Goal: Information Seeking & Learning: Learn about a topic

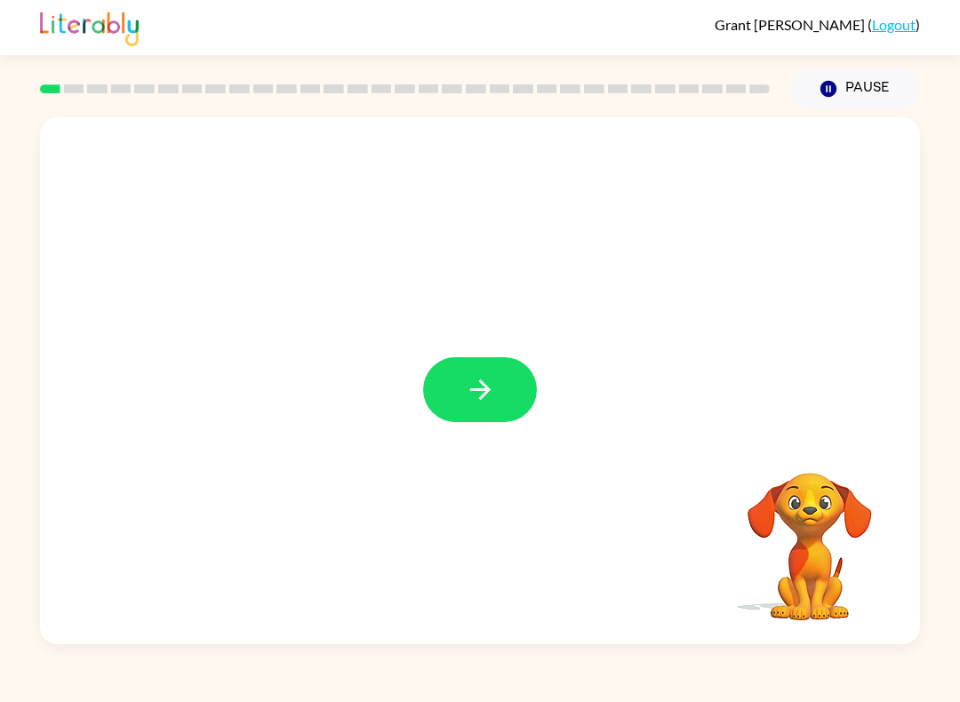
click at [518, 390] on button "button" at bounding box center [480, 389] width 114 height 65
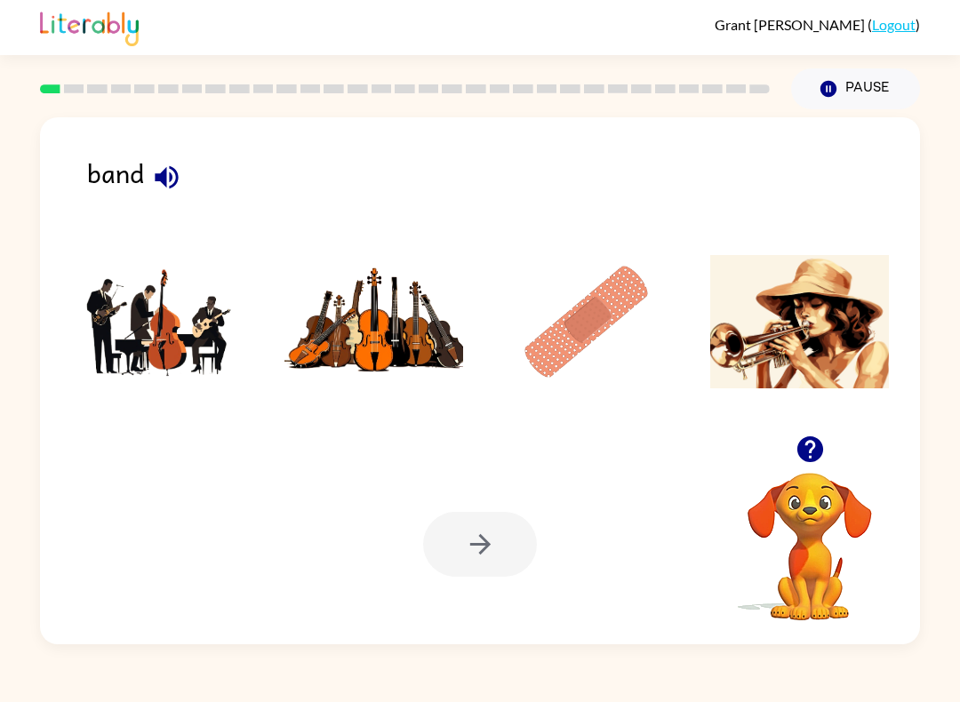
click at [164, 170] on icon "button" at bounding box center [166, 177] width 31 height 31
click at [158, 347] on img at bounding box center [161, 321] width 180 height 133
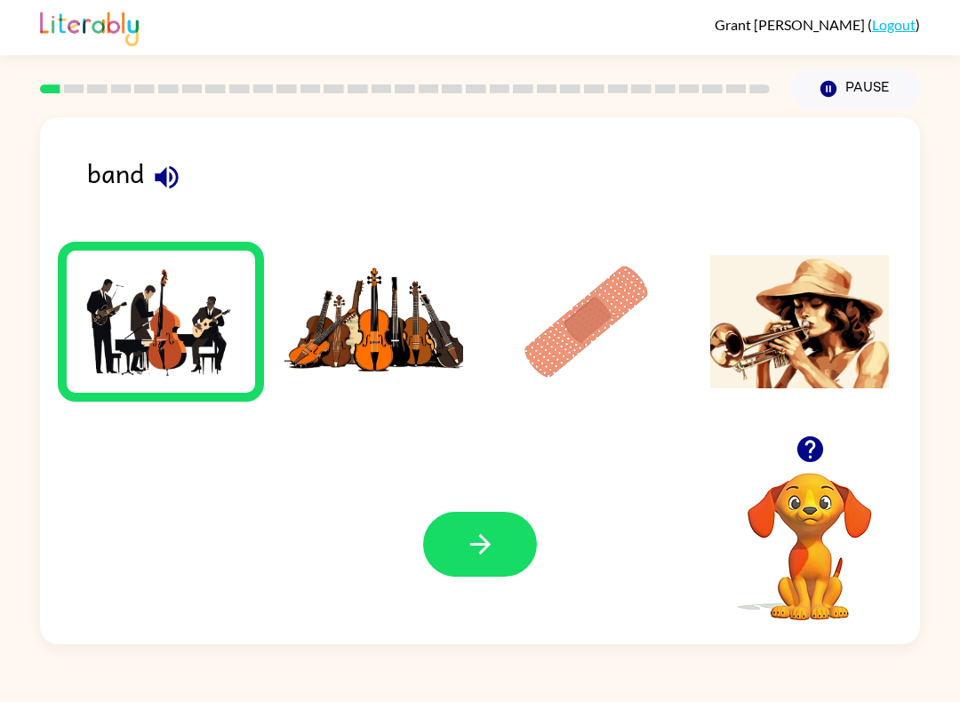
click at [158, 347] on img at bounding box center [161, 321] width 180 height 133
click at [492, 568] on button "button" at bounding box center [480, 544] width 114 height 65
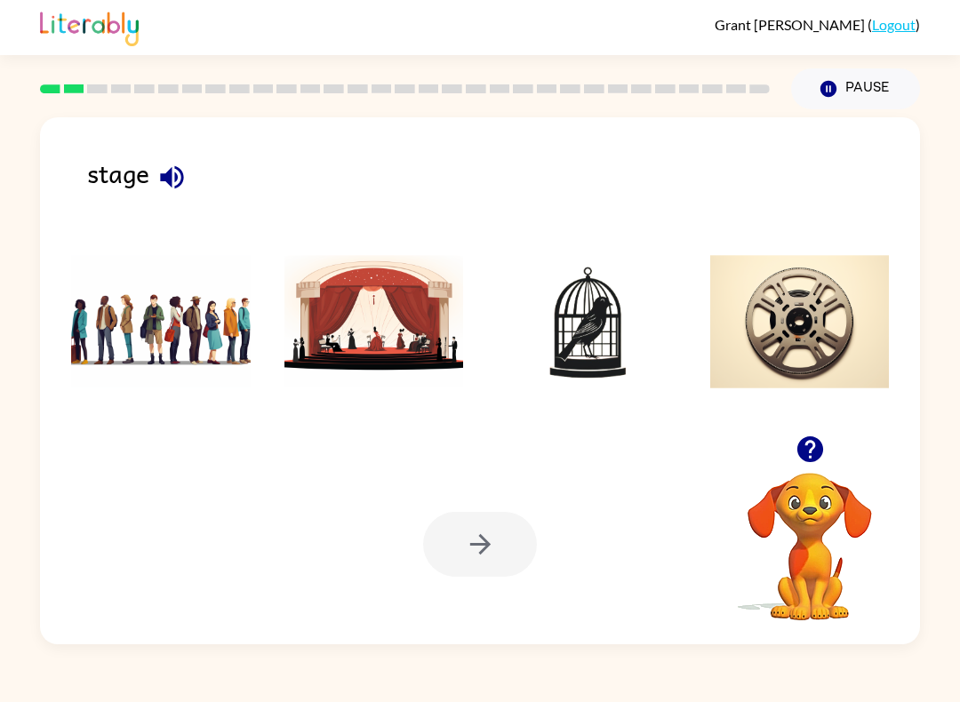
click at [174, 170] on icon "button" at bounding box center [171, 177] width 31 height 31
click at [379, 315] on img at bounding box center [374, 321] width 180 height 133
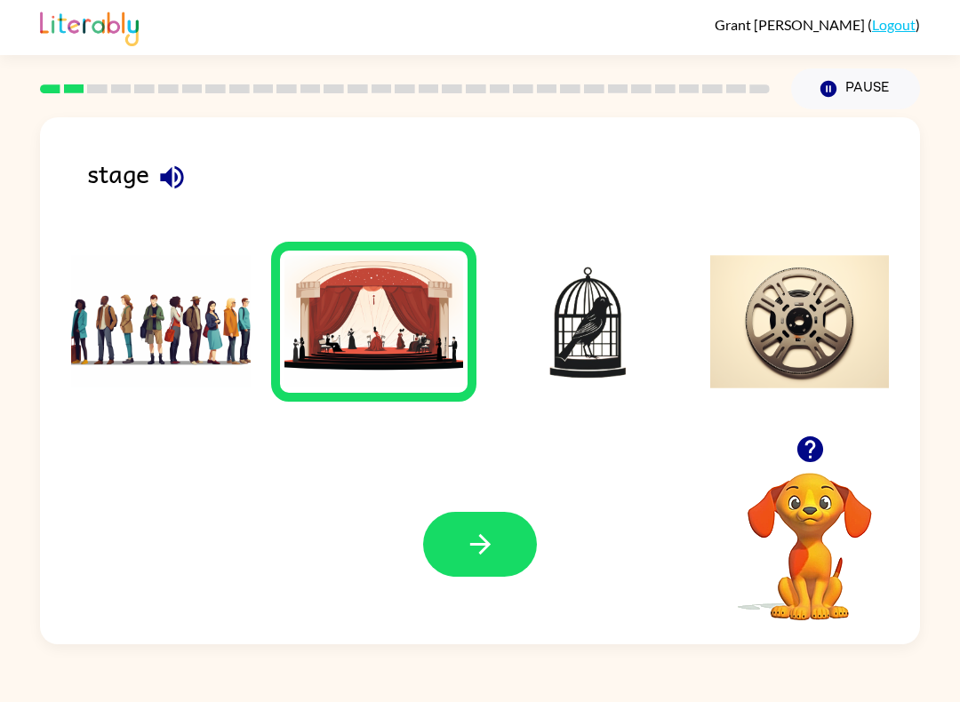
click at [491, 543] on icon "button" at bounding box center [480, 544] width 31 height 31
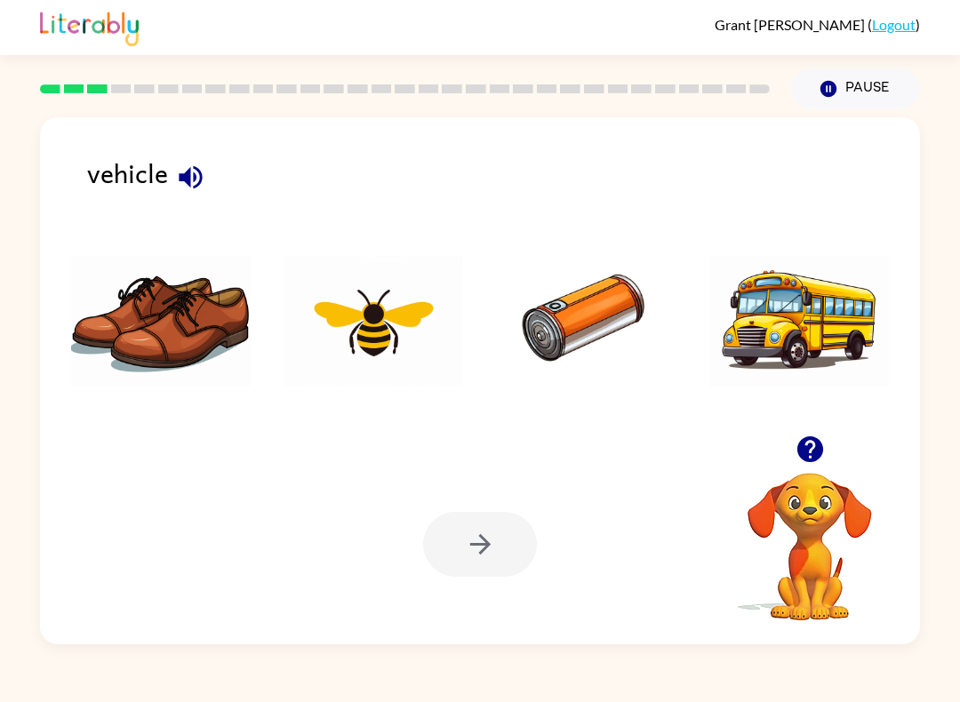
click at [195, 172] on icon "button" at bounding box center [190, 177] width 31 height 31
click at [778, 339] on img at bounding box center [800, 321] width 180 height 133
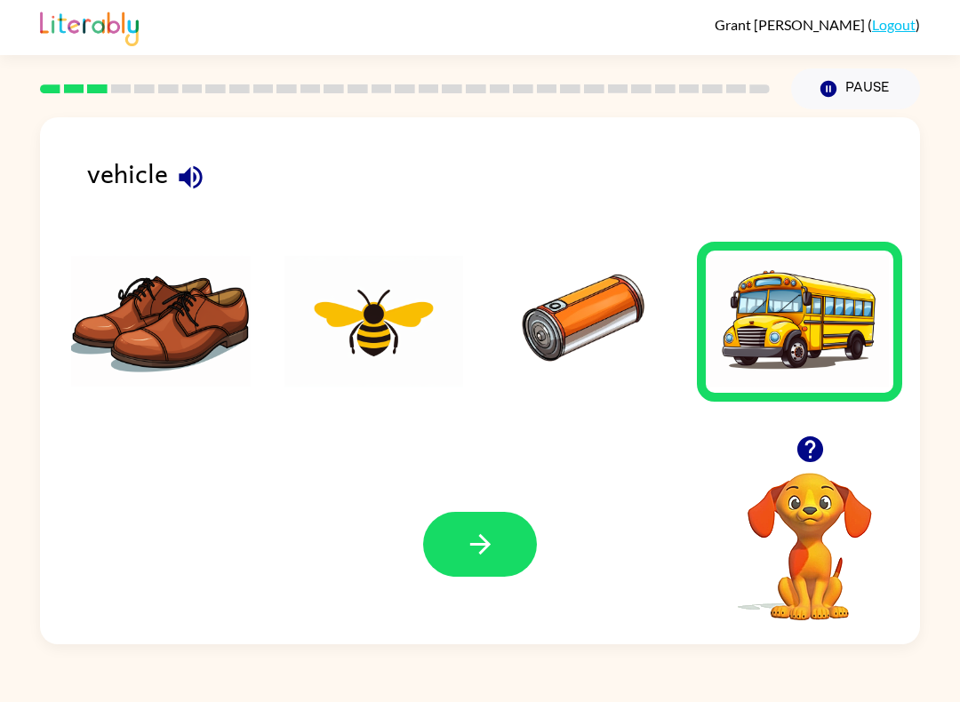
click at [465, 550] on icon "button" at bounding box center [480, 544] width 31 height 31
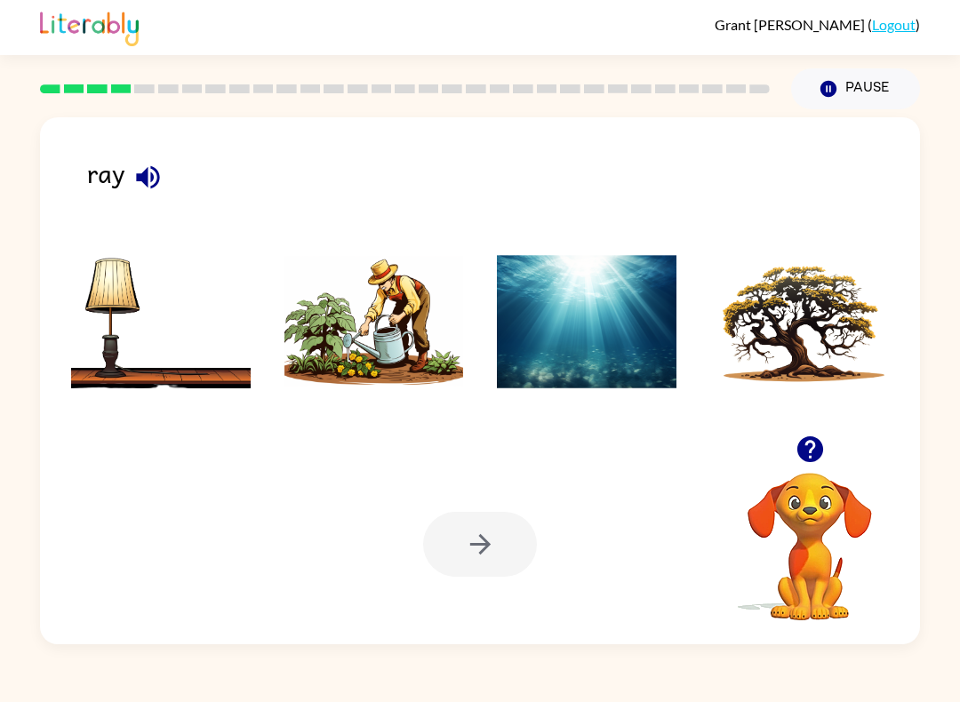
click at [161, 176] on icon "button" at bounding box center [147, 177] width 31 height 31
click at [618, 330] on img at bounding box center [587, 321] width 180 height 133
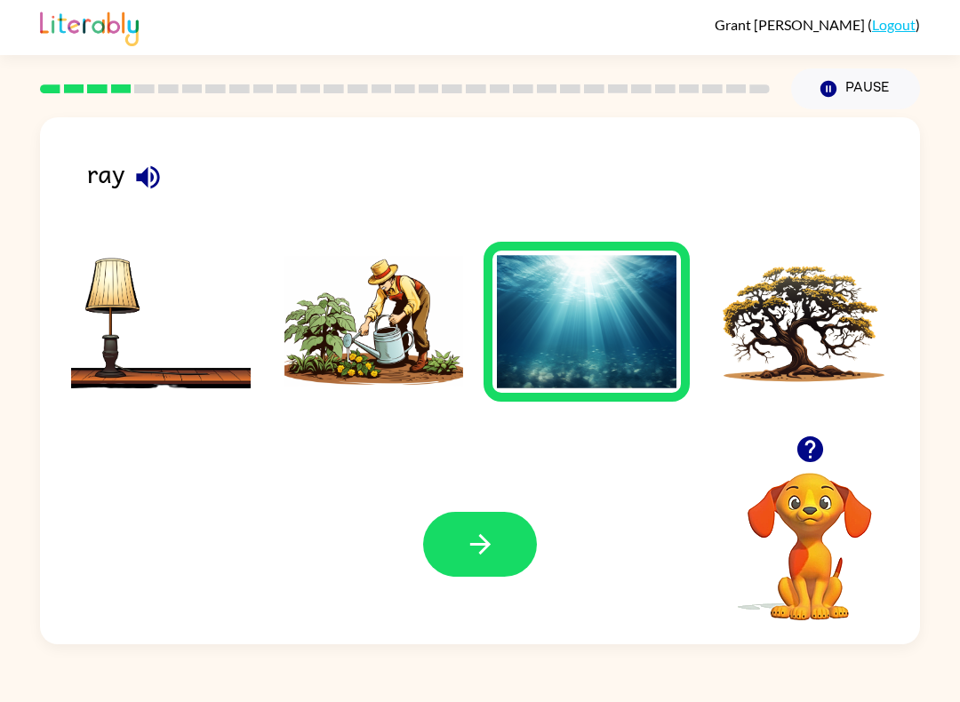
click at [475, 540] on icon "button" at bounding box center [480, 544] width 31 height 31
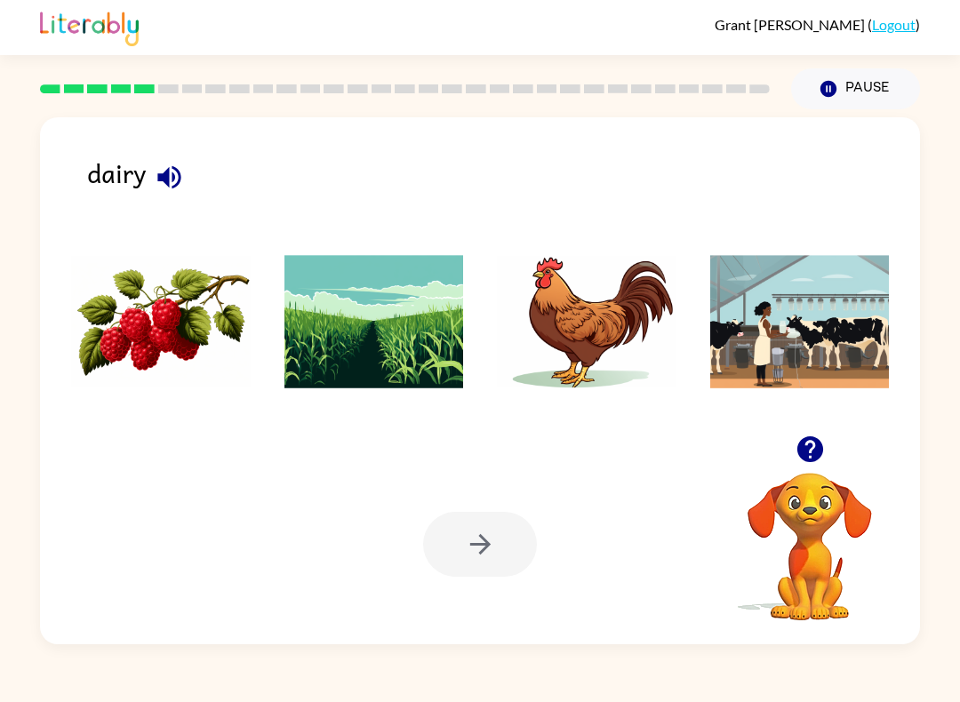
click at [179, 189] on icon "button" at bounding box center [169, 177] width 31 height 31
click at [164, 354] on img at bounding box center [161, 321] width 180 height 133
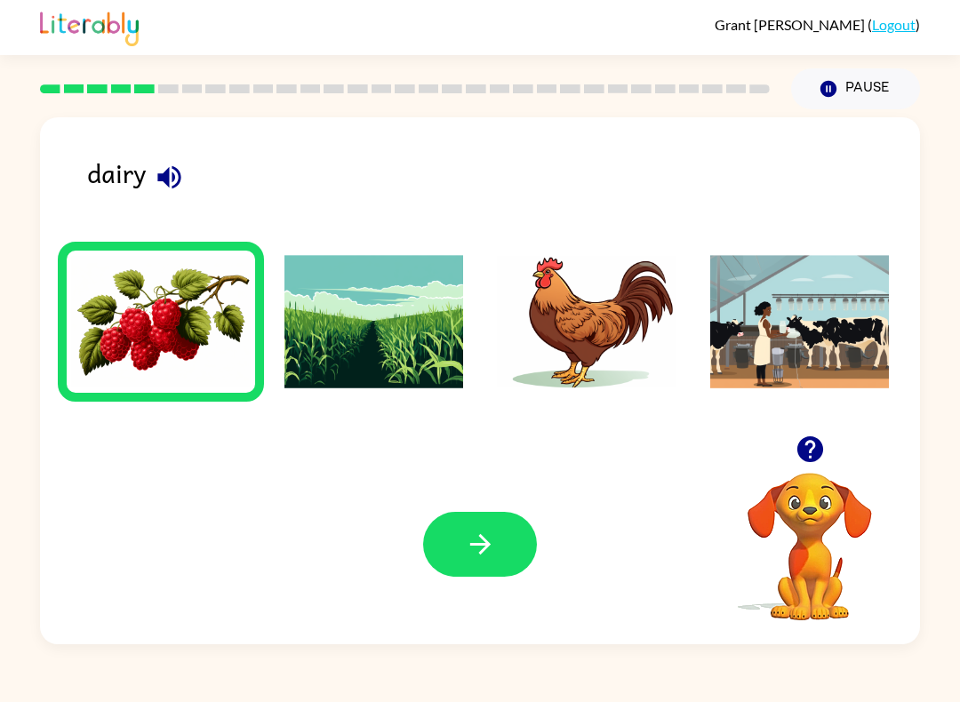
click at [488, 553] on icon "button" at bounding box center [480, 544] width 31 height 31
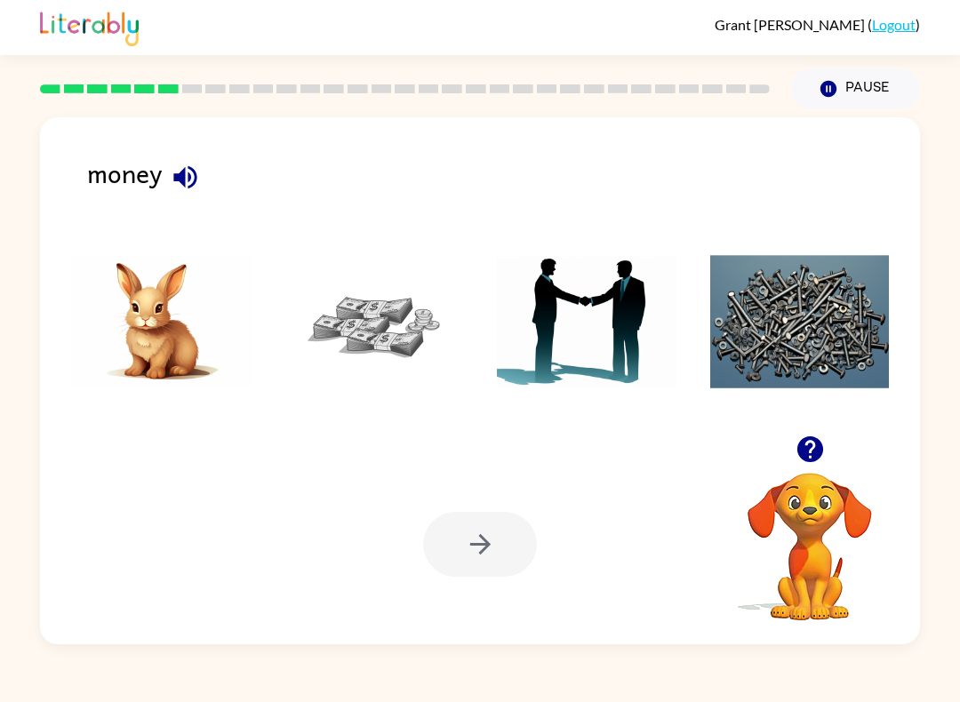
click at [395, 339] on img at bounding box center [374, 321] width 180 height 133
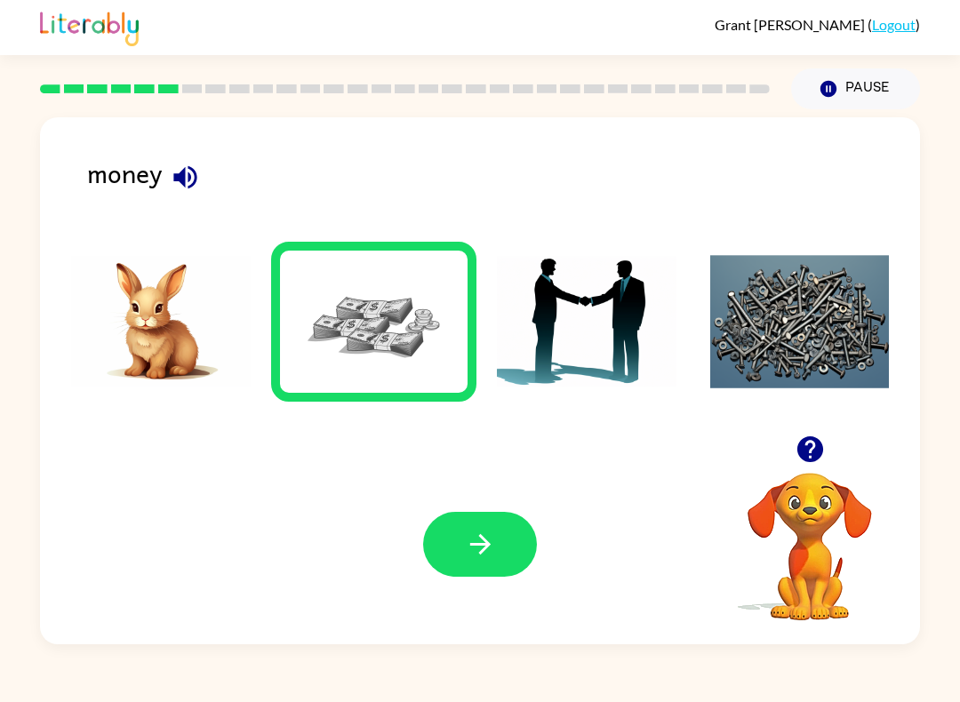
click at [488, 557] on icon "button" at bounding box center [480, 544] width 31 height 31
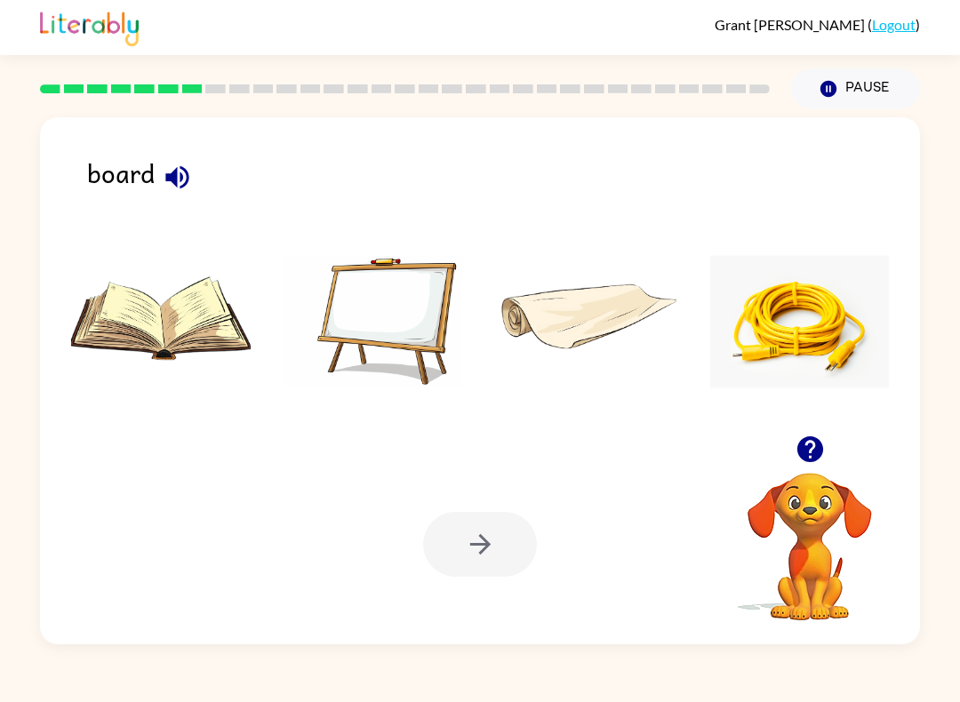
click at [187, 170] on icon "button" at bounding box center [177, 177] width 31 height 31
click at [388, 331] on img at bounding box center [374, 321] width 180 height 133
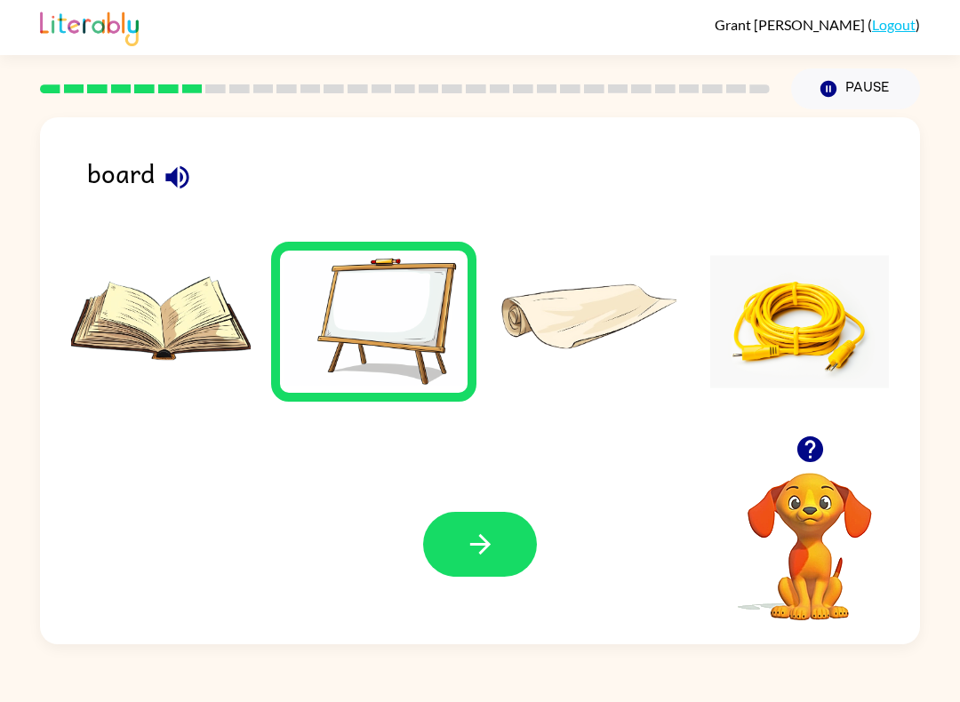
click at [507, 549] on button "button" at bounding box center [480, 544] width 114 height 65
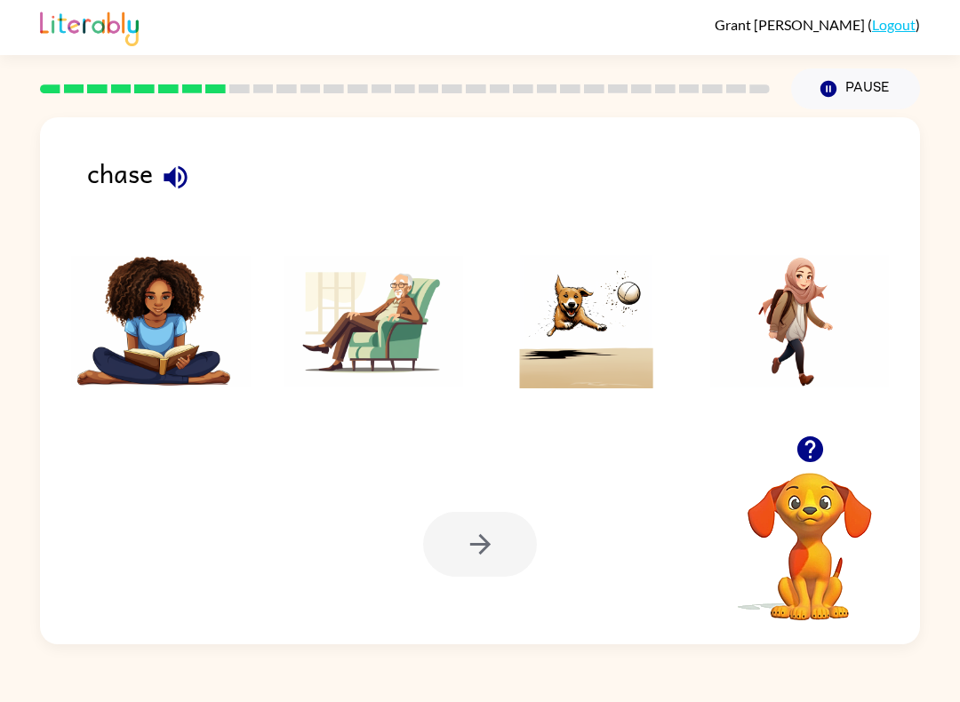
click at [593, 337] on img at bounding box center [587, 321] width 180 height 133
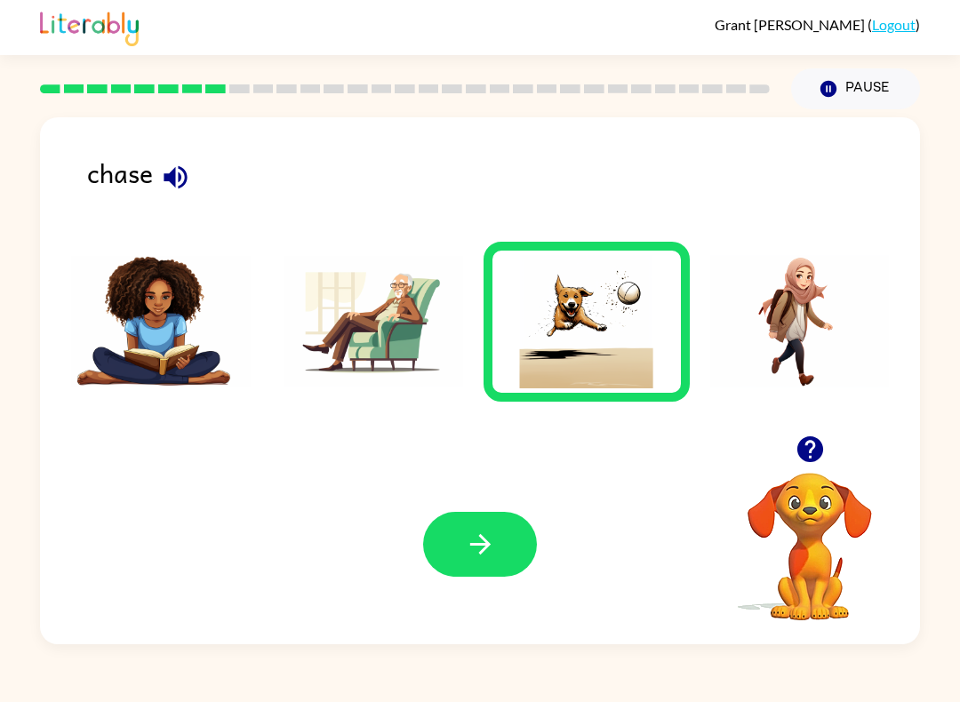
click at [500, 550] on button "button" at bounding box center [480, 544] width 114 height 65
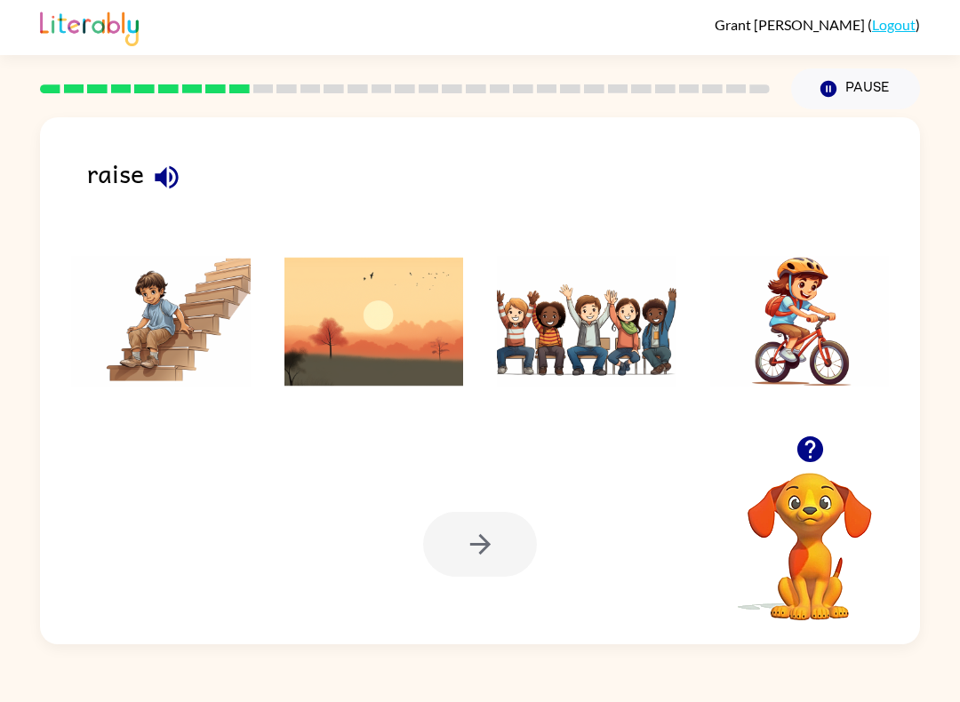
click at [786, 358] on img at bounding box center [800, 321] width 180 height 133
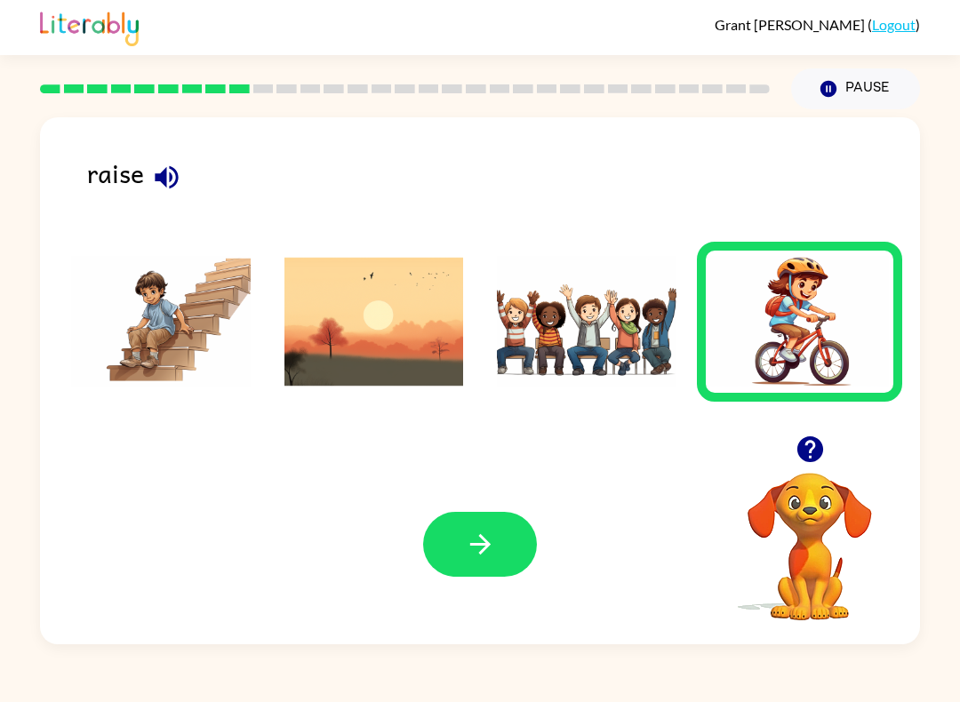
click at [482, 550] on icon "button" at bounding box center [480, 544] width 31 height 31
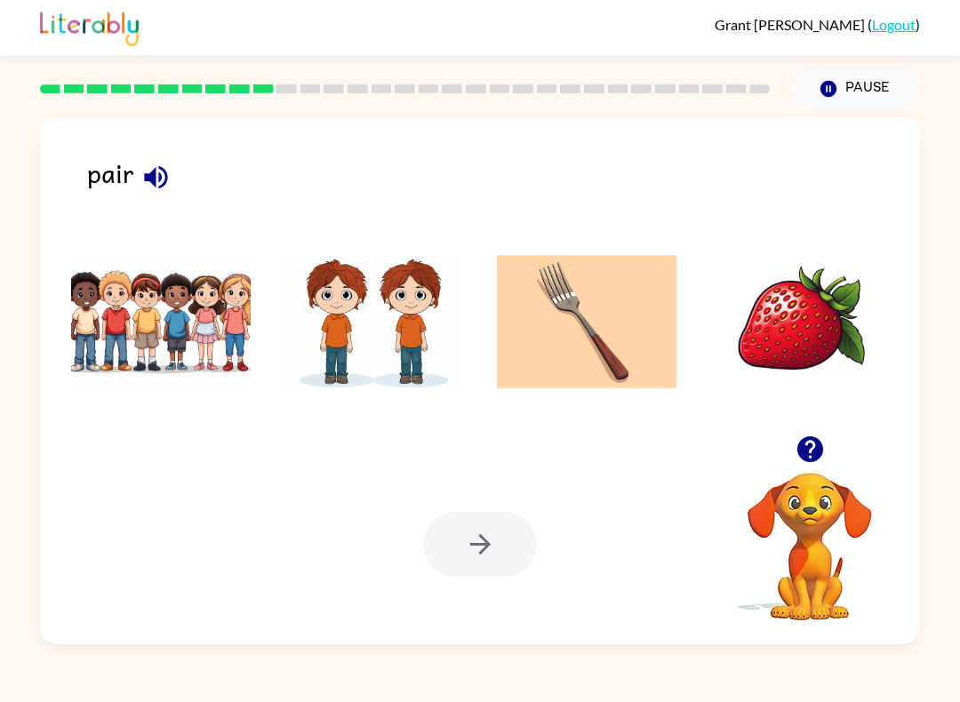
click at [162, 171] on icon "button" at bounding box center [155, 176] width 23 height 23
click at [415, 330] on img at bounding box center [374, 321] width 180 height 133
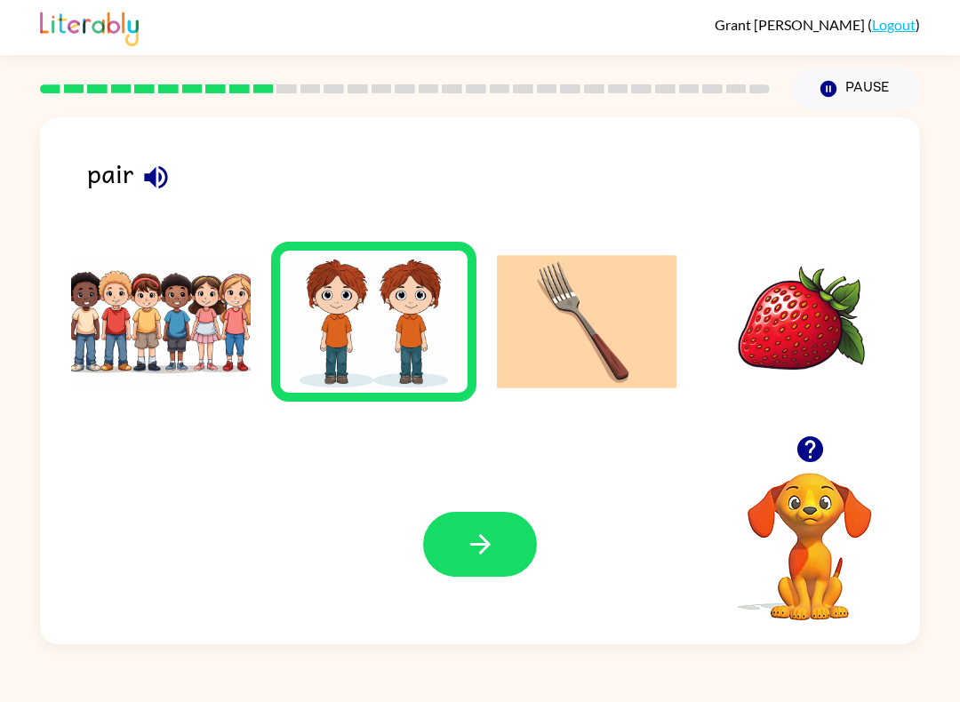
click at [494, 533] on icon "button" at bounding box center [480, 544] width 31 height 31
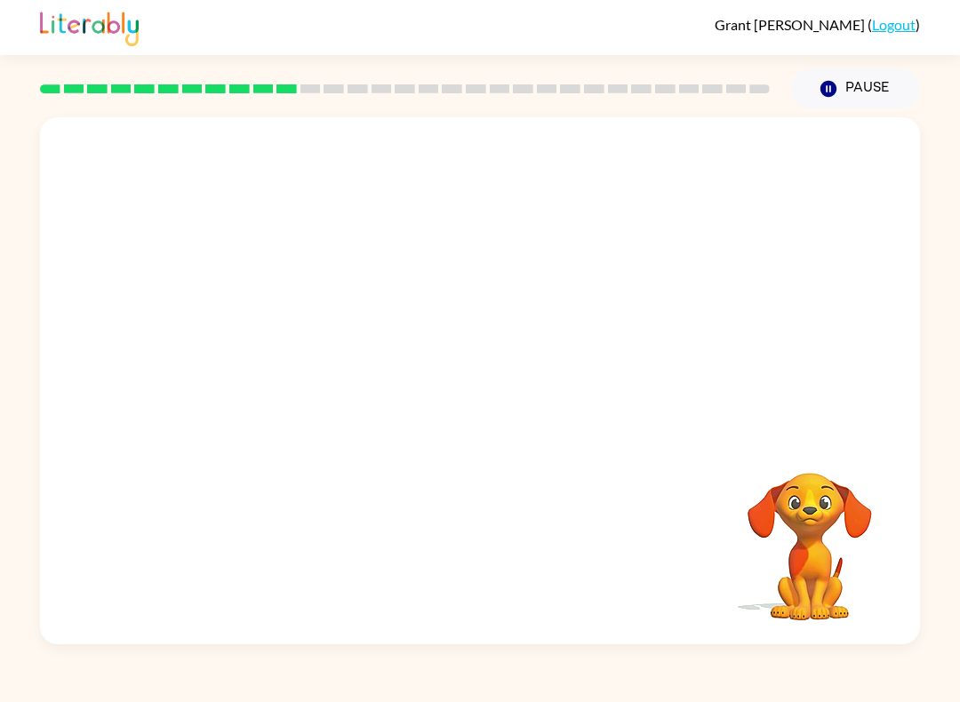
click at [723, 172] on video "Your browser must support playing .mp4 files to use Literably. Please try using…" at bounding box center [480, 276] width 880 height 318
click at [737, 178] on video "Your browser must support playing .mp4 files to use Literably. Please try using…" at bounding box center [480, 276] width 880 height 318
click at [729, 165] on video "Your browser must support playing .mp4 files to use Literably. Please try using…" at bounding box center [480, 276] width 880 height 318
click at [523, 397] on button "button" at bounding box center [480, 389] width 114 height 65
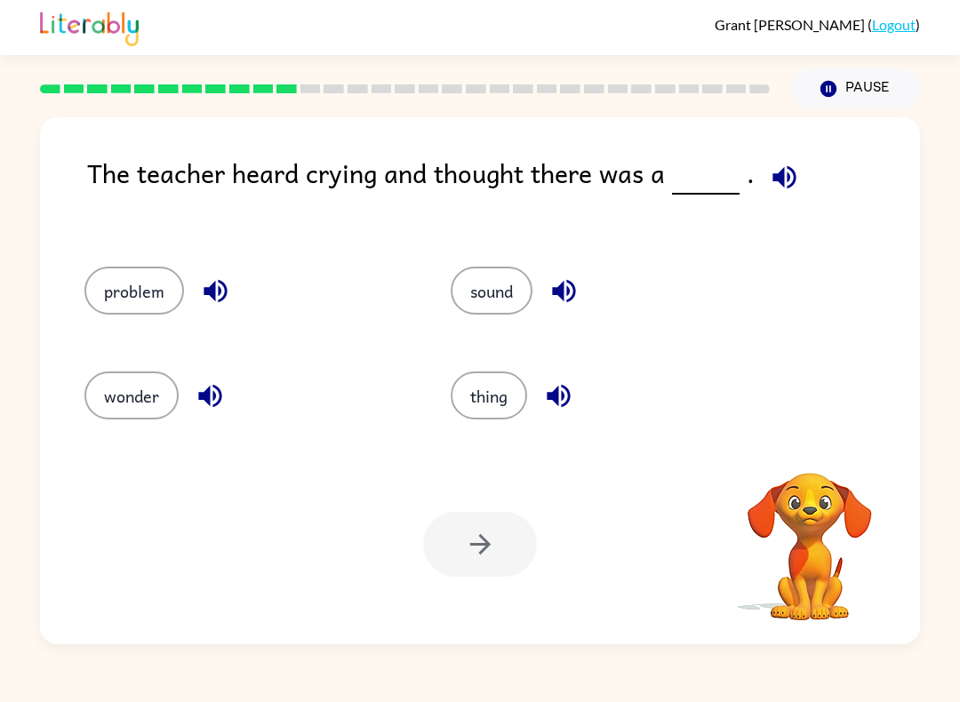
click at [796, 181] on button "button" at bounding box center [784, 177] width 45 height 45
click at [796, 180] on button "button" at bounding box center [784, 177] width 45 height 45
click at [778, 175] on icon "button" at bounding box center [783, 176] width 23 height 23
click at [148, 297] on button "problem" at bounding box center [134, 291] width 100 height 48
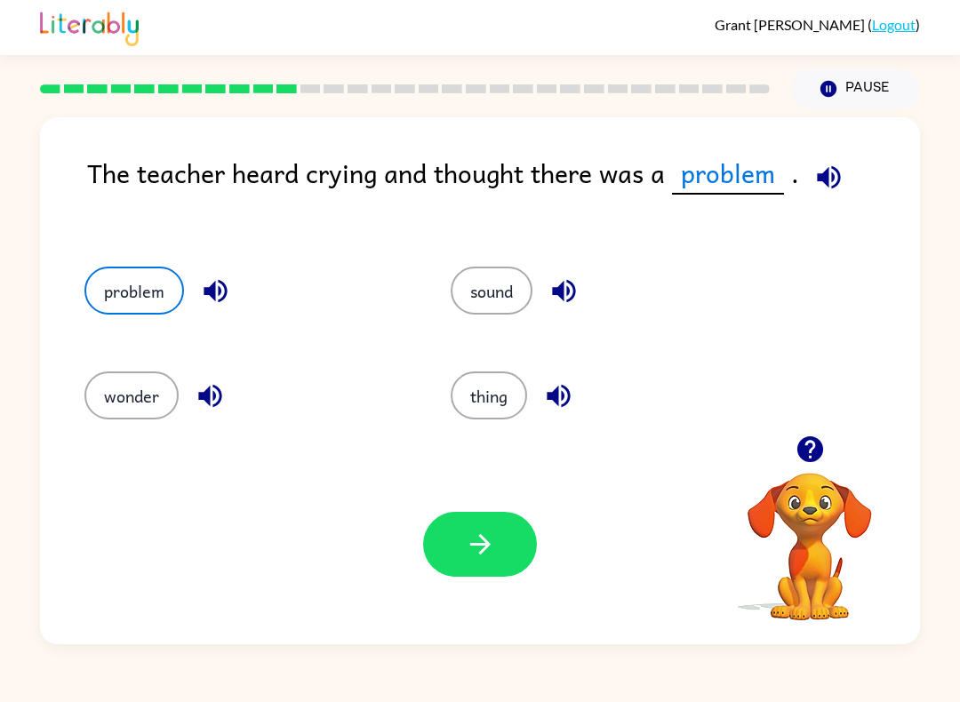
click at [475, 537] on icon "button" at bounding box center [480, 544] width 31 height 31
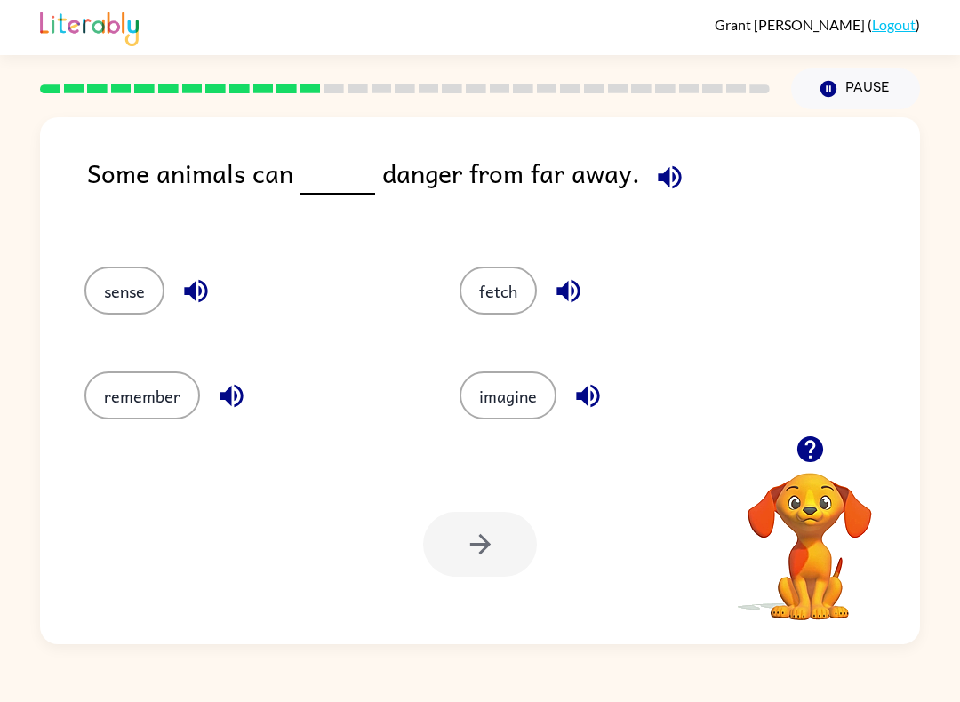
click at [658, 189] on icon "button" at bounding box center [669, 177] width 31 height 31
click at [597, 397] on icon "button" at bounding box center [587, 396] width 23 height 23
click at [574, 307] on icon "button" at bounding box center [568, 290] width 31 height 31
click at [575, 284] on icon "button" at bounding box center [567, 291] width 23 height 23
click at [228, 406] on icon "button" at bounding box center [231, 395] width 31 height 31
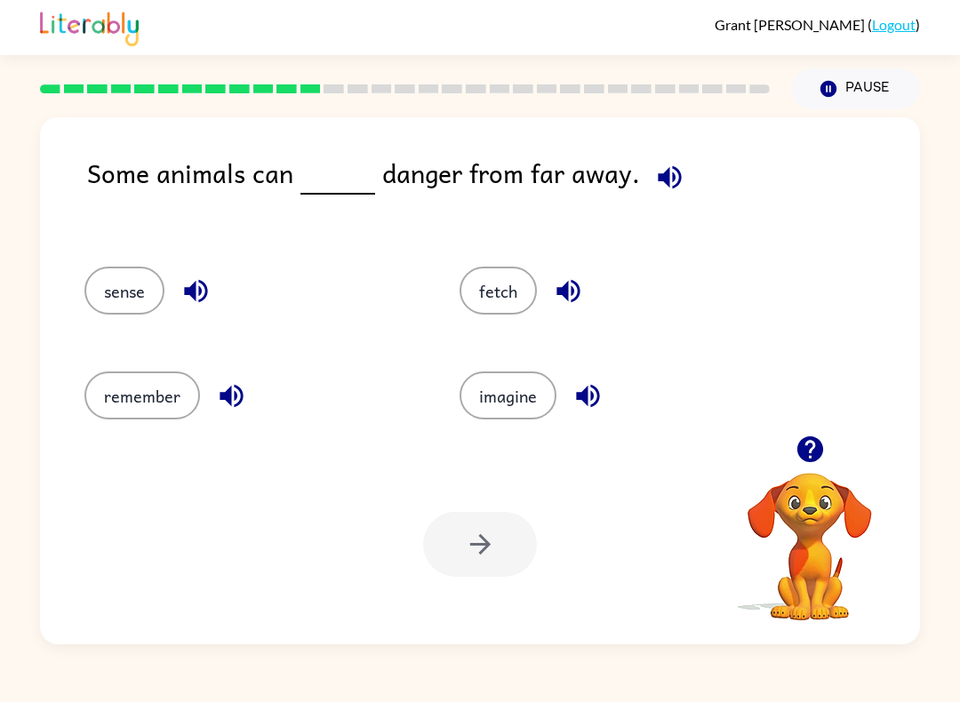
click at [203, 288] on icon "button" at bounding box center [195, 290] width 31 height 31
click at [197, 293] on icon "button" at bounding box center [195, 290] width 31 height 31
click at [136, 297] on button "sense" at bounding box center [124, 291] width 80 height 48
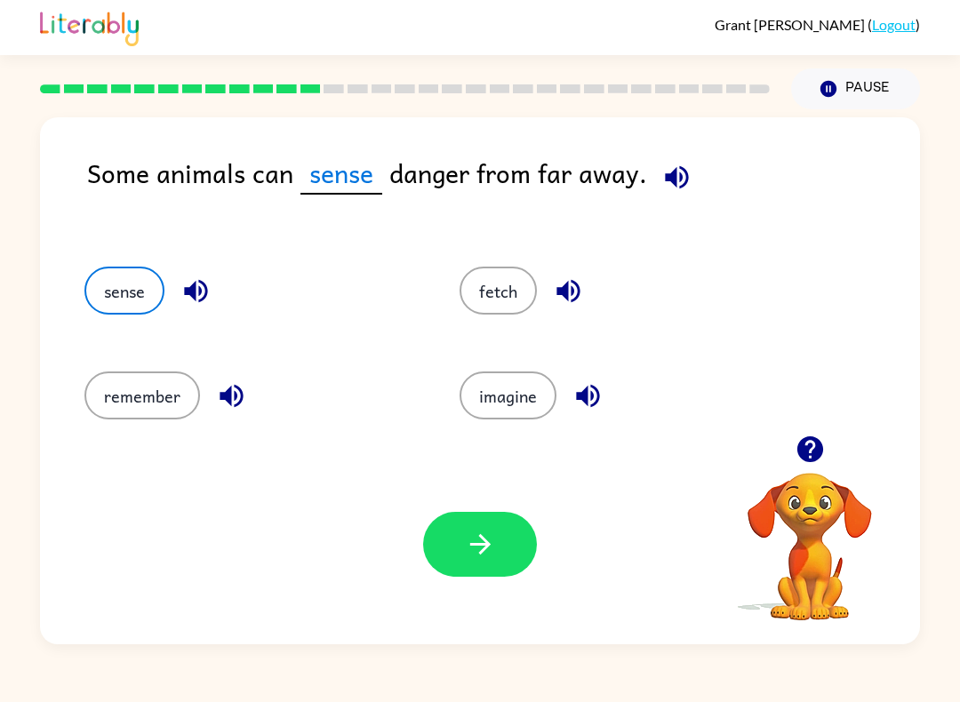
click at [672, 170] on icon "button" at bounding box center [676, 176] width 23 height 23
click at [487, 543] on icon "button" at bounding box center [479, 544] width 20 height 20
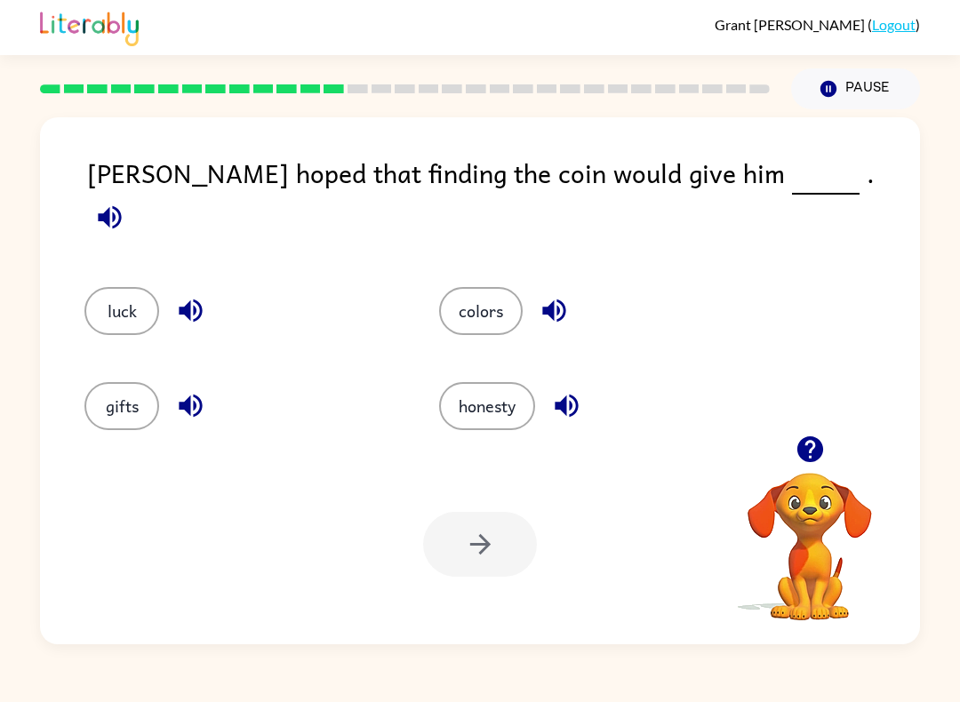
click at [125, 202] on icon "button" at bounding box center [109, 217] width 31 height 31
click at [563, 299] on icon "button" at bounding box center [553, 310] width 23 height 23
click at [586, 398] on button "button" at bounding box center [566, 405] width 45 height 45
click at [226, 287] on div "luck" at bounding box center [241, 311] width 314 height 48
click at [196, 295] on icon "button" at bounding box center [190, 310] width 31 height 31
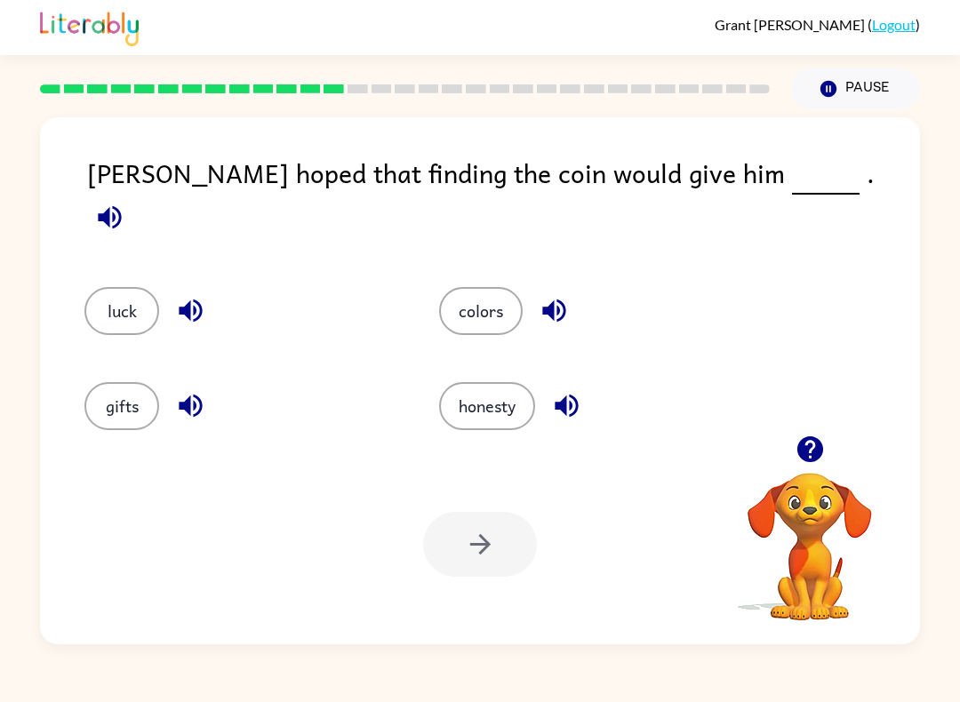
click at [198, 399] on icon "button" at bounding box center [190, 405] width 31 height 31
click at [138, 300] on button "luck" at bounding box center [121, 311] width 75 height 48
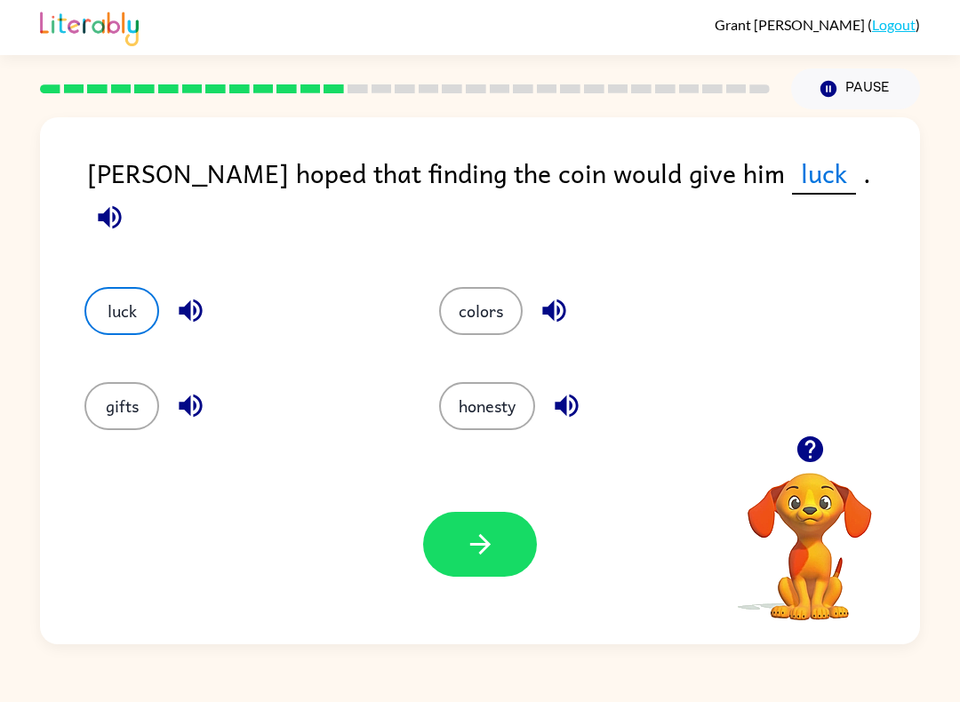
click at [125, 202] on icon "button" at bounding box center [109, 217] width 31 height 31
click at [466, 550] on icon "button" at bounding box center [480, 544] width 31 height 31
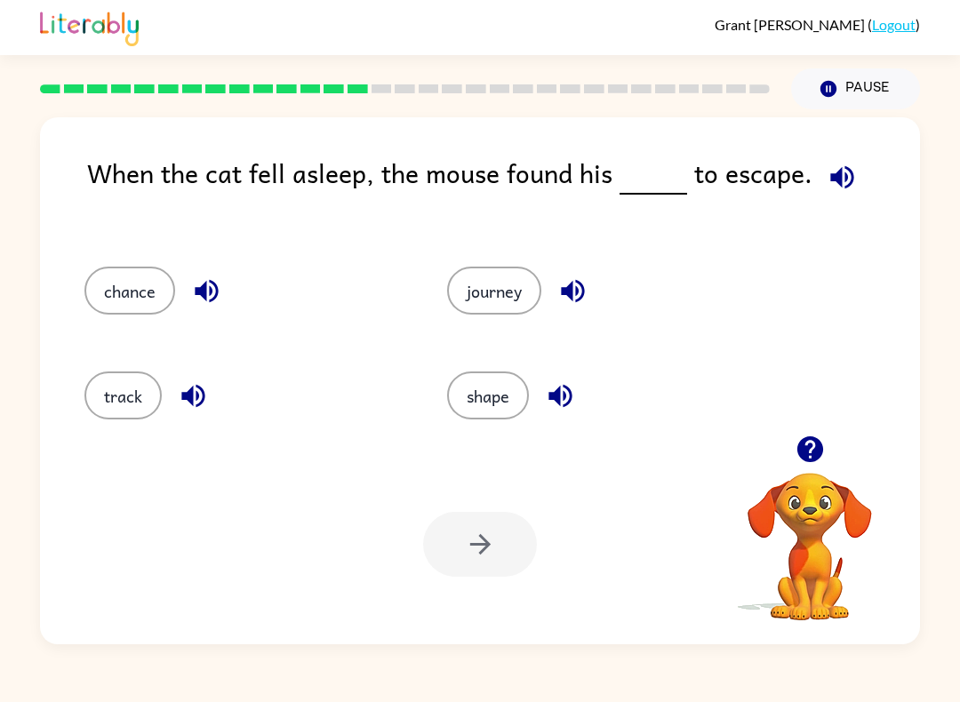
click at [837, 184] on icon "button" at bounding box center [841, 177] width 31 height 31
click at [584, 306] on icon "button" at bounding box center [572, 290] width 31 height 31
click at [581, 399] on button "button" at bounding box center [560, 395] width 45 height 45
click at [216, 290] on icon "button" at bounding box center [206, 291] width 23 height 23
click at [212, 399] on button "button" at bounding box center [193, 395] width 45 height 45
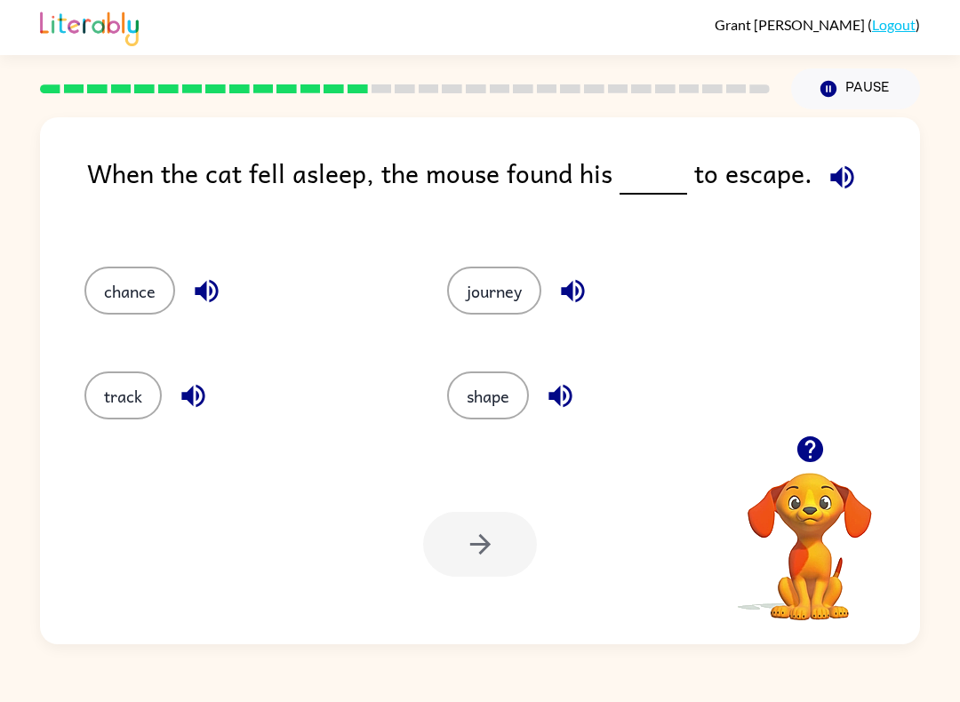
click at [147, 277] on button "chance" at bounding box center [129, 291] width 91 height 48
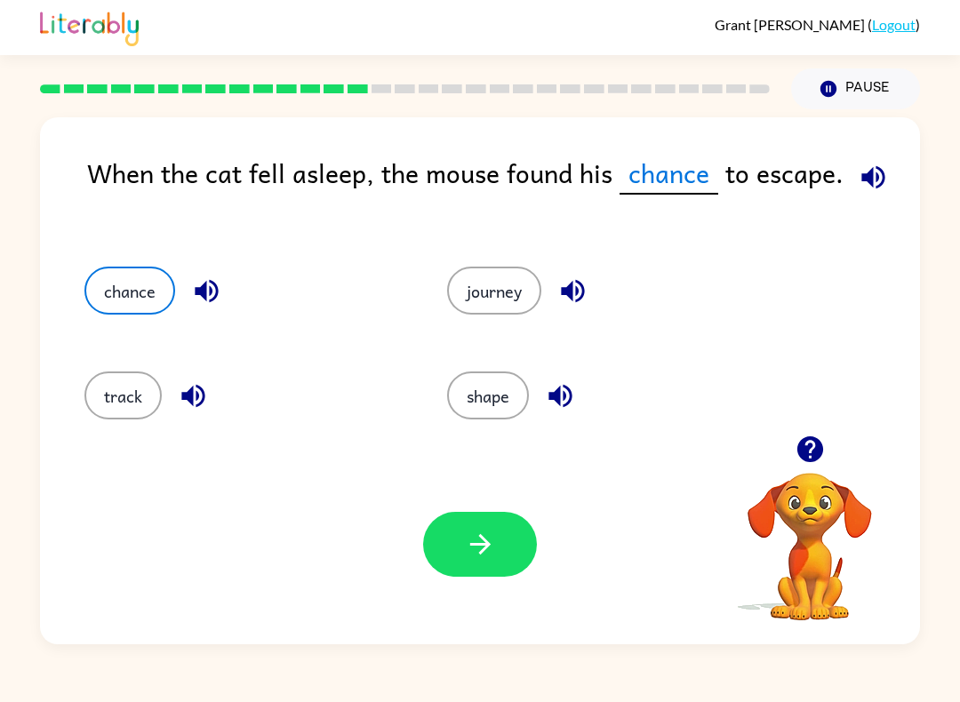
click at [496, 544] on button "button" at bounding box center [480, 544] width 114 height 65
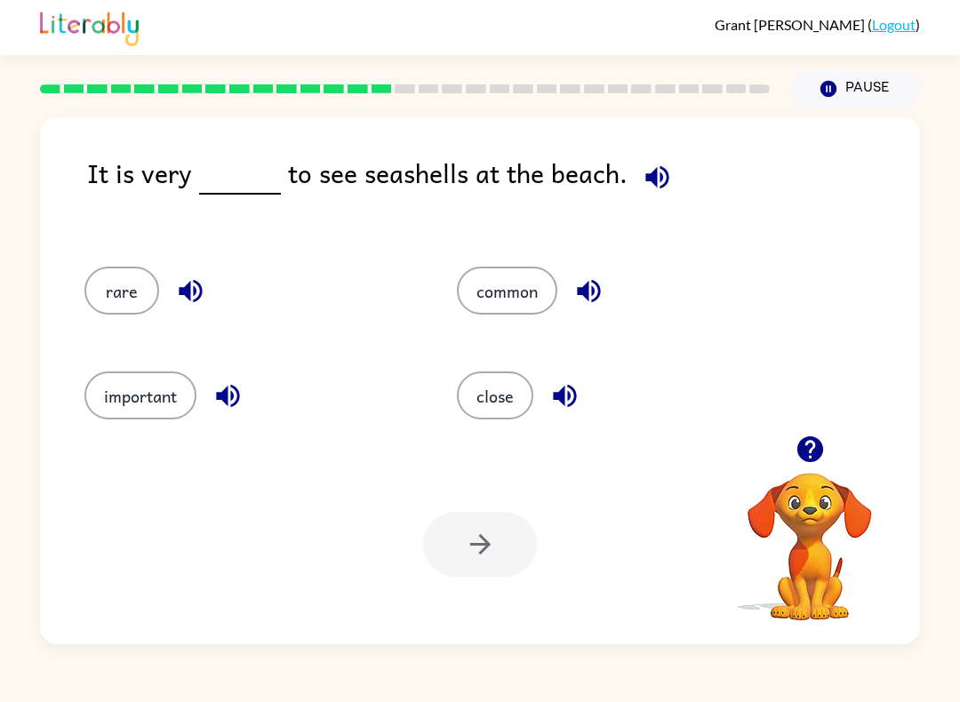
click at [664, 164] on icon "button" at bounding box center [657, 177] width 31 height 31
click at [600, 283] on icon "button" at bounding box center [588, 290] width 31 height 31
click at [567, 379] on button "button" at bounding box center [564, 395] width 45 height 45
click at [209, 276] on div "rare" at bounding box center [249, 291] width 331 height 48
click at [200, 279] on icon "button" at bounding box center [190, 290] width 31 height 31
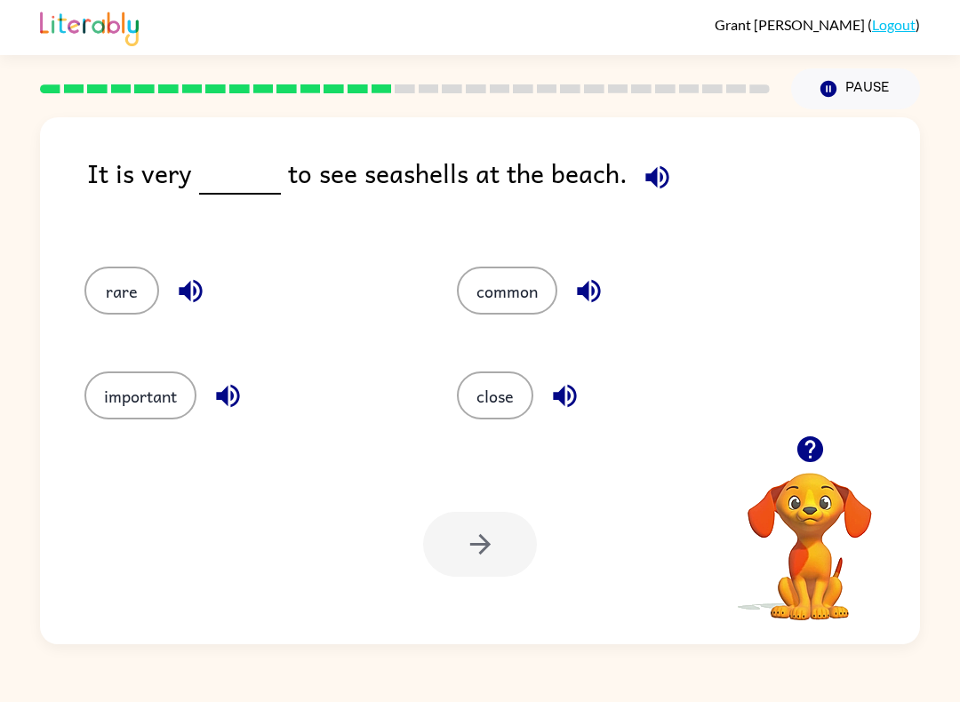
click at [271, 445] on div "Your browser must support playing .mp4 files to use Literably. Please try using…" at bounding box center [480, 544] width 880 height 200
click at [243, 400] on icon "button" at bounding box center [227, 395] width 31 height 31
click at [513, 293] on button "common" at bounding box center [507, 291] width 100 height 48
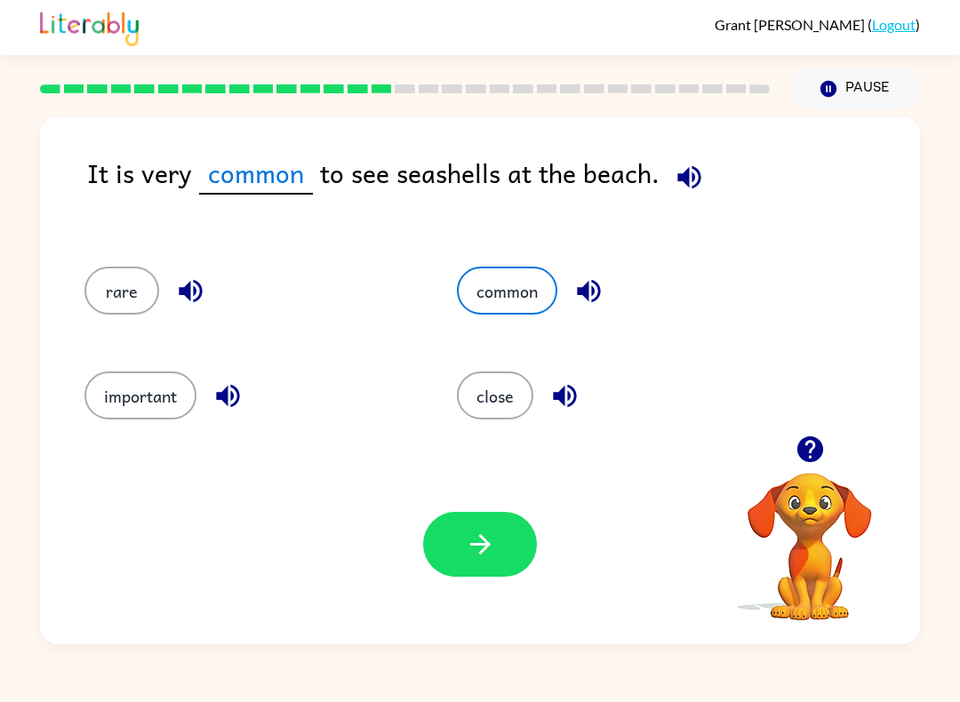
click at [488, 554] on icon "button" at bounding box center [480, 544] width 31 height 31
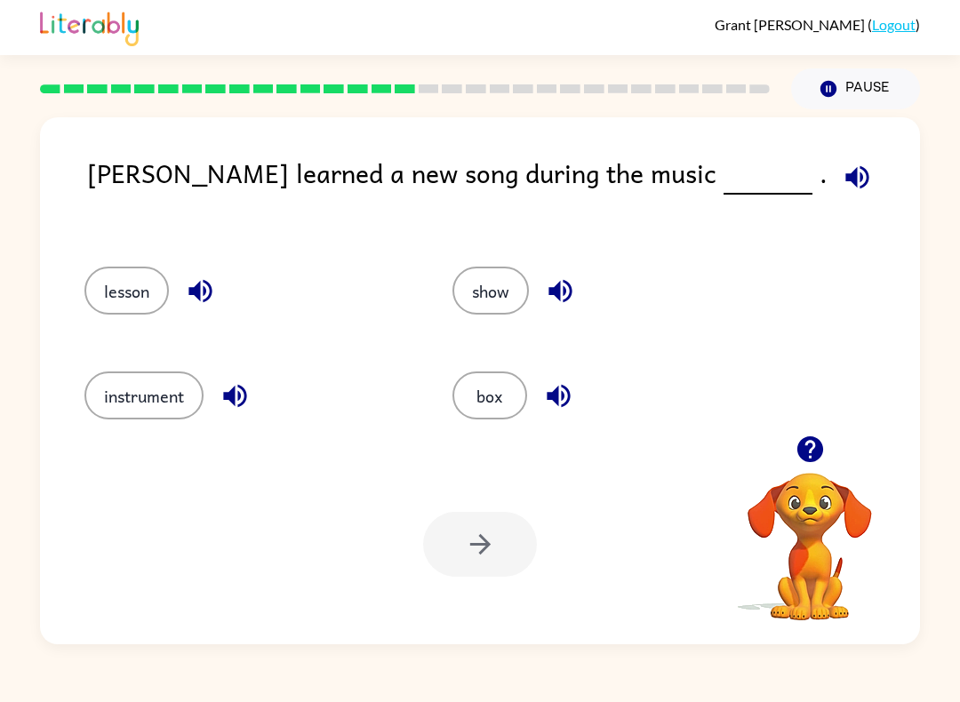
click at [834, 179] on button "button" at bounding box center [856, 177] width 45 height 45
click at [565, 287] on icon "button" at bounding box center [560, 290] width 31 height 31
click at [550, 376] on button "button" at bounding box center [558, 395] width 45 height 45
click at [198, 287] on icon "button" at bounding box center [199, 291] width 23 height 23
click at [224, 397] on icon "button" at bounding box center [234, 395] width 31 height 31
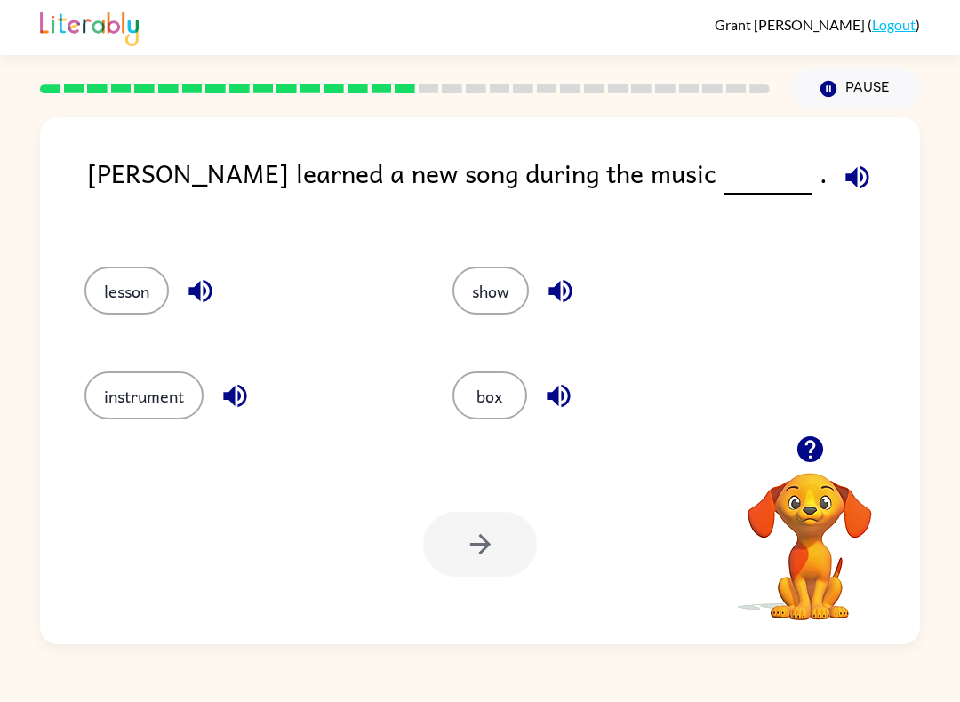
click at [834, 159] on button "button" at bounding box center [856, 177] width 45 height 45
click at [845, 181] on icon "button" at bounding box center [856, 176] width 23 height 23
click at [570, 284] on icon "button" at bounding box center [560, 290] width 31 height 31
click at [561, 403] on icon "button" at bounding box center [558, 395] width 31 height 31
click at [214, 276] on icon "button" at bounding box center [200, 290] width 31 height 31
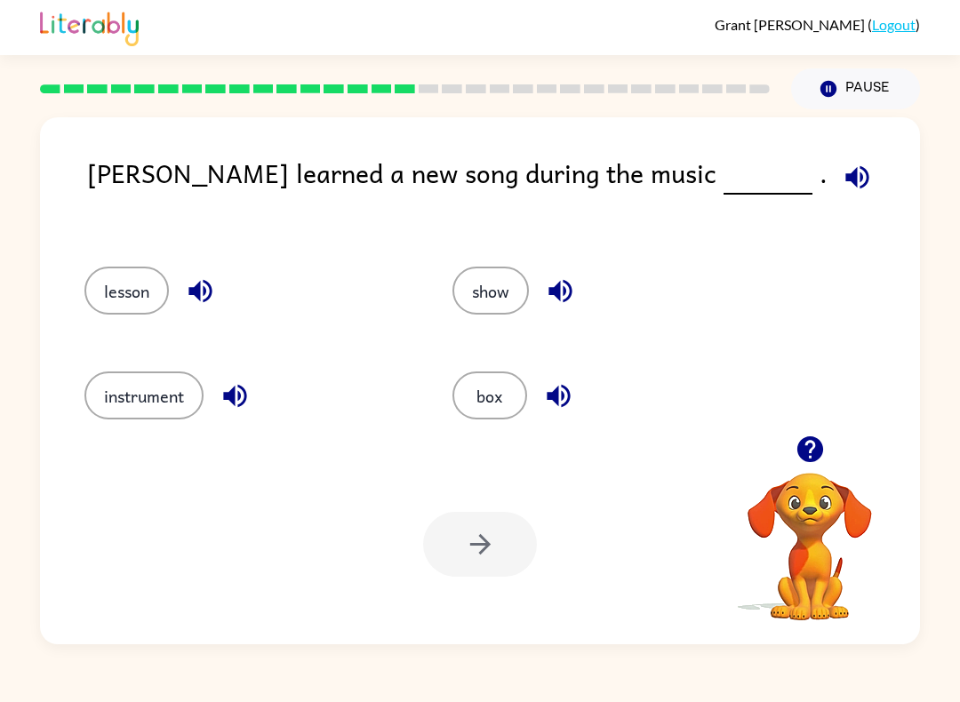
click at [255, 393] on button "button" at bounding box center [234, 395] width 45 height 45
click at [172, 399] on button "instrument" at bounding box center [143, 395] width 119 height 48
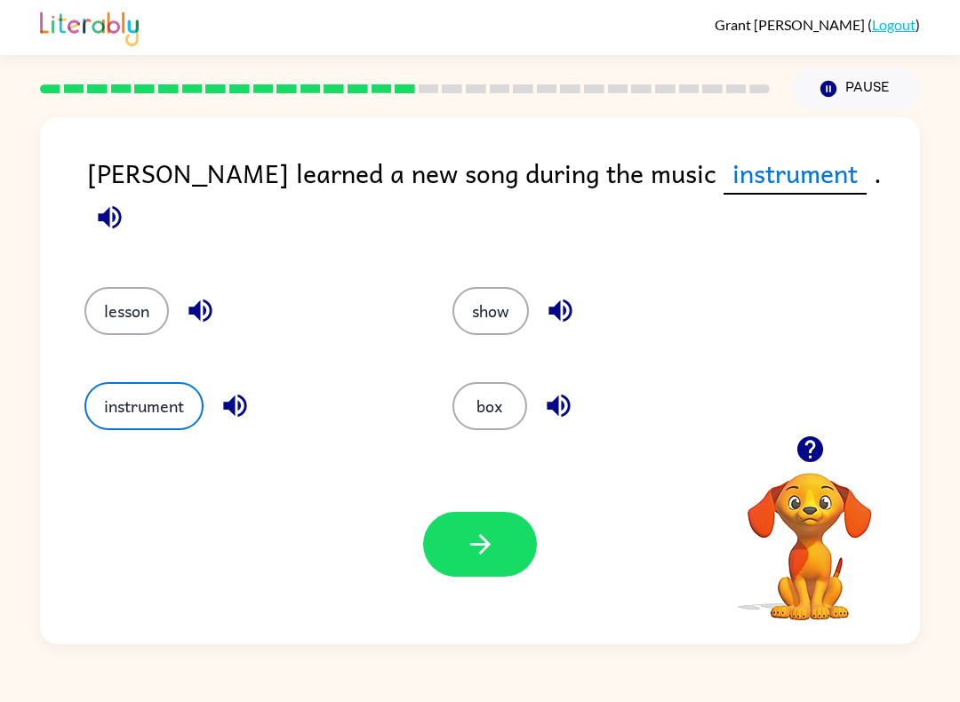
click at [492, 561] on button "button" at bounding box center [480, 544] width 114 height 65
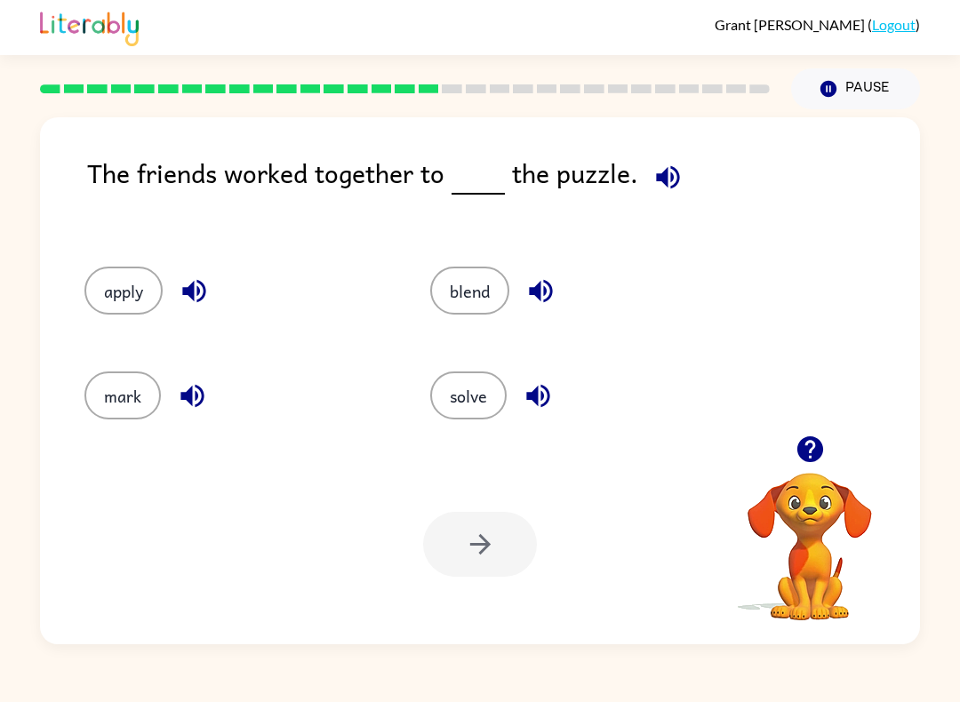
click at [687, 182] on button "button" at bounding box center [667, 177] width 45 height 45
click at [544, 283] on icon "button" at bounding box center [540, 290] width 31 height 31
click at [529, 417] on button "button" at bounding box center [537, 395] width 45 height 45
click at [205, 292] on icon "button" at bounding box center [193, 291] width 23 height 23
click at [208, 405] on button "button" at bounding box center [192, 395] width 45 height 45
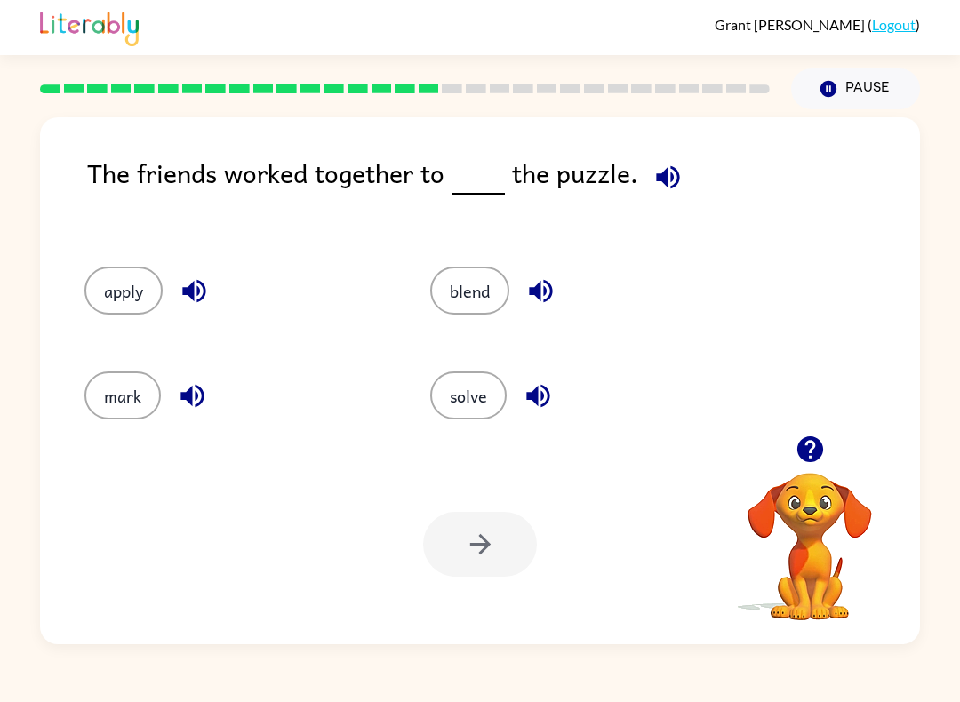
click at [529, 395] on icon "button" at bounding box center [537, 396] width 23 height 23
click at [465, 393] on button "solve" at bounding box center [468, 395] width 76 height 48
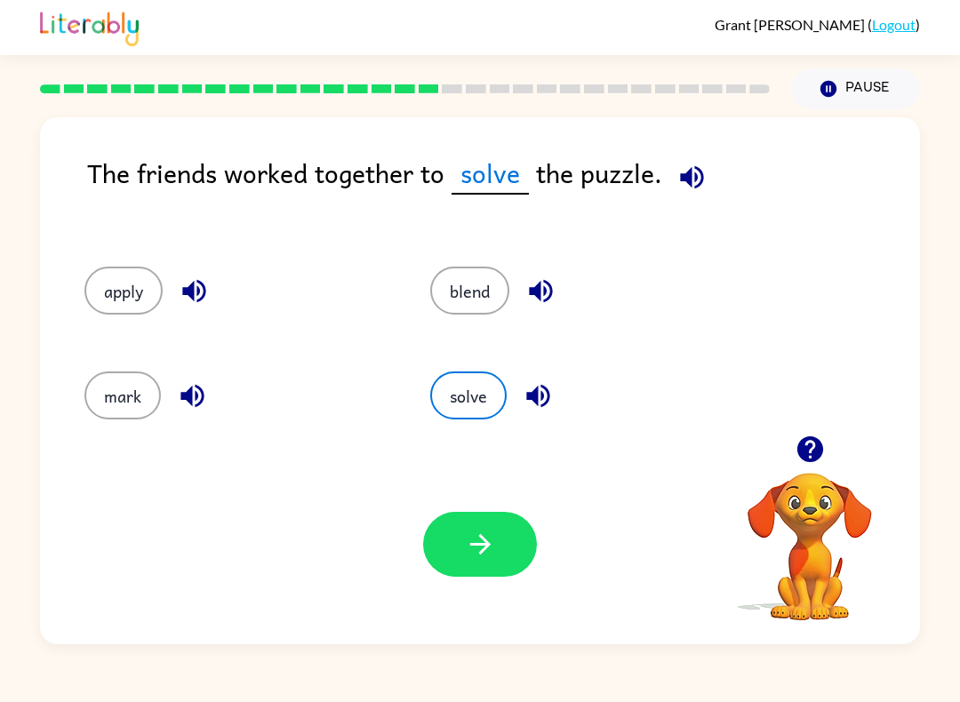
click at [485, 576] on button "button" at bounding box center [480, 544] width 114 height 65
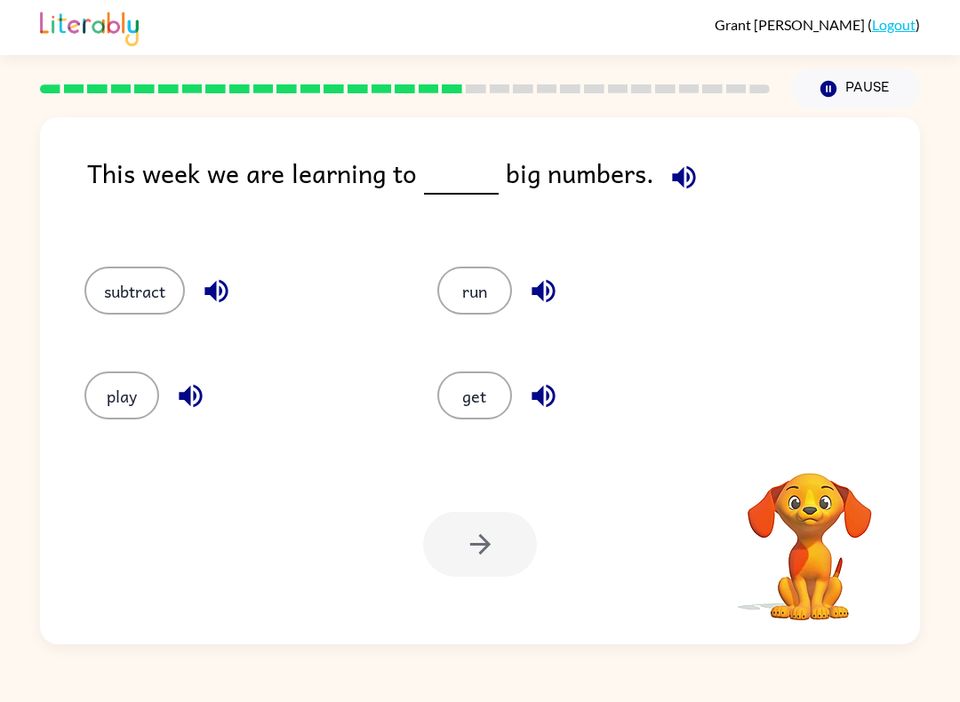
click at [533, 286] on icon "button" at bounding box center [543, 290] width 31 height 31
click at [543, 411] on icon "button" at bounding box center [543, 395] width 31 height 31
click at [223, 289] on icon "button" at bounding box center [216, 290] width 31 height 31
click at [196, 395] on icon "button" at bounding box center [190, 395] width 31 height 31
click at [688, 190] on icon "button" at bounding box center [683, 177] width 31 height 31
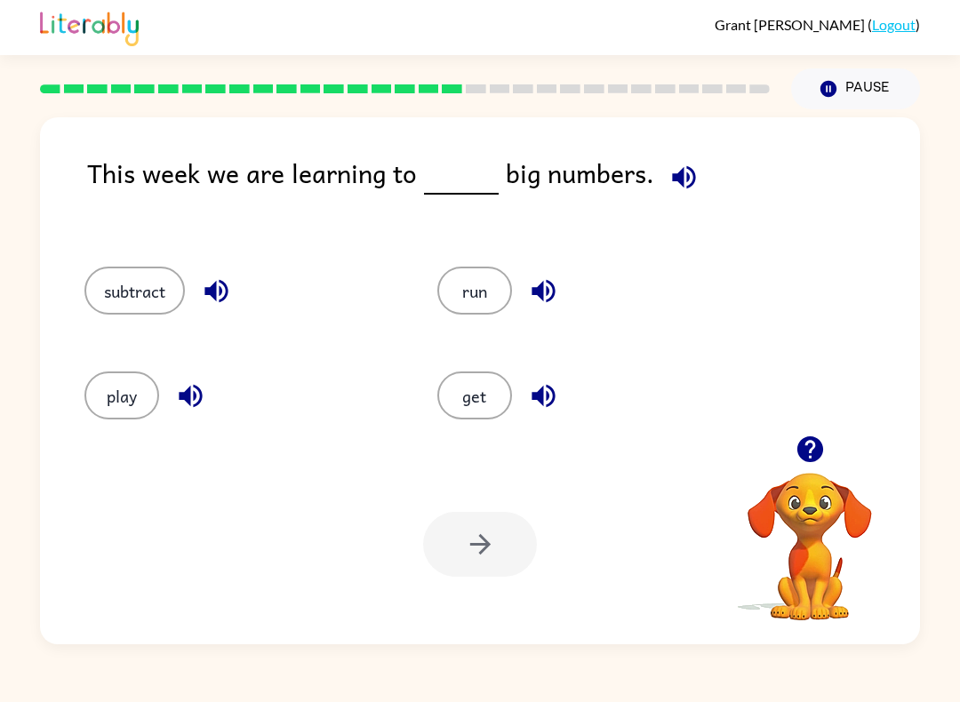
click at [546, 299] on icon "button" at bounding box center [543, 290] width 31 height 31
click at [550, 404] on icon "button" at bounding box center [542, 396] width 23 height 23
click at [221, 295] on icon "button" at bounding box center [215, 291] width 23 height 23
click at [207, 401] on button "button" at bounding box center [190, 395] width 45 height 45
click at [687, 170] on icon "button" at bounding box center [683, 177] width 31 height 31
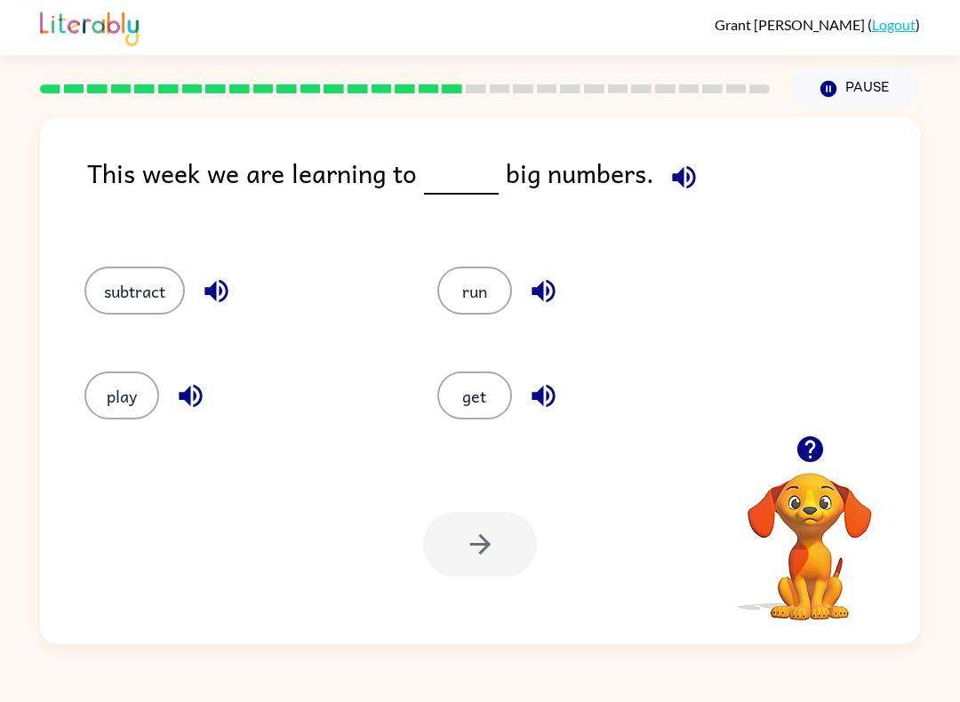
click at [505, 402] on button "get" at bounding box center [474, 395] width 75 height 48
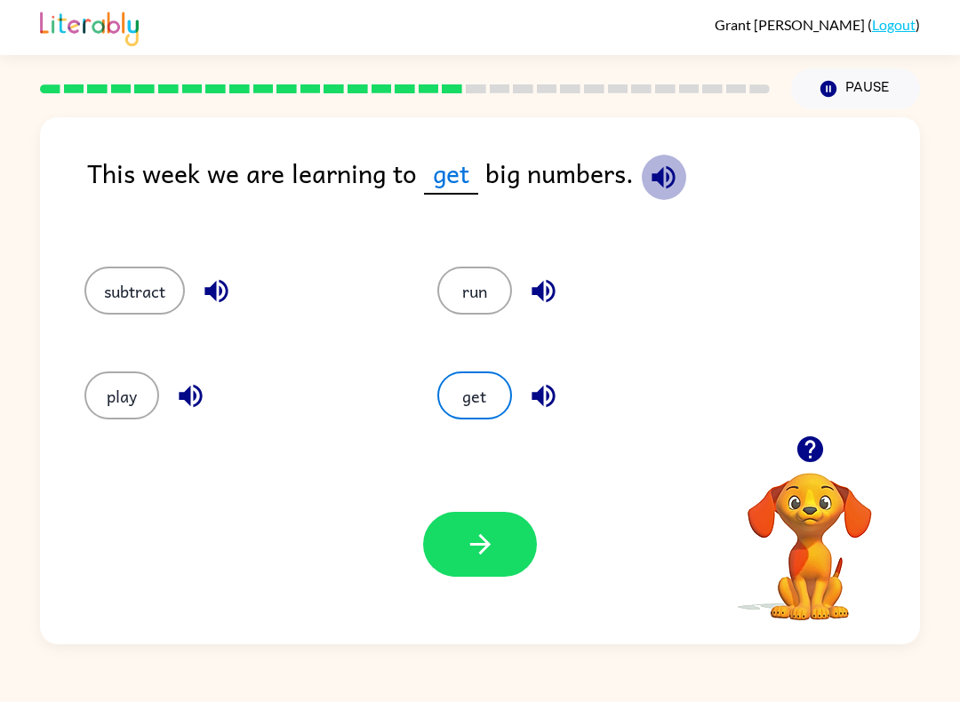
click at [678, 174] on button "button" at bounding box center [663, 177] width 45 height 45
click at [560, 286] on button "button" at bounding box center [543, 290] width 45 height 45
click at [219, 289] on icon "button" at bounding box center [216, 290] width 31 height 31
click at [161, 303] on button "subtract" at bounding box center [134, 291] width 100 height 48
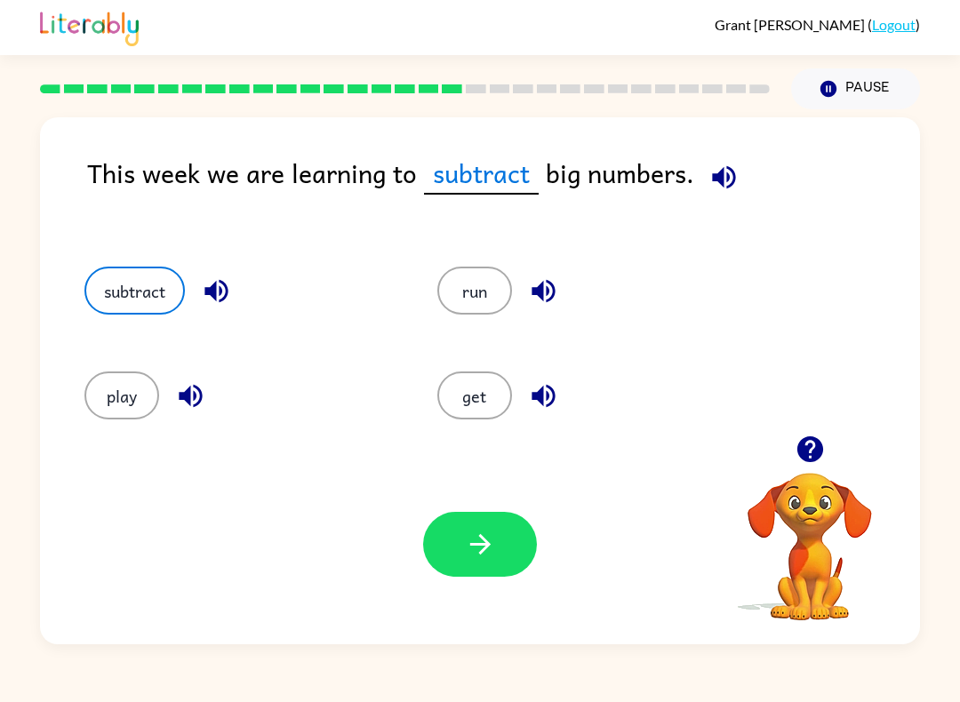
click at [718, 186] on icon "button" at bounding box center [723, 177] width 31 height 31
click at [467, 553] on icon "button" at bounding box center [480, 544] width 31 height 31
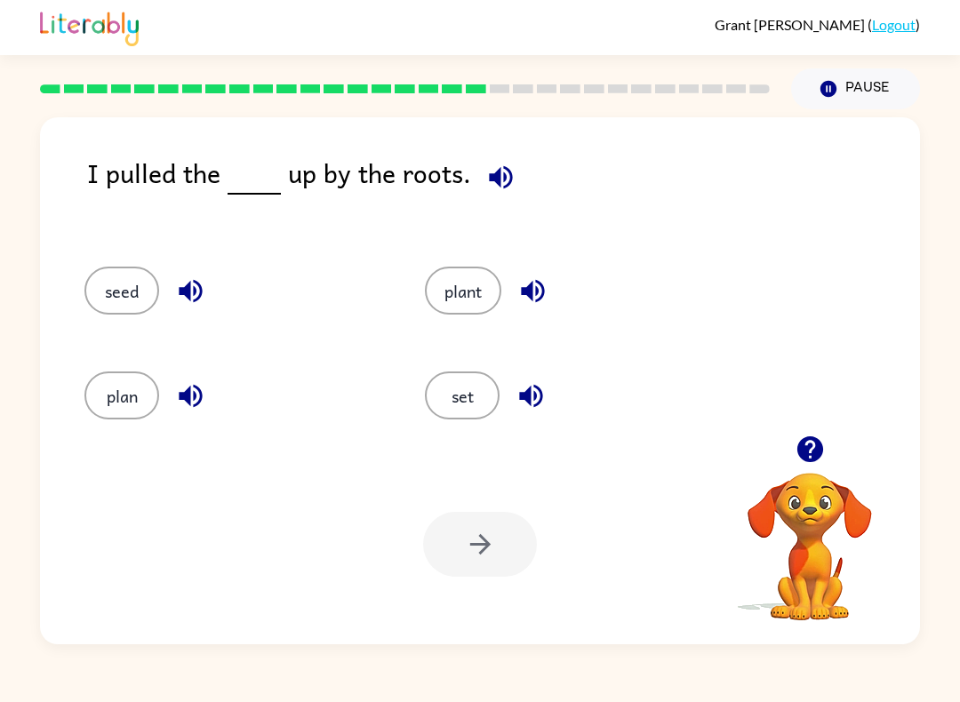
click at [509, 159] on span at bounding box center [497, 173] width 52 height 40
click at [496, 164] on icon "button" at bounding box center [500, 177] width 31 height 31
click at [554, 292] on button "button" at bounding box center [532, 290] width 45 height 45
click at [464, 301] on button "plant" at bounding box center [463, 291] width 76 height 48
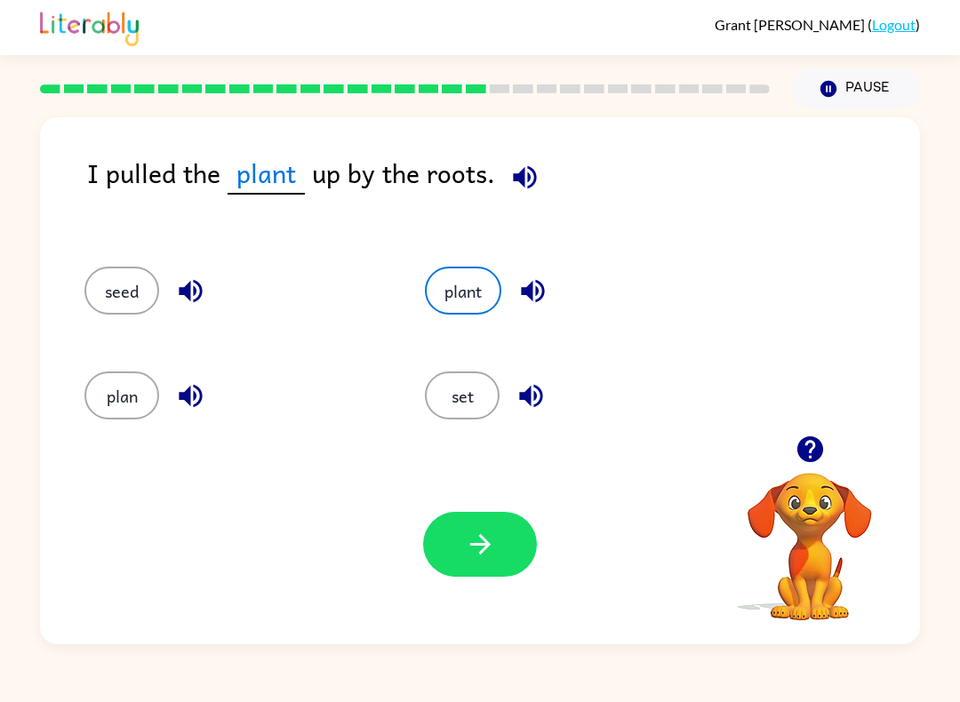
click at [496, 562] on button "button" at bounding box center [480, 544] width 114 height 65
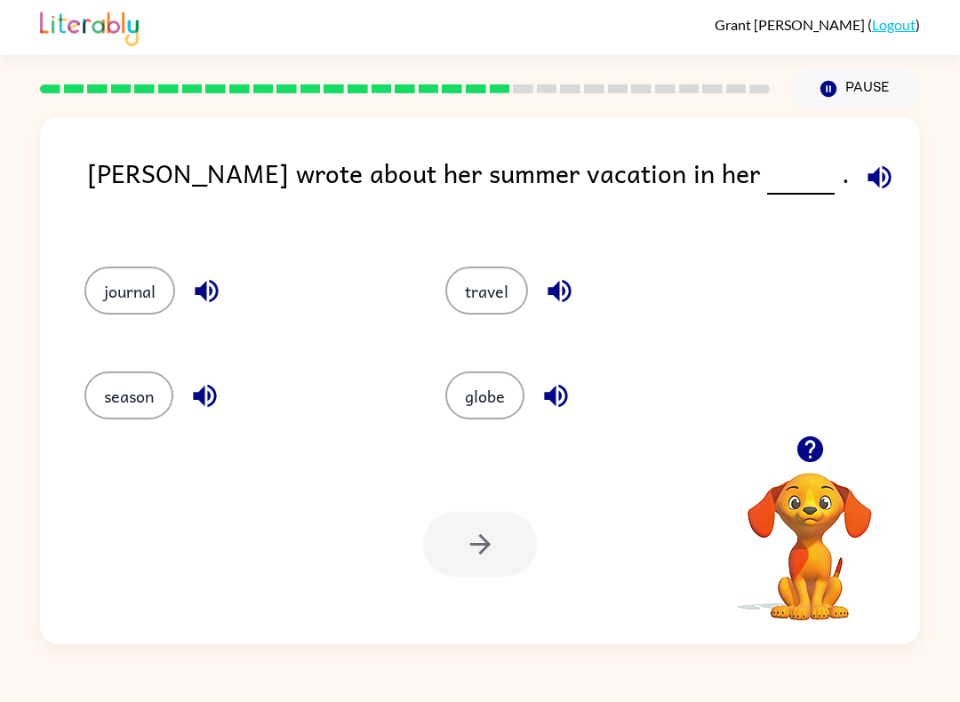
click at [864, 183] on icon "button" at bounding box center [879, 177] width 31 height 31
click at [562, 302] on icon "button" at bounding box center [559, 290] width 31 height 31
click at [551, 394] on icon "button" at bounding box center [555, 396] width 23 height 23
click at [222, 307] on icon "button" at bounding box center [206, 290] width 31 height 31
click at [226, 397] on button "button" at bounding box center [204, 395] width 45 height 45
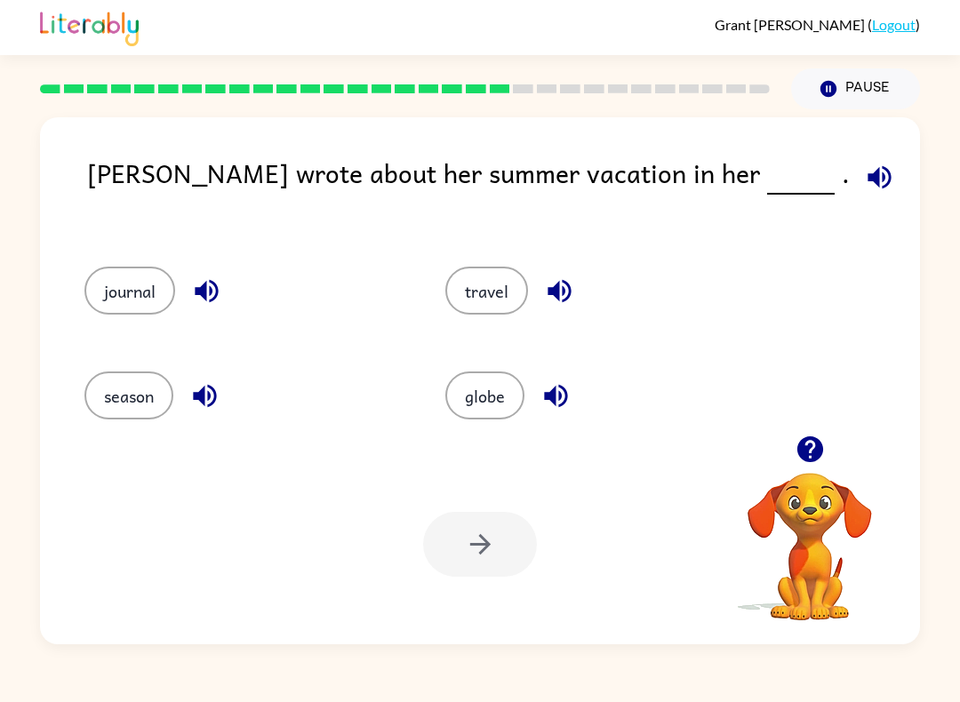
click at [115, 285] on button "journal" at bounding box center [129, 291] width 91 height 48
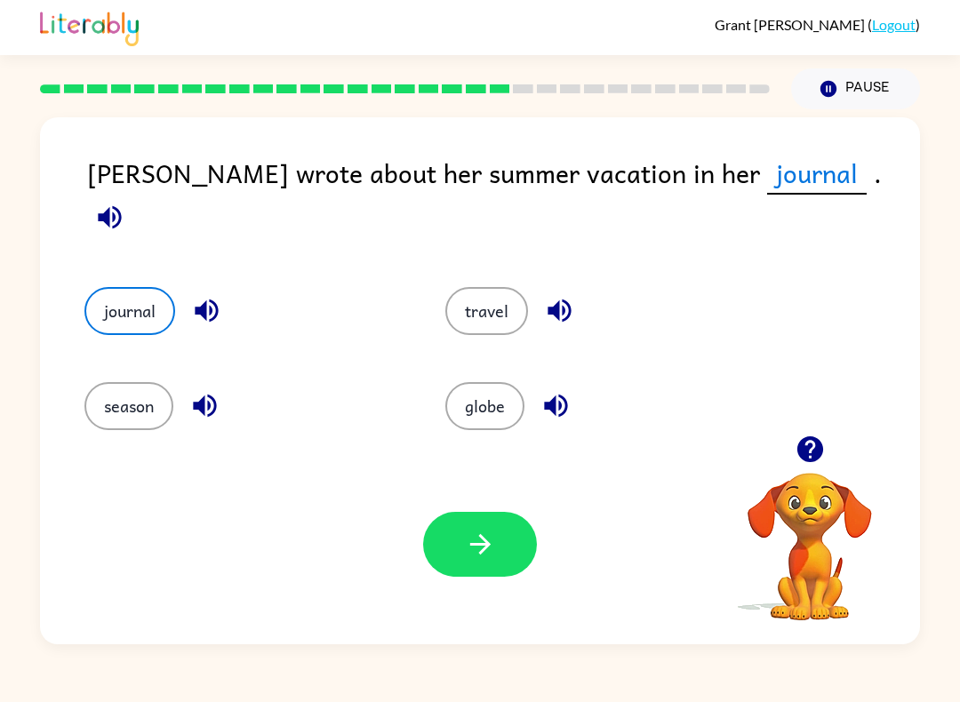
click at [501, 538] on button "button" at bounding box center [480, 544] width 114 height 65
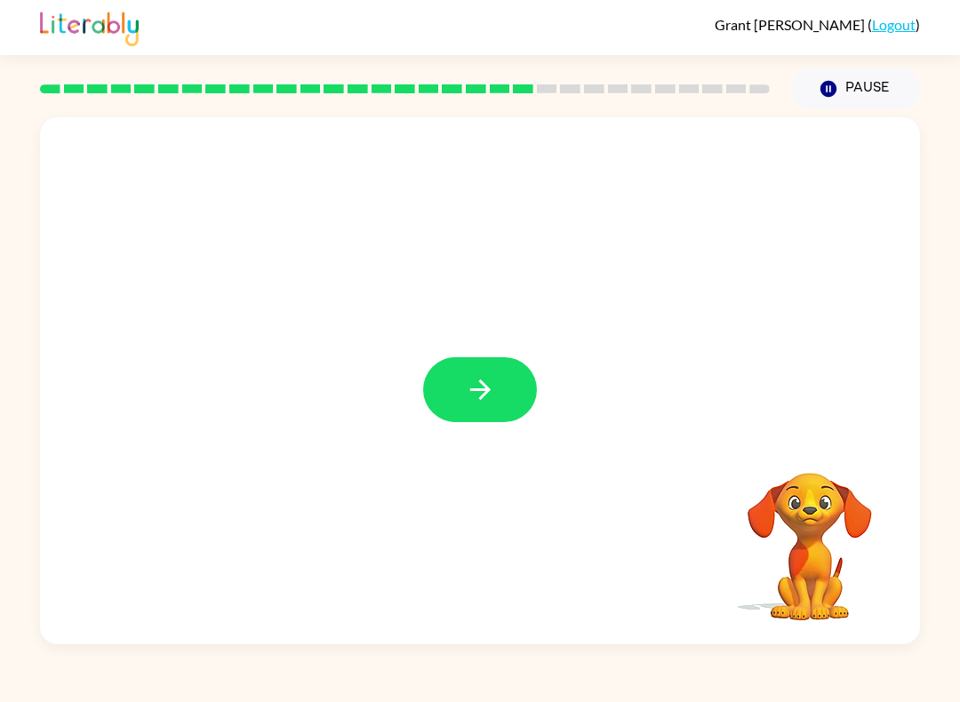
click at [470, 384] on icon "button" at bounding box center [480, 389] width 31 height 31
click at [469, 384] on div at bounding box center [480, 389] width 114 height 65
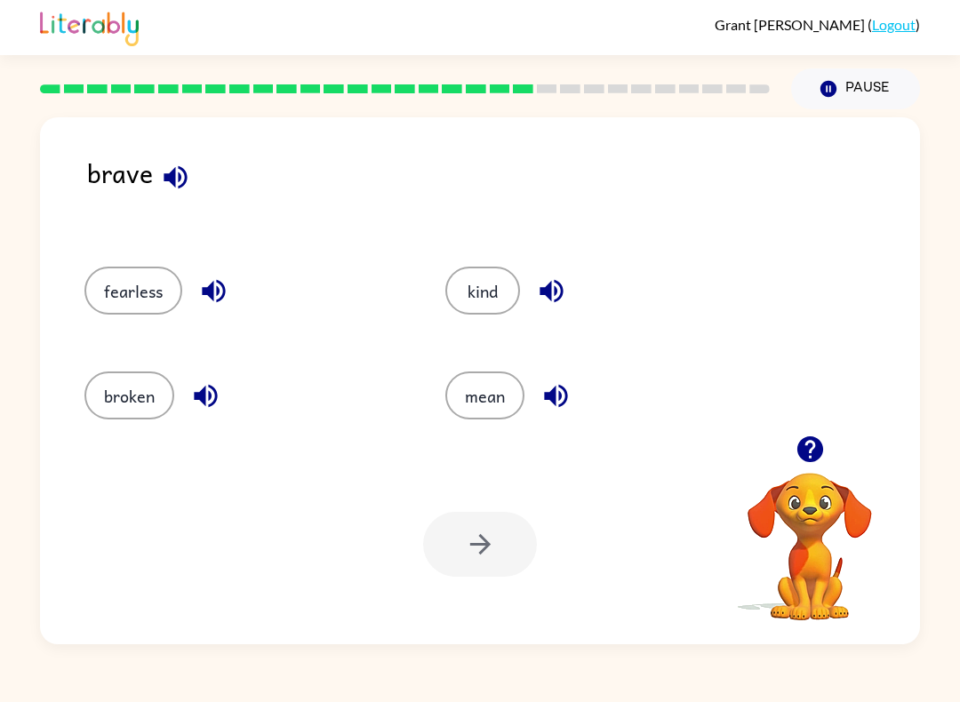
click at [199, 153] on div "brave fearless kind broken mean Your browser must support playing .mp4 files to…" at bounding box center [480, 380] width 880 height 527
click at [170, 181] on icon "button" at bounding box center [175, 176] width 23 height 23
click at [547, 285] on icon "button" at bounding box center [551, 290] width 31 height 31
click at [578, 394] on button "button" at bounding box center [555, 395] width 45 height 45
click at [206, 290] on icon "button" at bounding box center [213, 291] width 23 height 23
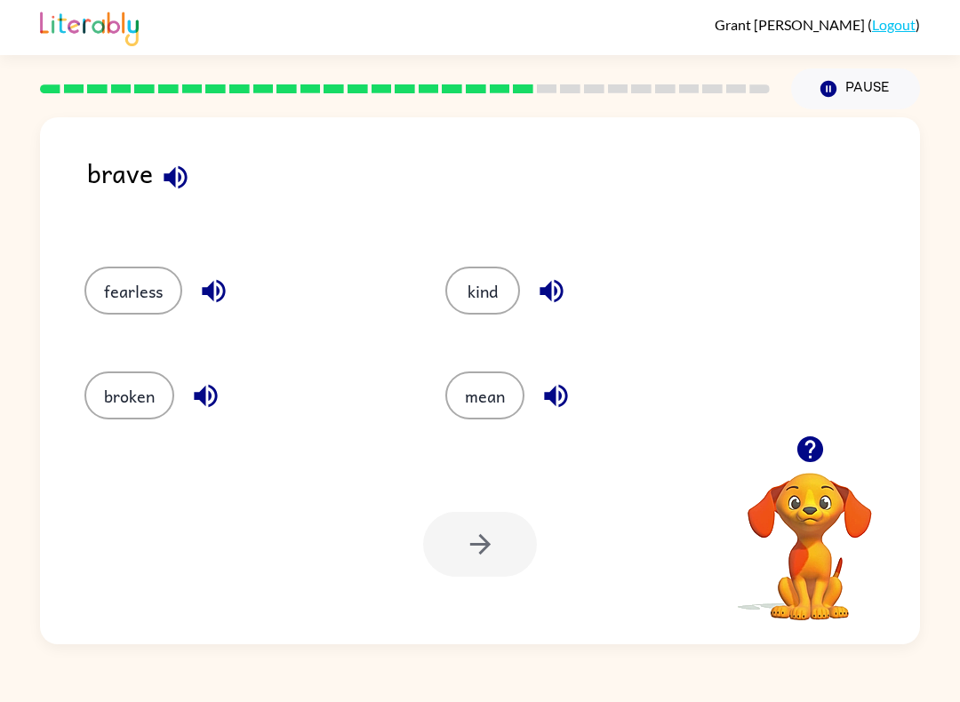
click at [211, 403] on icon "button" at bounding box center [205, 395] width 31 height 31
click at [177, 191] on icon "button" at bounding box center [175, 177] width 31 height 31
click at [545, 286] on icon "button" at bounding box center [551, 290] width 31 height 31
click at [558, 397] on icon "button" at bounding box center [555, 395] width 31 height 31
click at [208, 308] on button "button" at bounding box center [213, 290] width 45 height 45
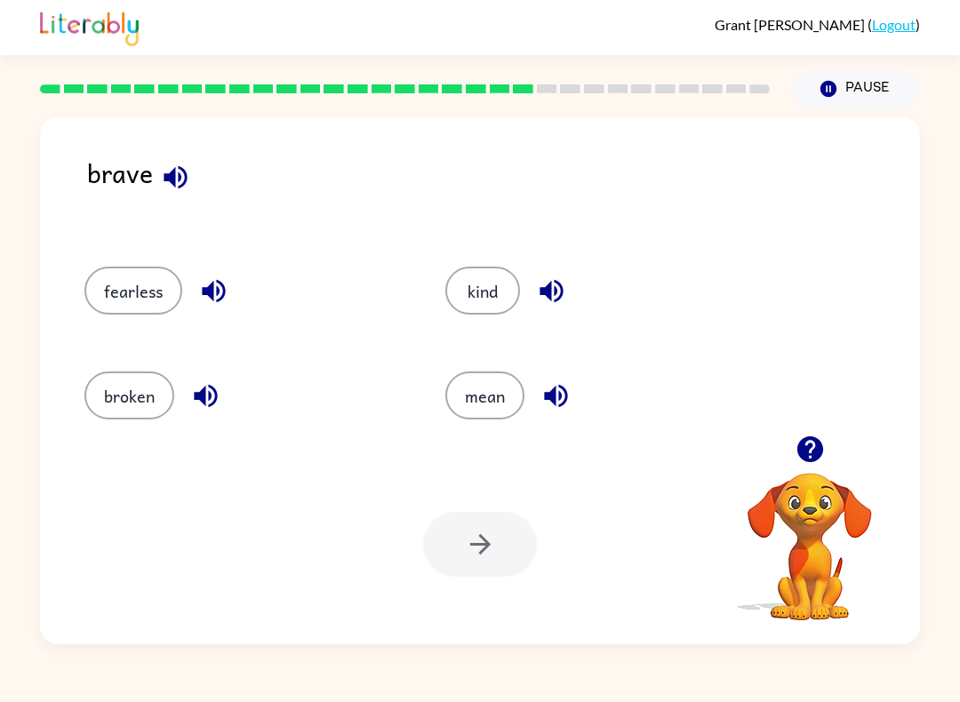
click at [205, 408] on icon "button" at bounding box center [205, 395] width 31 height 31
click at [187, 166] on icon "button" at bounding box center [175, 177] width 31 height 31
click at [227, 292] on icon "button" at bounding box center [213, 290] width 31 height 31
click at [148, 293] on button "fearless" at bounding box center [133, 291] width 98 height 48
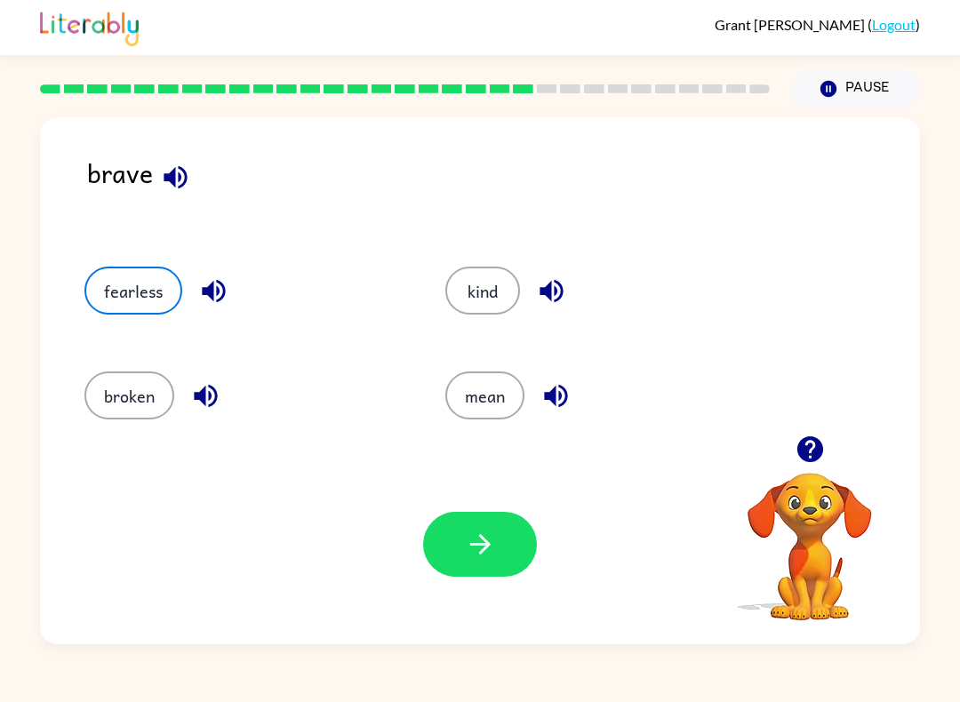
click at [492, 559] on icon "button" at bounding box center [480, 544] width 31 height 31
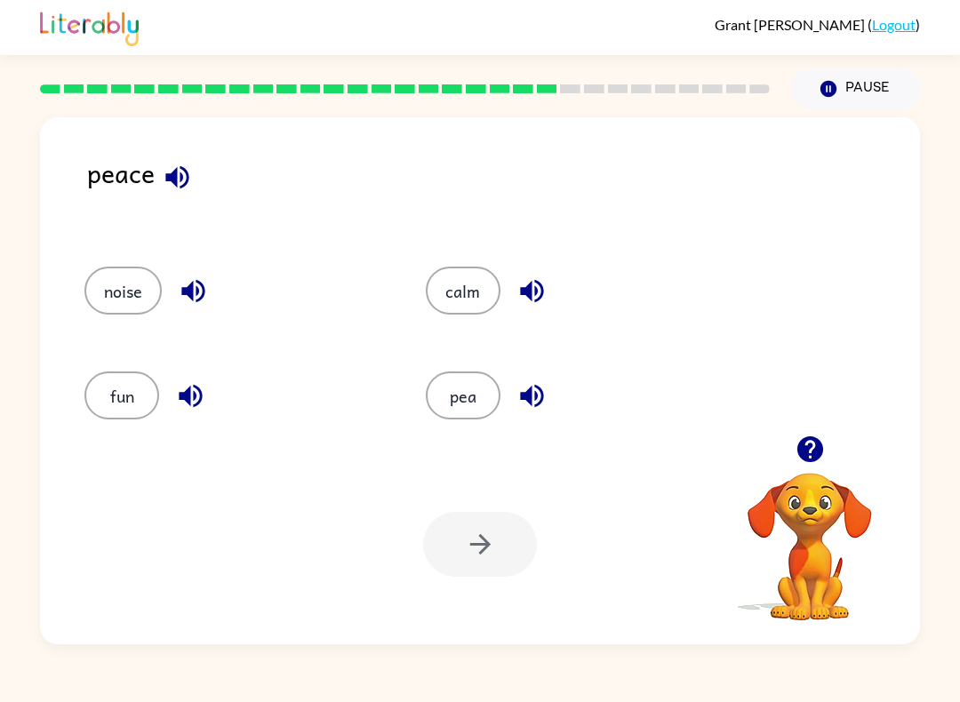
click at [181, 180] on icon "button" at bounding box center [176, 176] width 23 height 23
click at [195, 280] on icon "button" at bounding box center [193, 290] width 31 height 31
click at [191, 399] on icon "button" at bounding box center [190, 395] width 31 height 31
click at [546, 270] on div "calm" at bounding box center [576, 291] width 300 height 48
click at [547, 299] on button "button" at bounding box center [531, 290] width 45 height 45
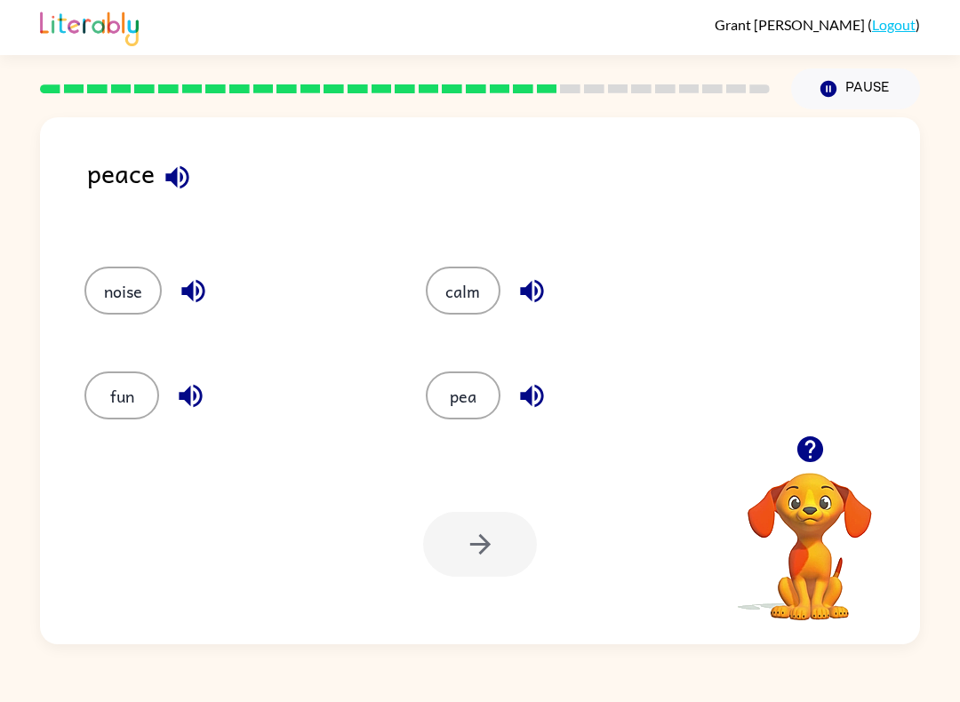
click at [541, 399] on icon "button" at bounding box center [531, 396] width 23 height 23
click at [538, 395] on icon "button" at bounding box center [531, 395] width 31 height 31
click at [538, 403] on icon "button" at bounding box center [531, 395] width 31 height 31
click at [545, 389] on icon "button" at bounding box center [531, 395] width 31 height 31
click at [528, 403] on icon "button" at bounding box center [531, 395] width 31 height 31
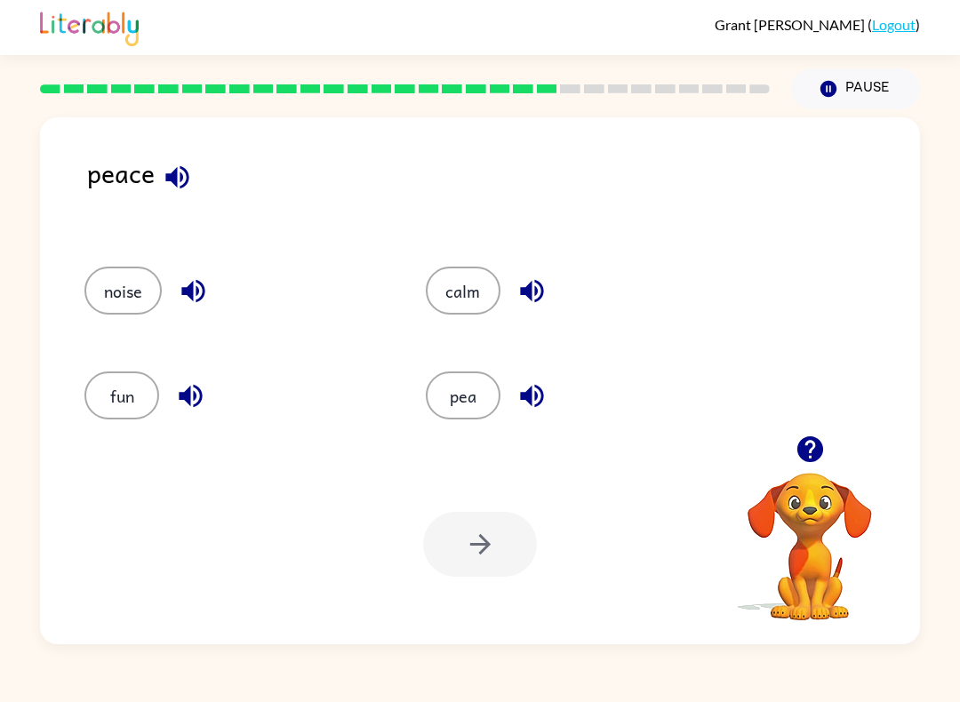
click at [528, 403] on icon "button" at bounding box center [531, 396] width 23 height 23
click at [526, 411] on icon "button" at bounding box center [531, 395] width 31 height 31
click at [543, 402] on icon "button" at bounding box center [531, 395] width 31 height 31
click at [547, 394] on button "button" at bounding box center [531, 395] width 45 height 45
click at [535, 399] on icon "button" at bounding box center [531, 396] width 23 height 23
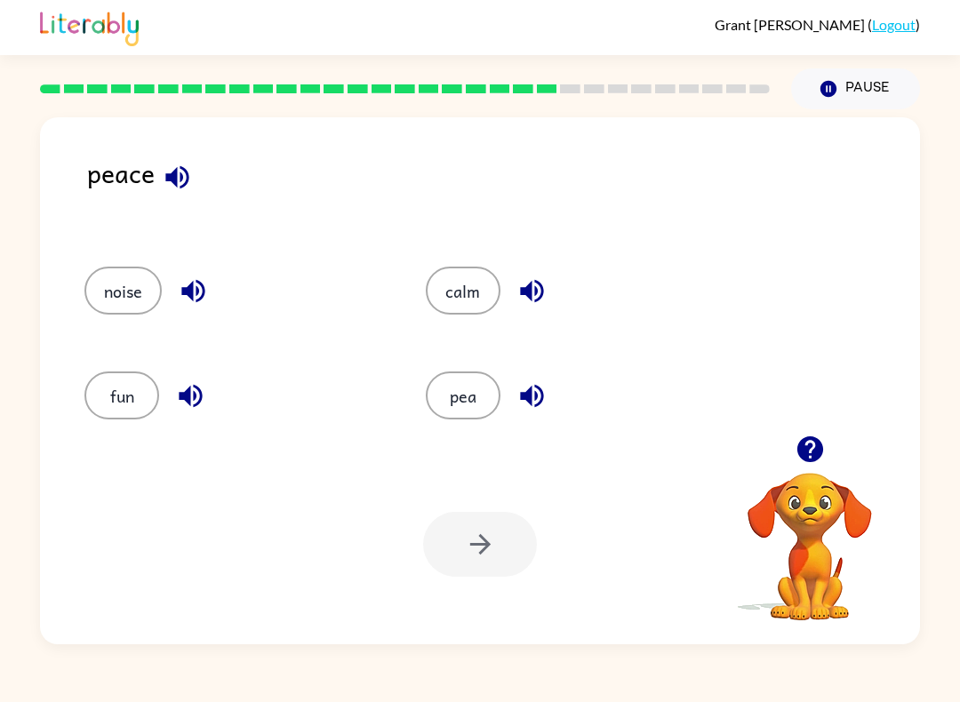
click at [554, 396] on button "button" at bounding box center [531, 395] width 45 height 45
click at [533, 389] on icon "button" at bounding box center [531, 395] width 31 height 31
click at [542, 403] on icon "button" at bounding box center [531, 395] width 31 height 31
click at [535, 387] on icon "button" at bounding box center [531, 396] width 23 height 23
click at [541, 387] on icon "button" at bounding box center [531, 395] width 31 height 31
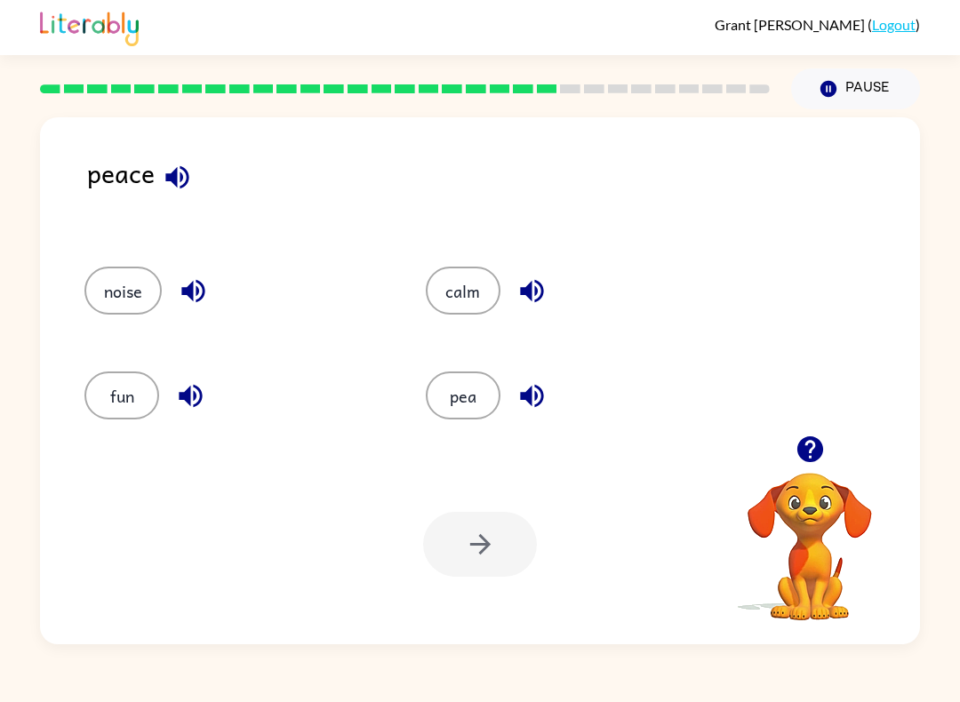
click at [539, 393] on icon "button" at bounding box center [531, 395] width 31 height 31
click at [542, 399] on icon "button" at bounding box center [531, 396] width 23 height 23
click at [544, 393] on icon "button" at bounding box center [531, 395] width 31 height 31
click at [546, 395] on icon "button" at bounding box center [531, 395] width 31 height 31
click at [552, 396] on button "button" at bounding box center [531, 395] width 45 height 45
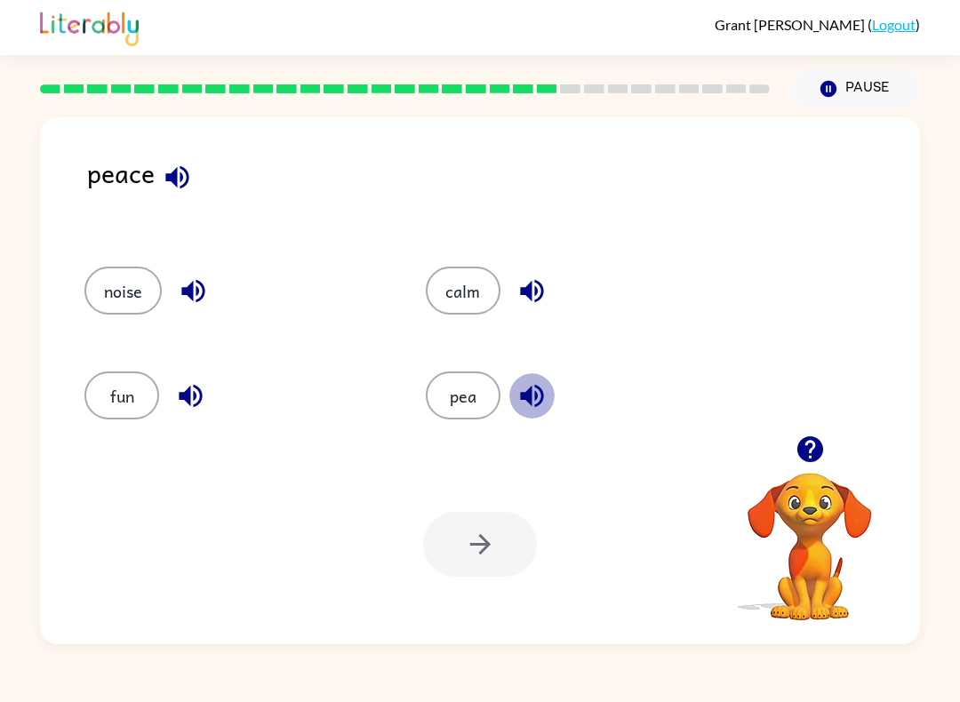
click at [551, 400] on button "button" at bounding box center [531, 395] width 45 height 45
click at [538, 400] on icon "button" at bounding box center [531, 395] width 31 height 31
click at [517, 301] on icon "button" at bounding box center [531, 290] width 31 height 31
click at [462, 298] on button "calm" at bounding box center [463, 291] width 75 height 48
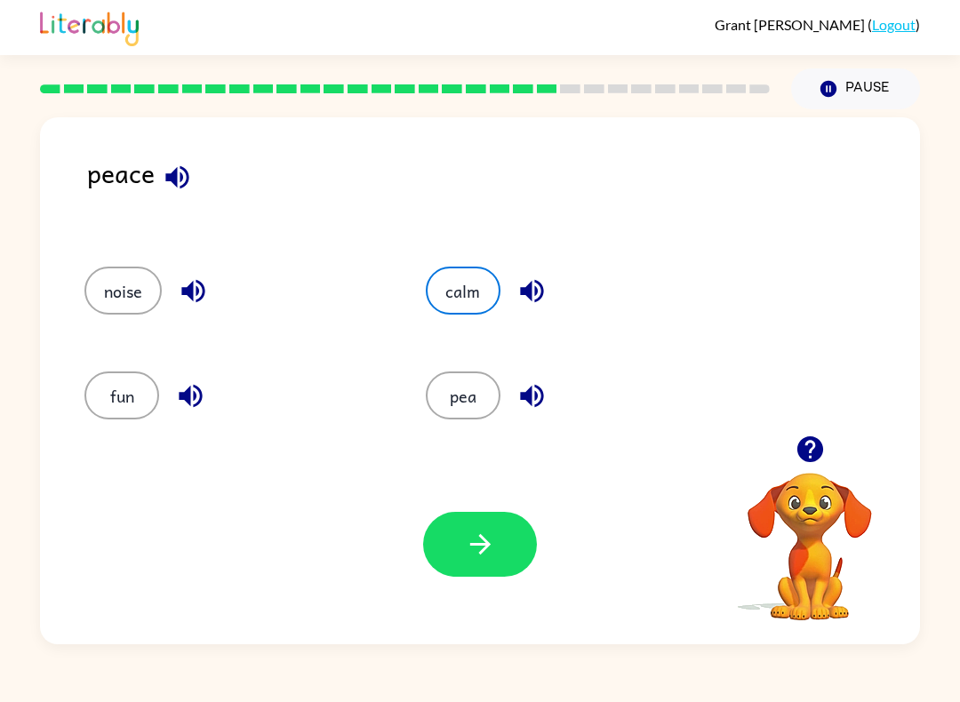
click at [490, 544] on icon "button" at bounding box center [480, 544] width 31 height 31
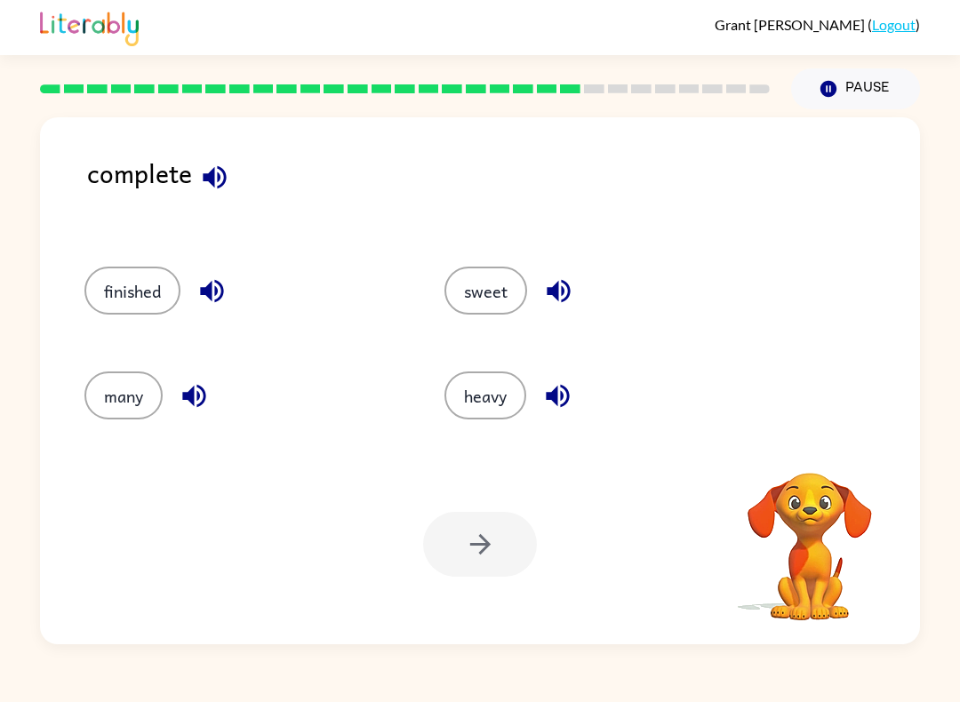
click at [575, 275] on button "button" at bounding box center [558, 290] width 45 height 45
click at [561, 418] on button "button" at bounding box center [557, 395] width 45 height 45
click at [216, 283] on icon "button" at bounding box center [211, 291] width 23 height 23
click at [196, 409] on icon "button" at bounding box center [194, 395] width 31 height 31
click at [232, 181] on button "button" at bounding box center [214, 177] width 45 height 45
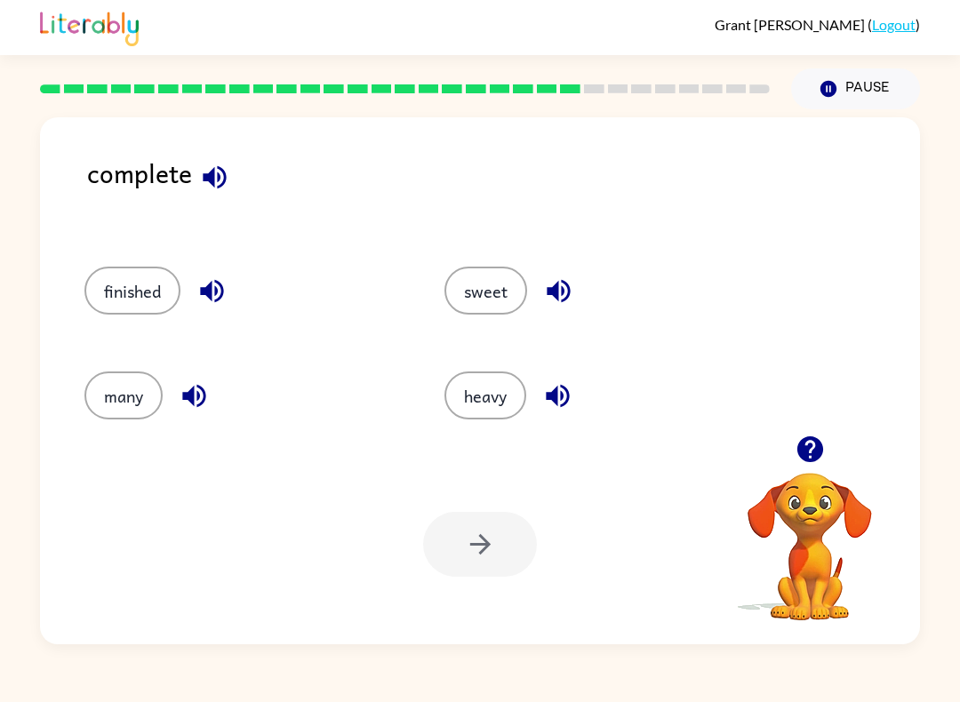
click at [575, 303] on button "button" at bounding box center [558, 290] width 45 height 45
click at [575, 274] on div "sweet" at bounding box center [603, 291] width 319 height 48
click at [576, 407] on button "button" at bounding box center [557, 395] width 45 height 45
click at [235, 276] on div "finished" at bounding box center [243, 291] width 319 height 48
click at [232, 294] on button "button" at bounding box center [211, 290] width 45 height 45
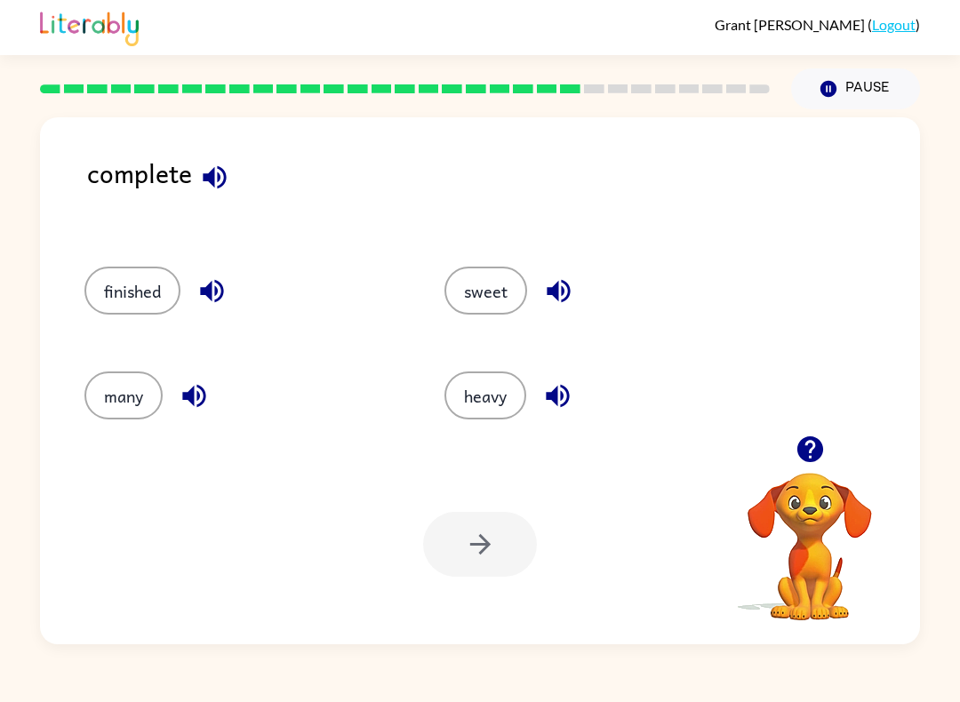
click at [148, 294] on button "finished" at bounding box center [132, 291] width 96 height 48
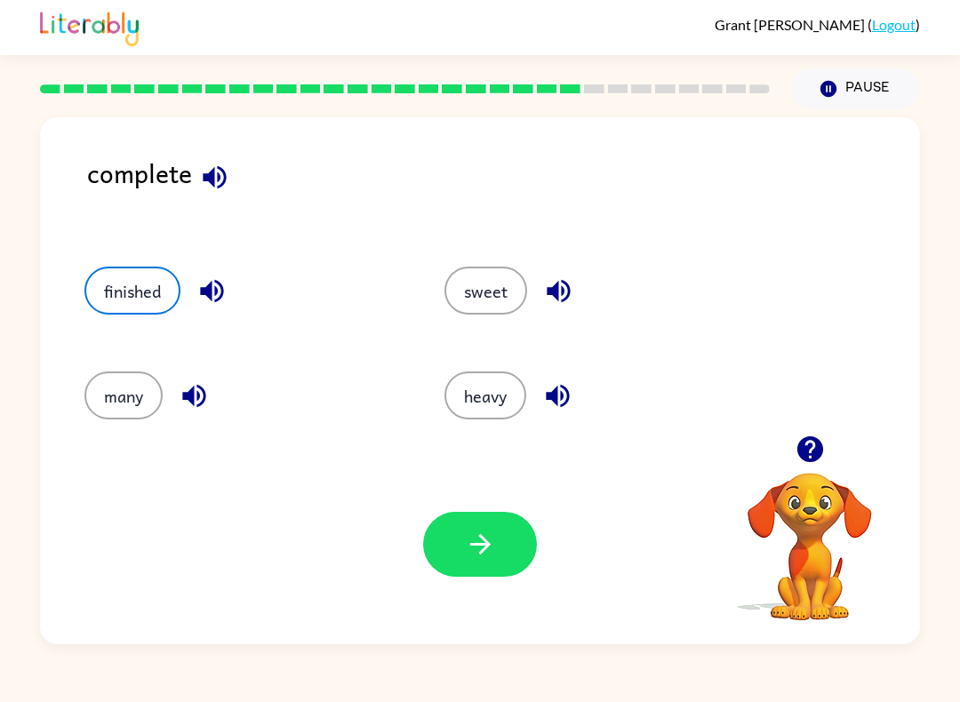
click at [468, 533] on icon "button" at bounding box center [480, 544] width 31 height 31
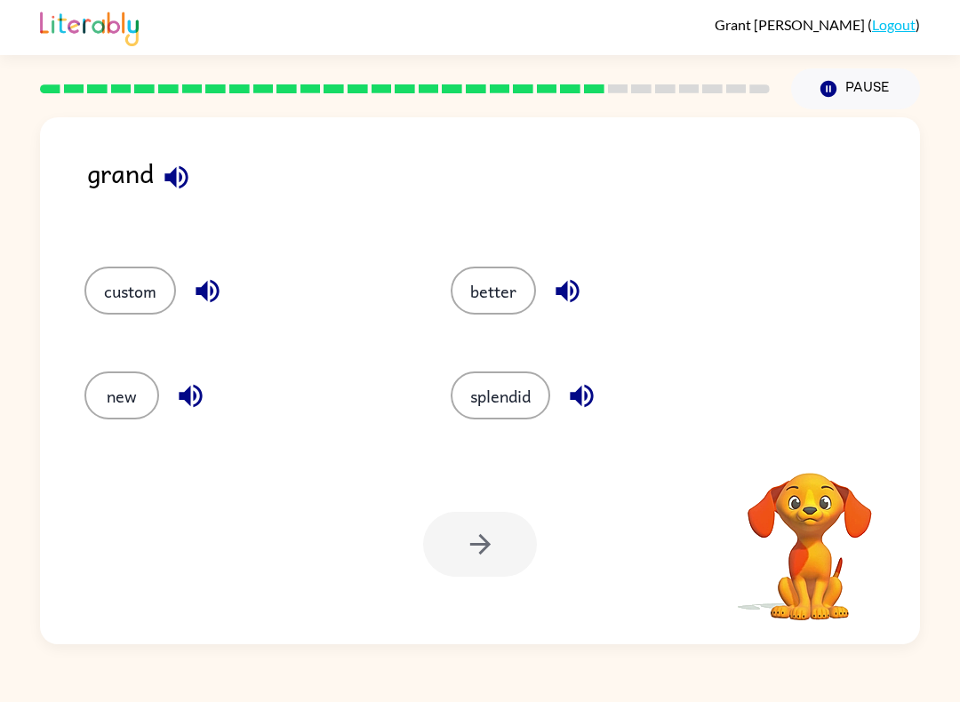
click at [556, 289] on icon "button" at bounding box center [567, 290] width 31 height 31
click at [561, 287] on icon "button" at bounding box center [567, 290] width 31 height 31
click at [576, 292] on icon "button" at bounding box center [567, 290] width 31 height 31
click at [575, 400] on icon "button" at bounding box center [581, 396] width 23 height 23
click at [207, 289] on icon "button" at bounding box center [206, 291] width 23 height 23
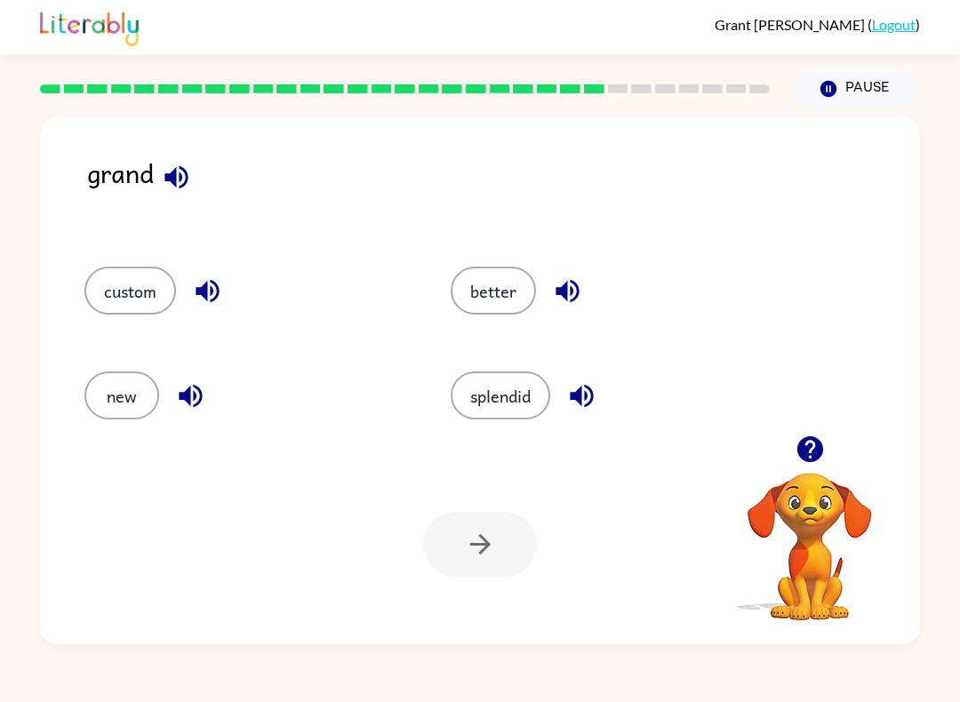
click at [204, 395] on icon "button" at bounding box center [190, 395] width 31 height 31
click at [196, 163] on div "grand" at bounding box center [503, 192] width 833 height 78
click at [180, 181] on icon "button" at bounding box center [176, 177] width 31 height 31
click at [566, 291] on icon "button" at bounding box center [566, 291] width 23 height 23
click at [591, 381] on icon "button" at bounding box center [581, 395] width 31 height 31
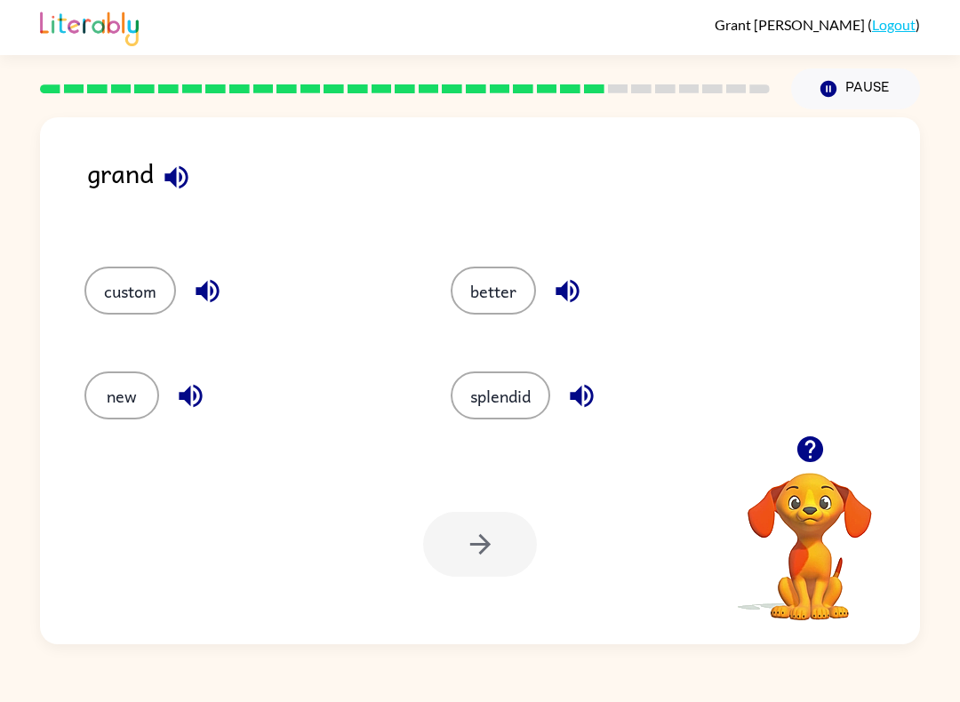
click at [226, 300] on button "button" at bounding box center [207, 290] width 45 height 45
click at [219, 386] on div "new" at bounding box center [246, 395] width 325 height 48
click at [209, 407] on button "button" at bounding box center [190, 395] width 45 height 45
click at [181, 179] on icon "button" at bounding box center [175, 176] width 23 height 23
click at [138, 307] on button "custom" at bounding box center [130, 291] width 92 height 48
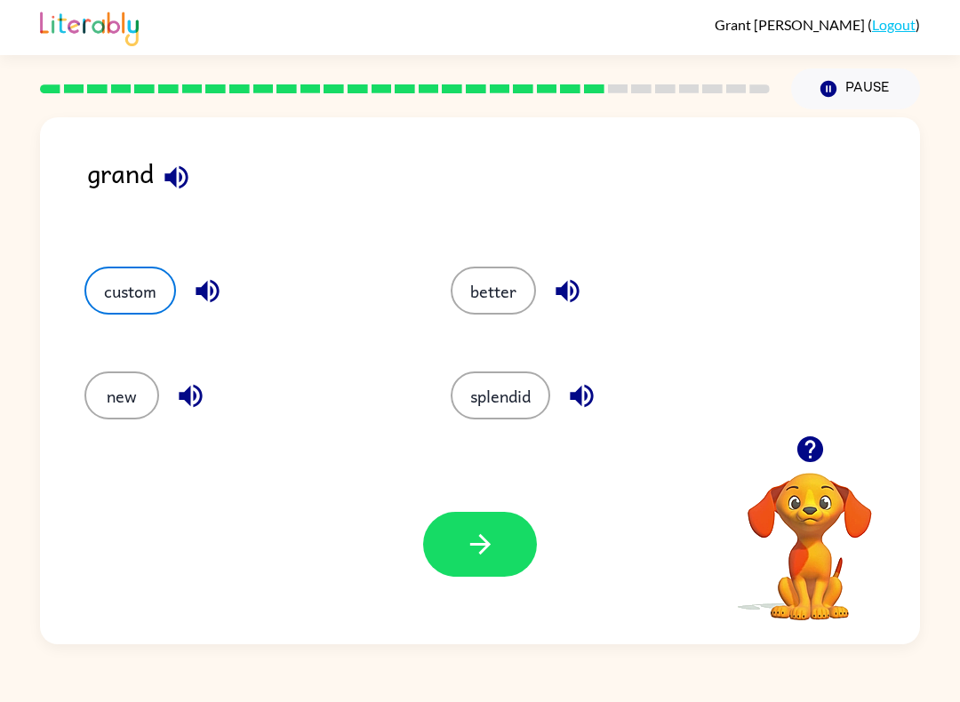
click at [203, 410] on icon "button" at bounding box center [190, 395] width 31 height 31
click at [222, 289] on icon "button" at bounding box center [207, 290] width 31 height 31
click at [209, 307] on icon "button" at bounding box center [207, 290] width 31 height 31
click at [218, 302] on icon "button" at bounding box center [207, 290] width 31 height 31
click at [223, 308] on button "button" at bounding box center [207, 290] width 45 height 45
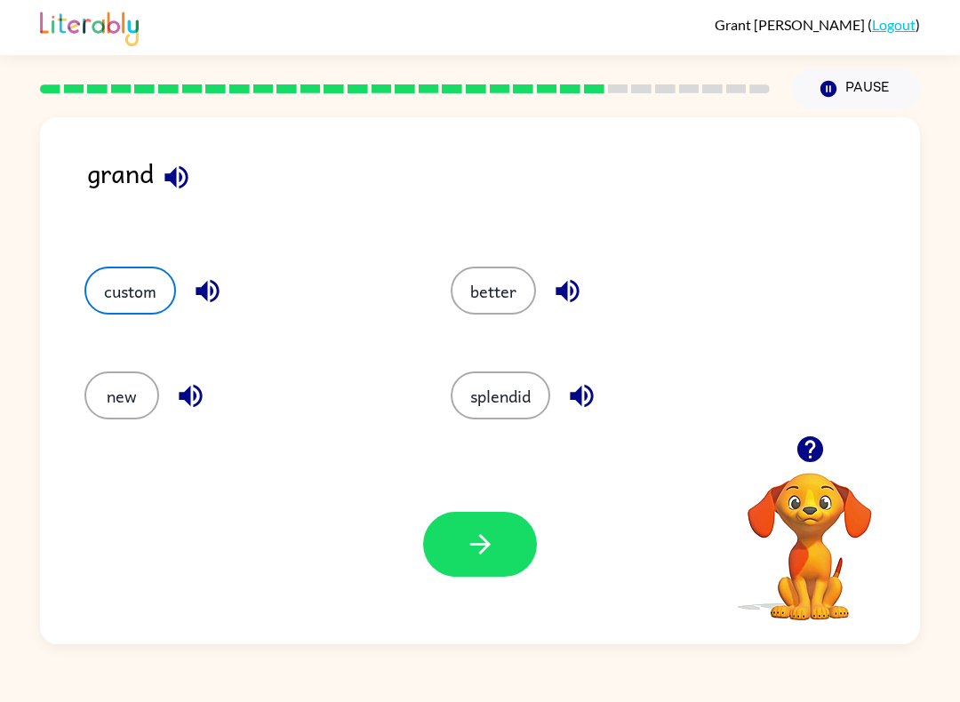
click at [211, 288] on icon "button" at bounding box center [206, 291] width 23 height 23
click at [125, 314] on button "custom" at bounding box center [130, 291] width 92 height 48
click at [509, 563] on button "button" at bounding box center [480, 544] width 114 height 65
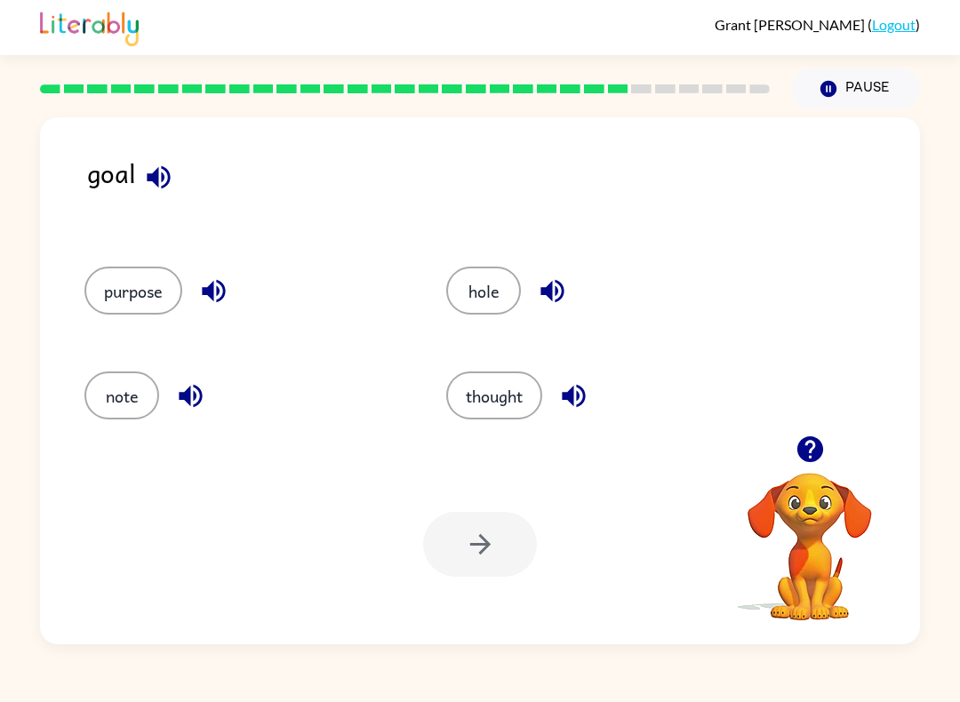
click at [160, 158] on button "button" at bounding box center [158, 177] width 45 height 45
click at [178, 175] on button "button" at bounding box center [158, 177] width 45 height 45
click at [163, 163] on icon "button" at bounding box center [158, 177] width 31 height 31
click at [173, 180] on icon "button" at bounding box center [158, 177] width 31 height 31
click at [165, 182] on icon "button" at bounding box center [158, 177] width 31 height 31
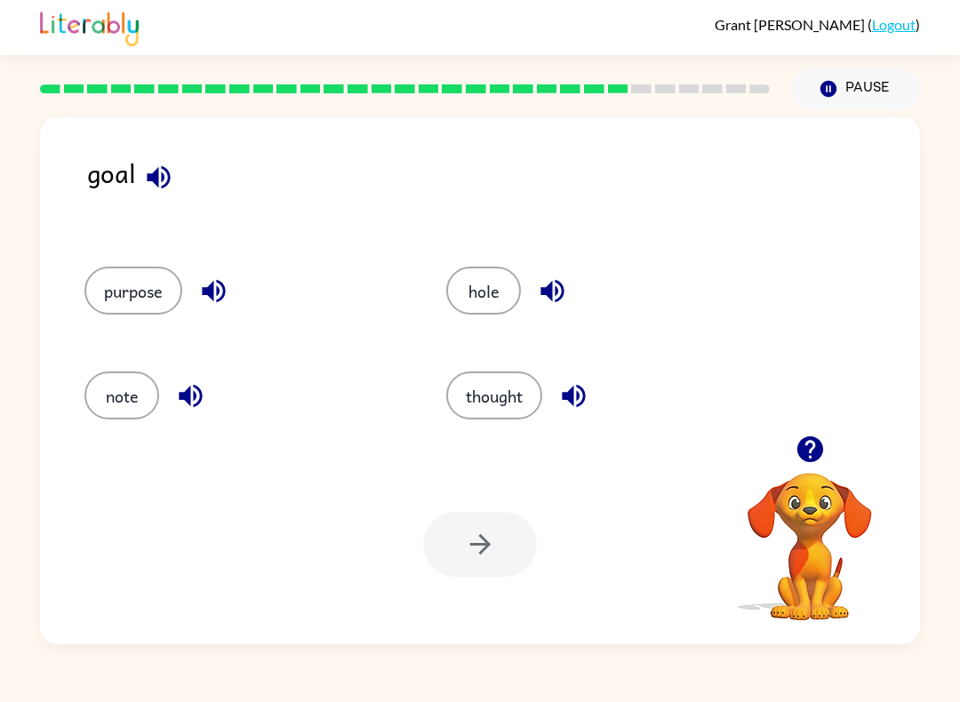
click at [192, 190] on div "goal" at bounding box center [503, 192] width 833 height 78
click at [233, 282] on button "button" at bounding box center [213, 290] width 45 height 45
click at [202, 384] on icon "button" at bounding box center [190, 395] width 31 height 31
click at [563, 287] on icon "button" at bounding box center [551, 291] width 23 height 23
click at [574, 404] on icon "button" at bounding box center [573, 396] width 23 height 23
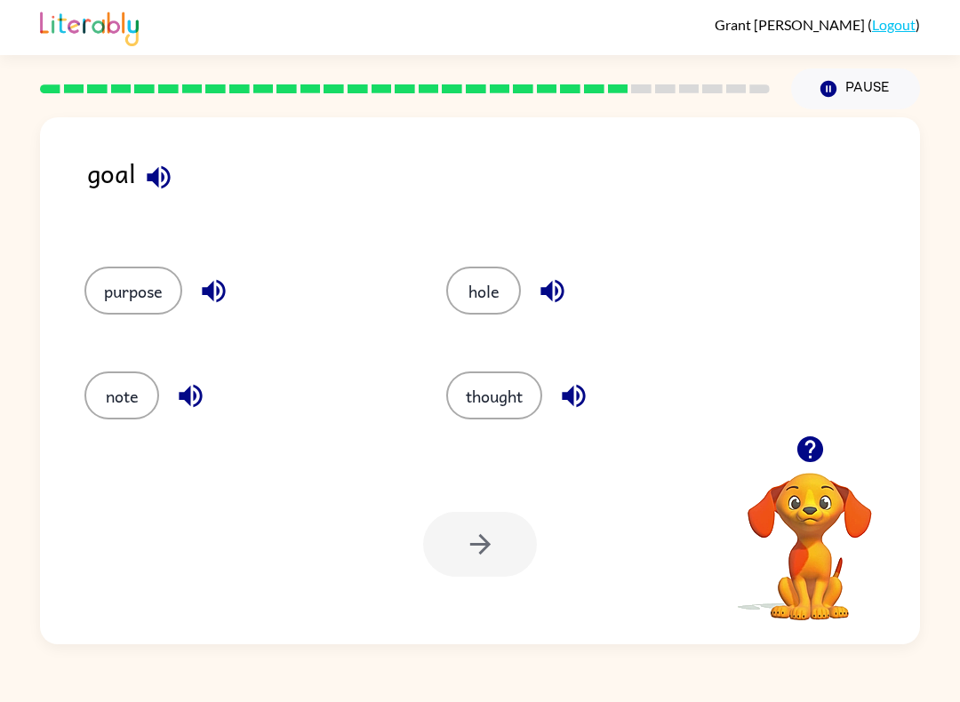
click at [596, 388] on button "button" at bounding box center [573, 395] width 45 height 45
click at [571, 403] on icon "button" at bounding box center [573, 395] width 31 height 31
click at [594, 390] on button "button" at bounding box center [573, 395] width 45 height 45
click at [834, 371] on div "purpose hole note thought" at bounding box center [480, 337] width 844 height 195
click at [567, 296] on icon "button" at bounding box center [552, 290] width 31 height 31
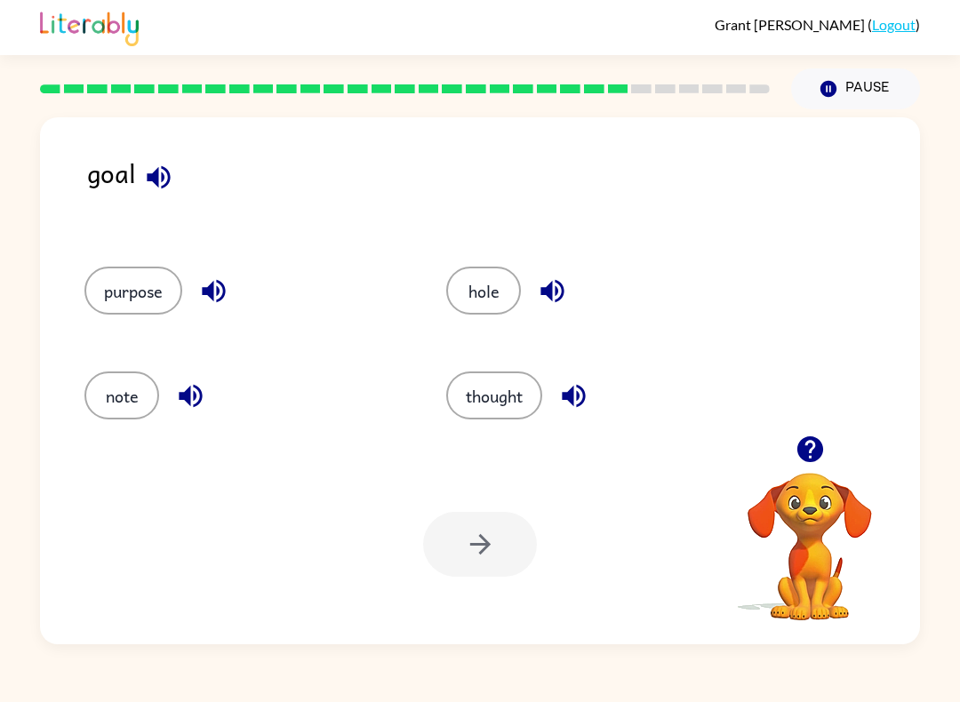
click at [207, 271] on button "button" at bounding box center [213, 290] width 45 height 45
click at [201, 412] on button "button" at bounding box center [190, 395] width 45 height 45
click at [216, 308] on button "button" at bounding box center [213, 290] width 45 height 45
click at [144, 292] on button "purpose" at bounding box center [133, 291] width 98 height 48
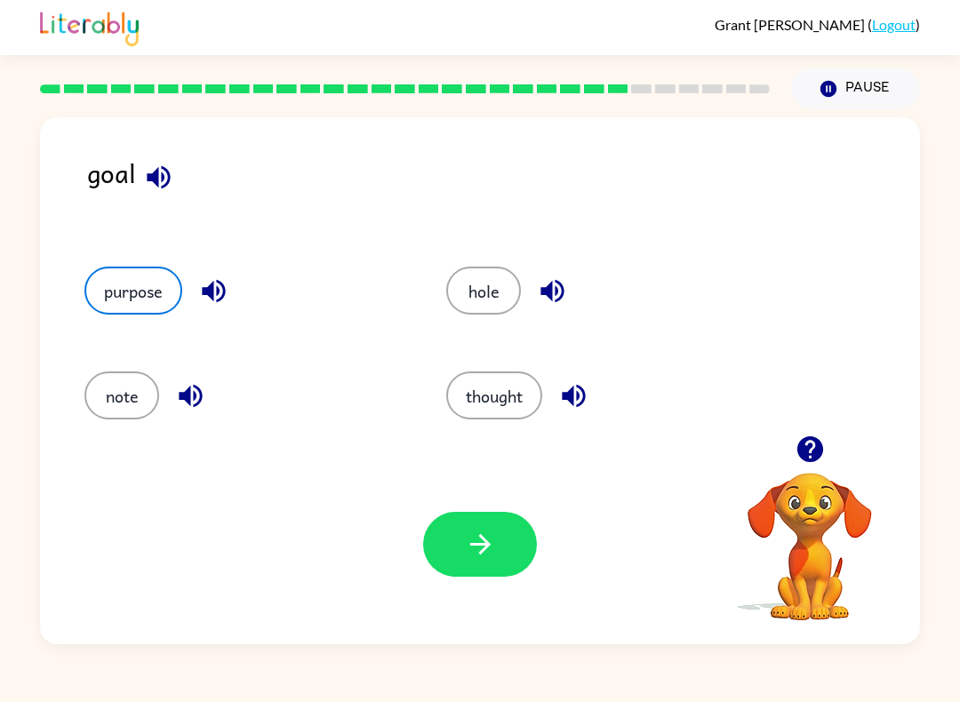
click at [485, 524] on button "button" at bounding box center [480, 544] width 114 height 65
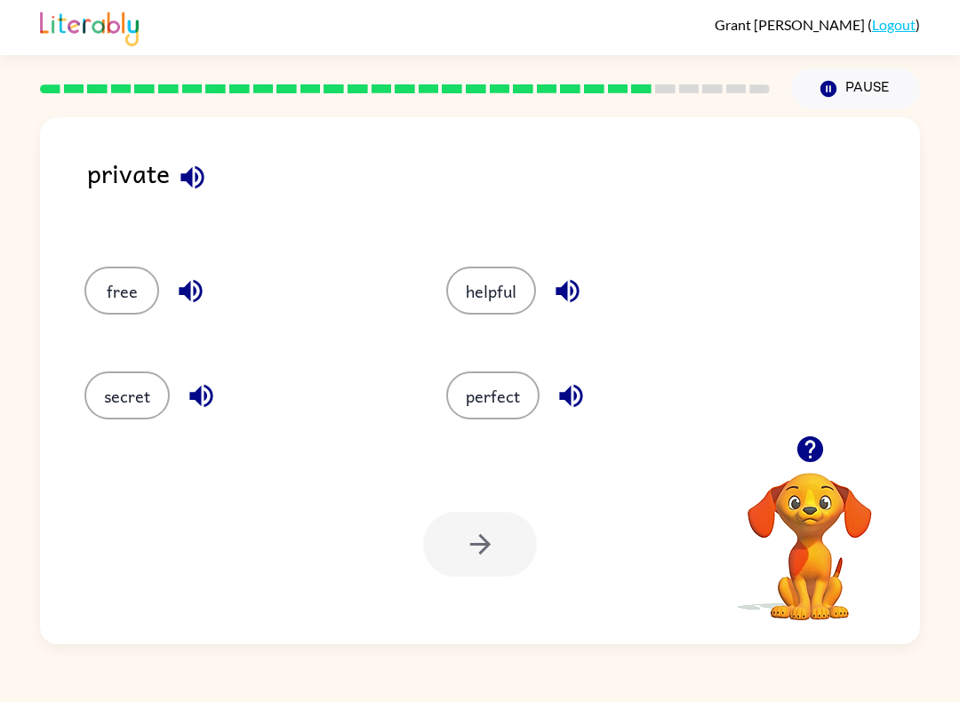
click at [735, 555] on video "Your browser must support playing .mp4 files to use Literably. Please try using…" at bounding box center [810, 534] width 178 height 178
click at [642, 483] on div "Your browser must support playing .mp4 files to use Literably. Please try using…" at bounding box center [480, 544] width 880 height 200
click at [581, 575] on div "Your browser must support playing .mp4 files to use Literably. Please try using…" at bounding box center [480, 544] width 880 height 200
click at [606, 500] on div "Your browser must support playing .mp4 files to use Literably. Please try using…" at bounding box center [480, 544] width 880 height 200
click at [203, 177] on icon "button" at bounding box center [191, 176] width 23 height 23
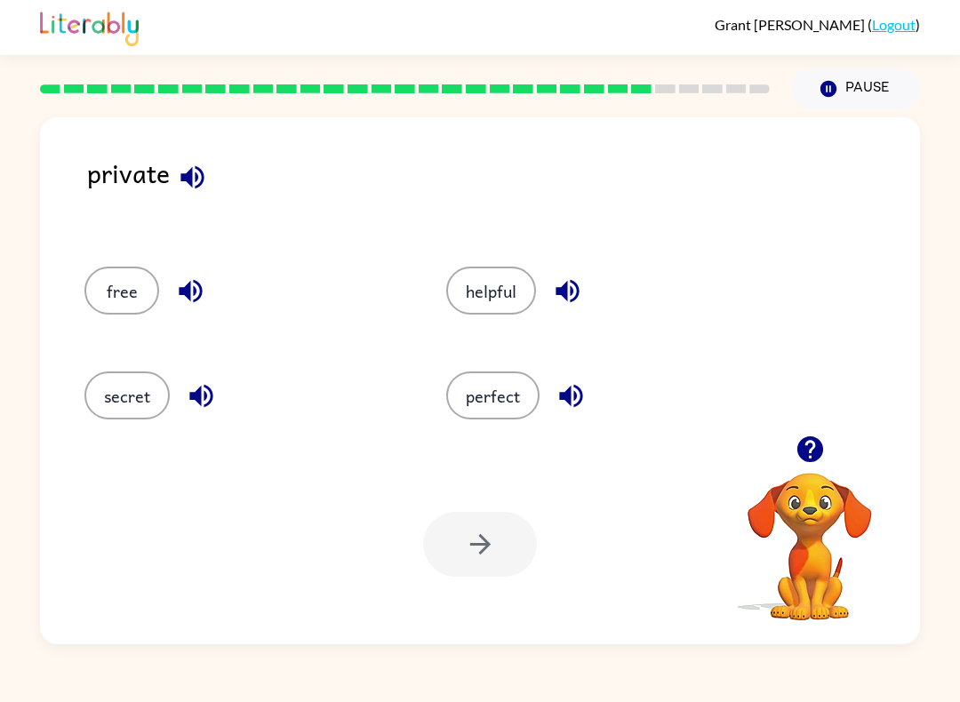
click at [226, 299] on div "free" at bounding box center [244, 291] width 321 height 48
click at [188, 282] on icon "button" at bounding box center [190, 290] width 31 height 31
click at [201, 411] on icon "button" at bounding box center [201, 395] width 31 height 31
click at [583, 300] on button "button" at bounding box center [567, 290] width 45 height 45
click at [586, 394] on button "button" at bounding box center [570, 395] width 45 height 45
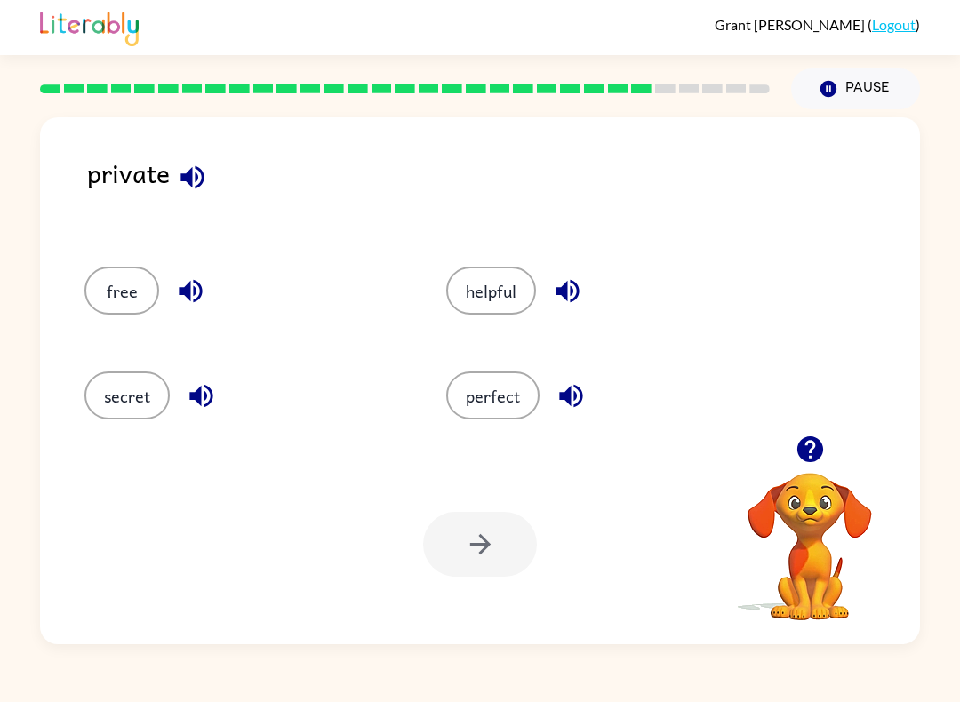
click at [171, 292] on button "button" at bounding box center [190, 290] width 45 height 45
click at [194, 289] on icon "button" at bounding box center [190, 291] width 23 height 23
click at [210, 400] on icon "button" at bounding box center [200, 396] width 23 height 23
click at [207, 289] on button "button" at bounding box center [190, 290] width 45 height 45
click at [196, 284] on icon "button" at bounding box center [190, 291] width 23 height 23
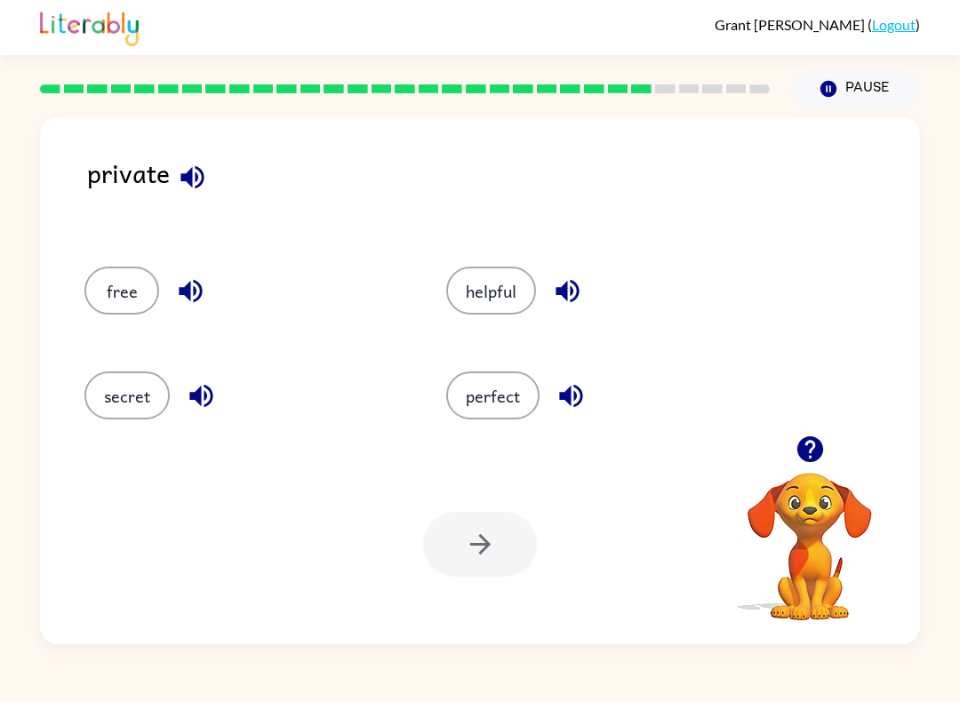
click at [97, 283] on button "free" at bounding box center [121, 291] width 75 height 48
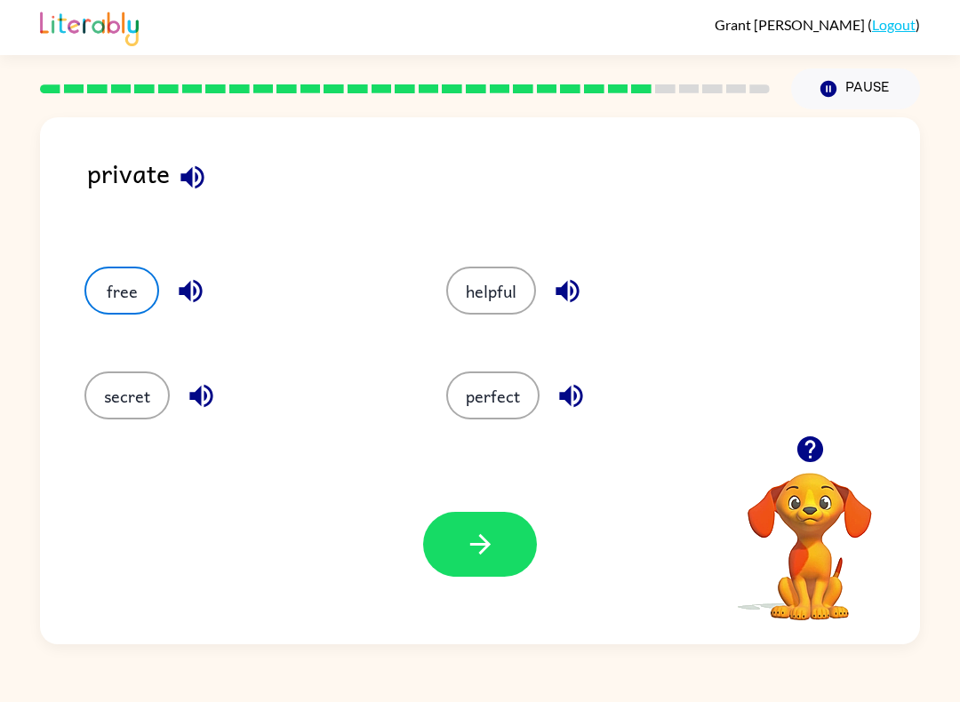
click at [490, 562] on button "button" at bounding box center [480, 544] width 114 height 65
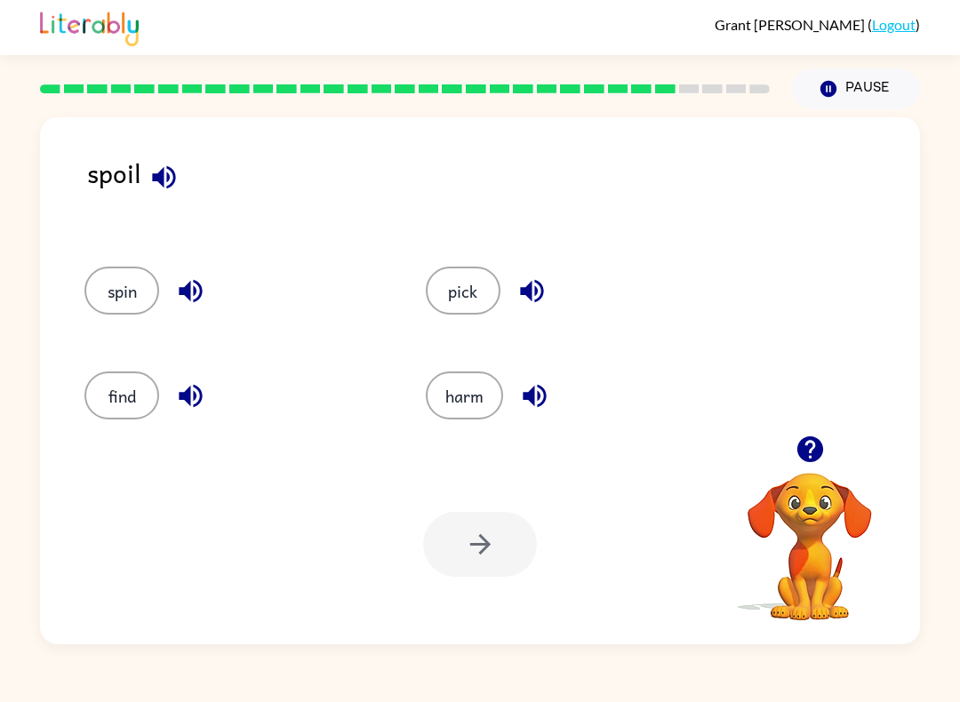
click at [181, 189] on button "button" at bounding box center [163, 177] width 45 height 45
click at [182, 178] on button "button" at bounding box center [163, 177] width 45 height 45
click at [164, 185] on icon "button" at bounding box center [163, 177] width 31 height 31
click at [168, 170] on icon "button" at bounding box center [163, 176] width 23 height 23
click at [544, 299] on icon "button" at bounding box center [531, 290] width 31 height 31
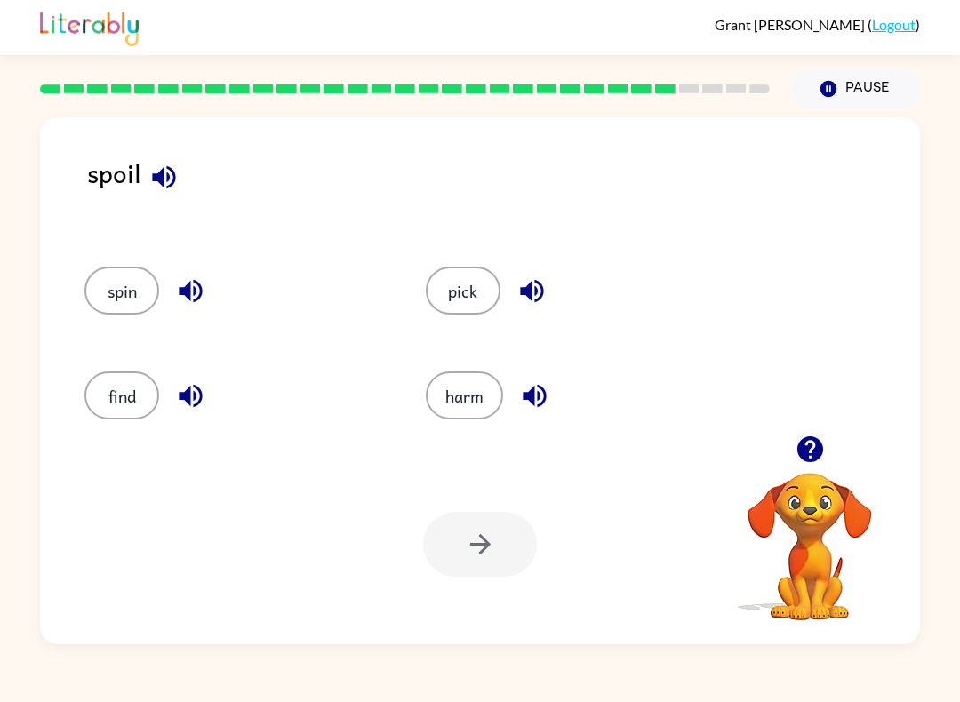
click at [532, 413] on button "button" at bounding box center [534, 395] width 45 height 45
click at [189, 304] on icon "button" at bounding box center [190, 290] width 31 height 31
click at [210, 390] on button "button" at bounding box center [190, 395] width 45 height 45
click at [154, 187] on icon "button" at bounding box center [163, 177] width 31 height 31
click at [544, 286] on icon "button" at bounding box center [531, 290] width 31 height 31
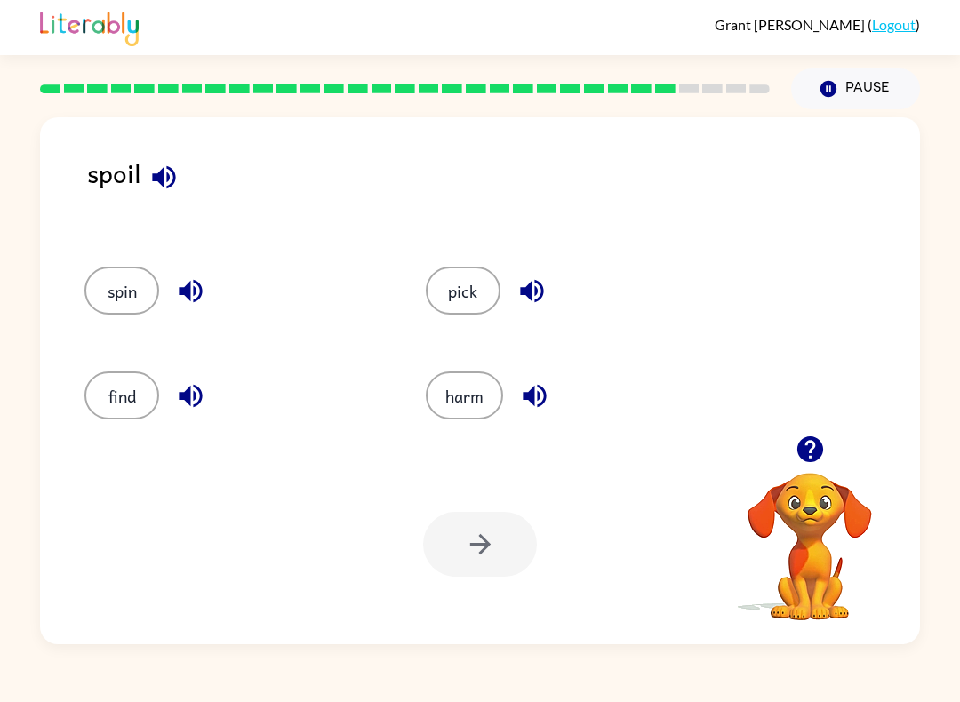
click at [539, 413] on button "button" at bounding box center [534, 395] width 45 height 45
click at [152, 190] on icon "button" at bounding box center [163, 177] width 31 height 31
click at [174, 165] on icon "button" at bounding box center [163, 177] width 31 height 31
click at [543, 393] on icon "button" at bounding box center [534, 396] width 23 height 23
click at [478, 408] on button "harm" at bounding box center [464, 395] width 77 height 48
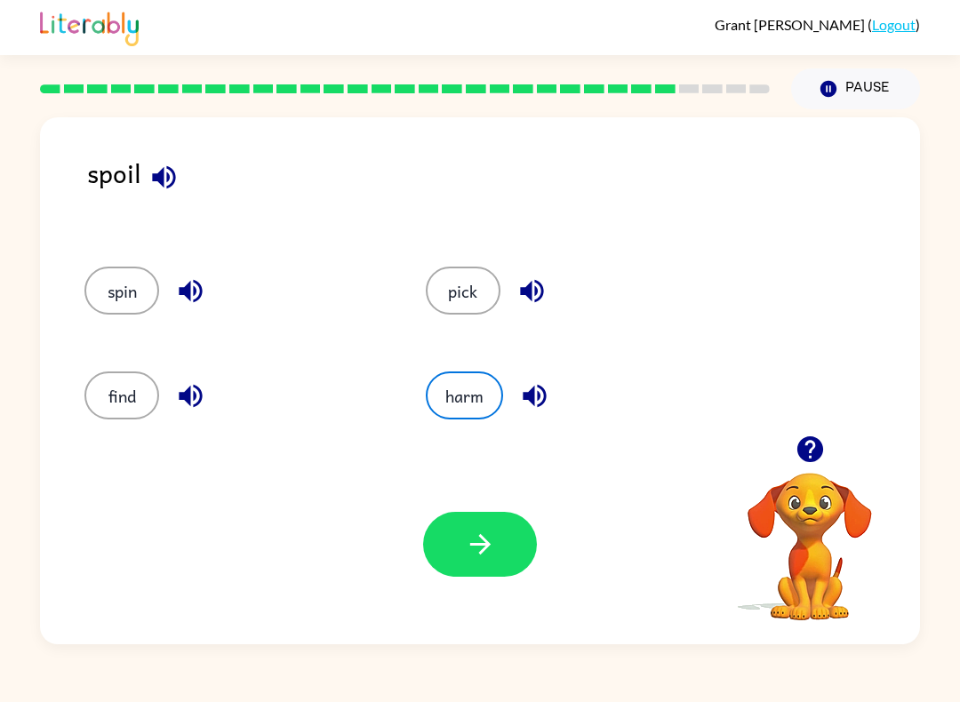
click at [477, 572] on button "button" at bounding box center [480, 544] width 114 height 65
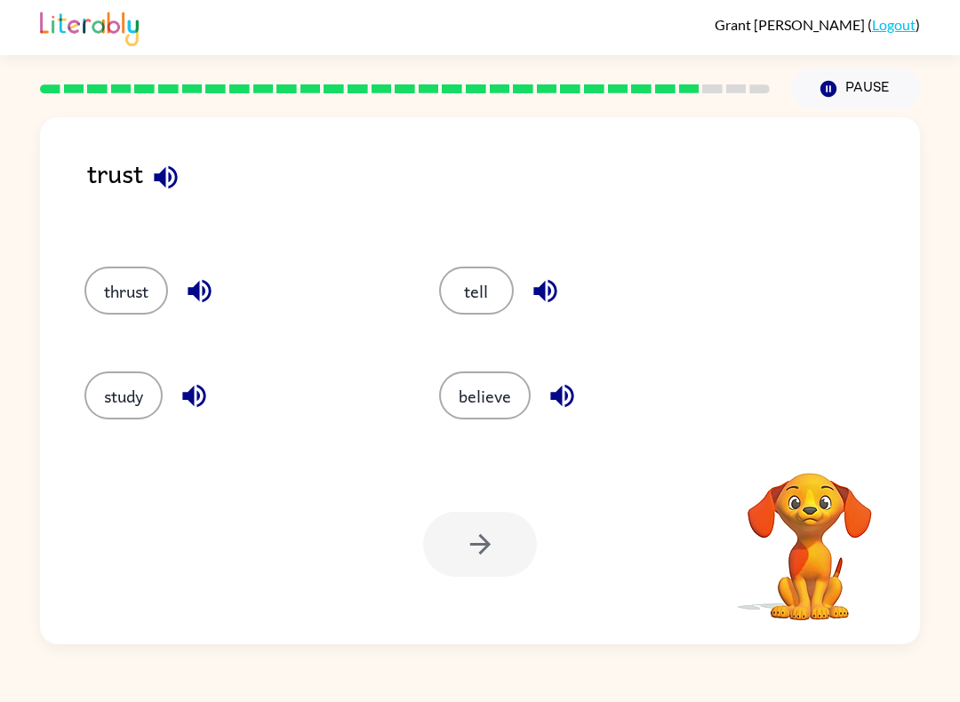
click at [188, 291] on icon "button" at bounding box center [199, 290] width 31 height 31
click at [546, 270] on button "button" at bounding box center [545, 290] width 45 height 45
click at [559, 400] on icon "button" at bounding box center [561, 396] width 23 height 23
click at [162, 159] on button "button" at bounding box center [165, 177] width 45 height 45
click at [216, 308] on button "button" at bounding box center [199, 290] width 45 height 45
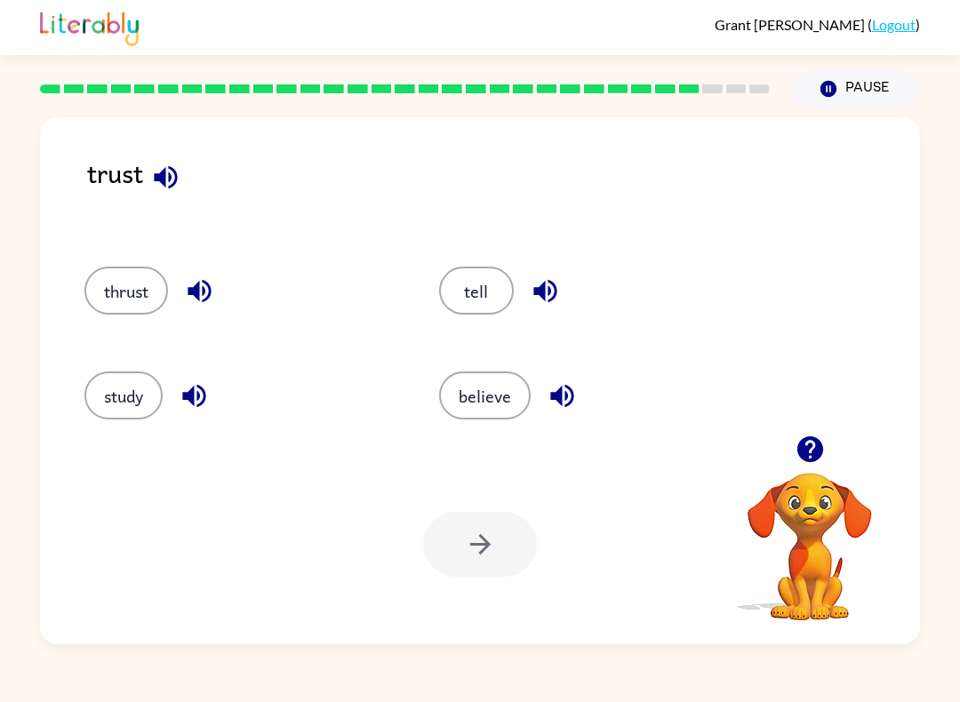
click at [563, 384] on icon "button" at bounding box center [562, 395] width 31 height 31
click at [472, 397] on button "believe" at bounding box center [485, 395] width 92 height 48
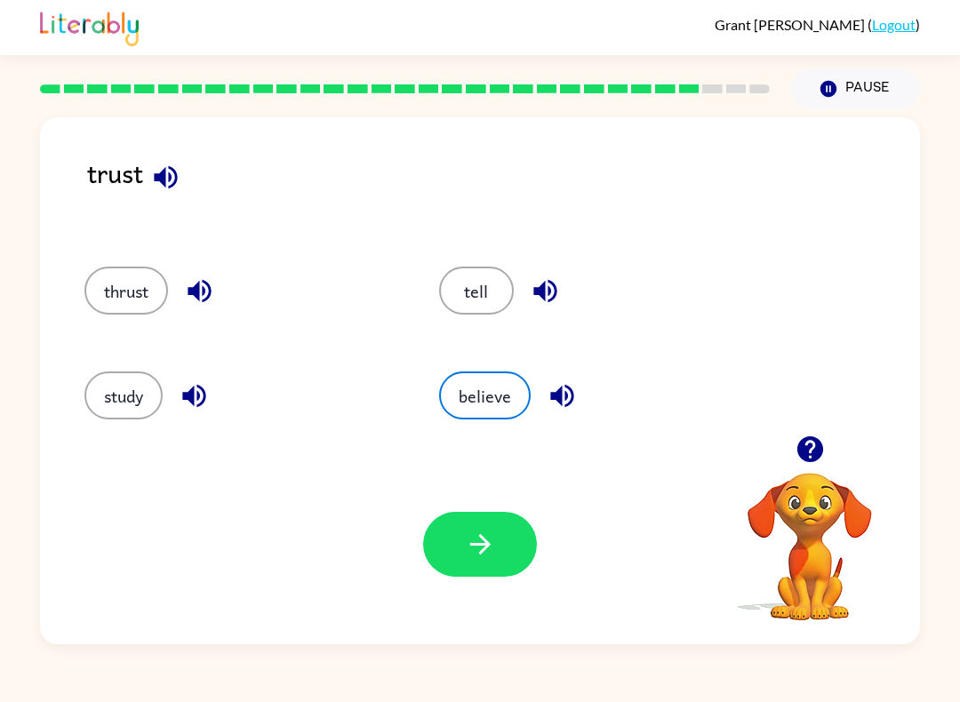
click at [502, 547] on button "button" at bounding box center [480, 544] width 114 height 65
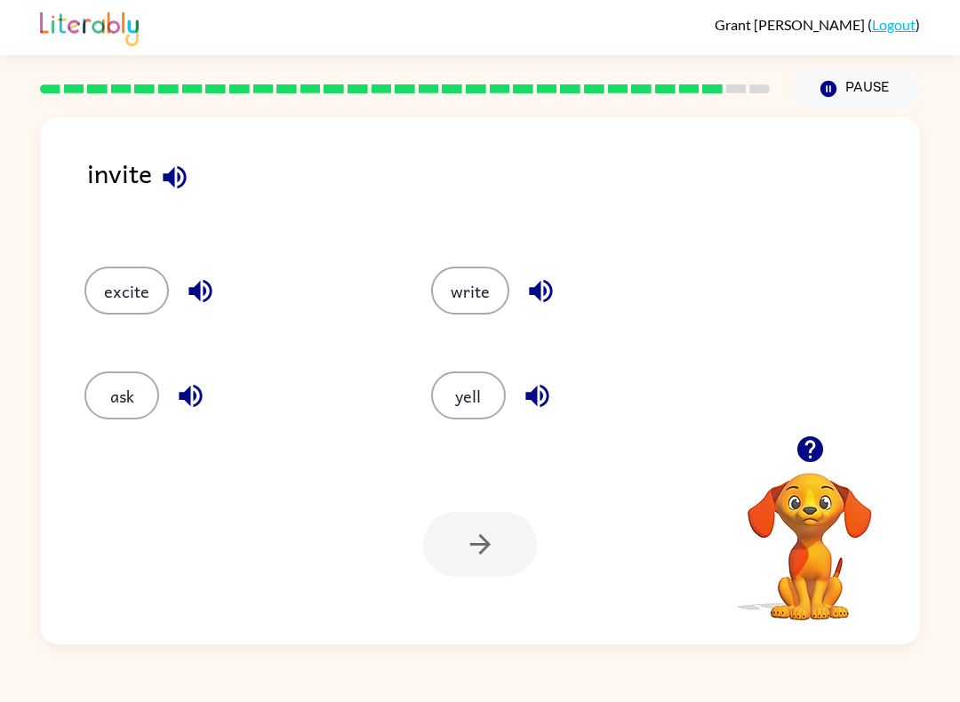
click at [195, 180] on button "button" at bounding box center [174, 177] width 45 height 45
click at [187, 302] on icon "button" at bounding box center [200, 290] width 31 height 31
click at [203, 396] on icon "button" at bounding box center [190, 395] width 31 height 31
click at [182, 177] on icon "button" at bounding box center [174, 177] width 31 height 31
click at [547, 291] on icon "button" at bounding box center [540, 290] width 31 height 31
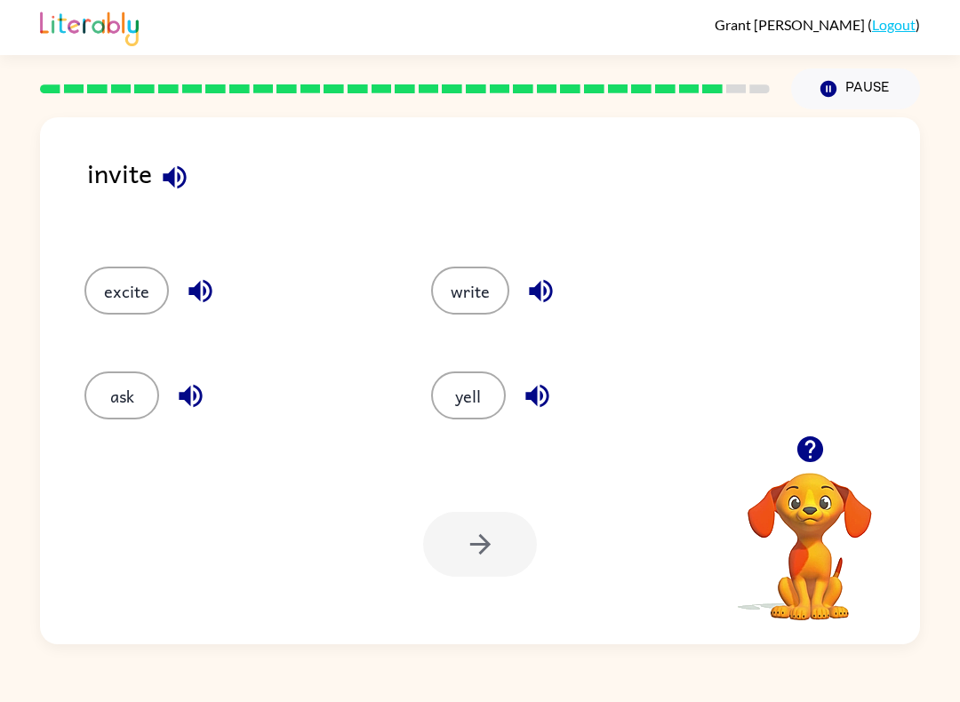
click at [554, 382] on button "button" at bounding box center [537, 395] width 45 height 45
click at [211, 285] on icon "button" at bounding box center [200, 290] width 31 height 31
click at [201, 404] on icon "button" at bounding box center [190, 395] width 31 height 31
click at [165, 176] on icon "button" at bounding box center [174, 176] width 23 height 23
click at [200, 382] on icon "button" at bounding box center [190, 395] width 31 height 31
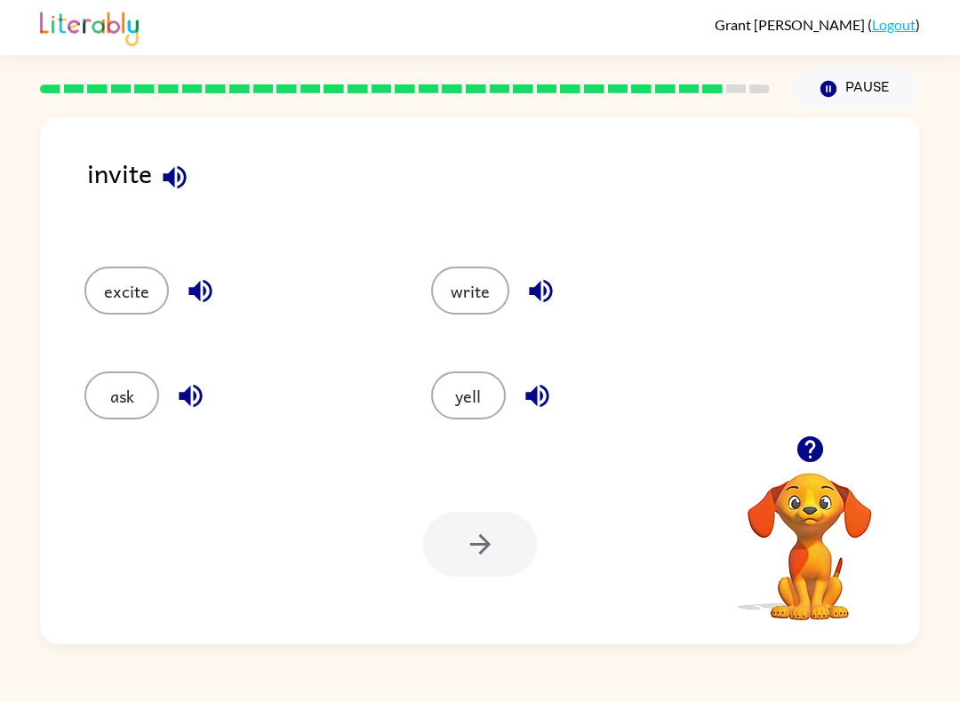
click at [490, 554] on div at bounding box center [480, 544] width 114 height 65
click at [135, 403] on button "ask" at bounding box center [121, 395] width 75 height 48
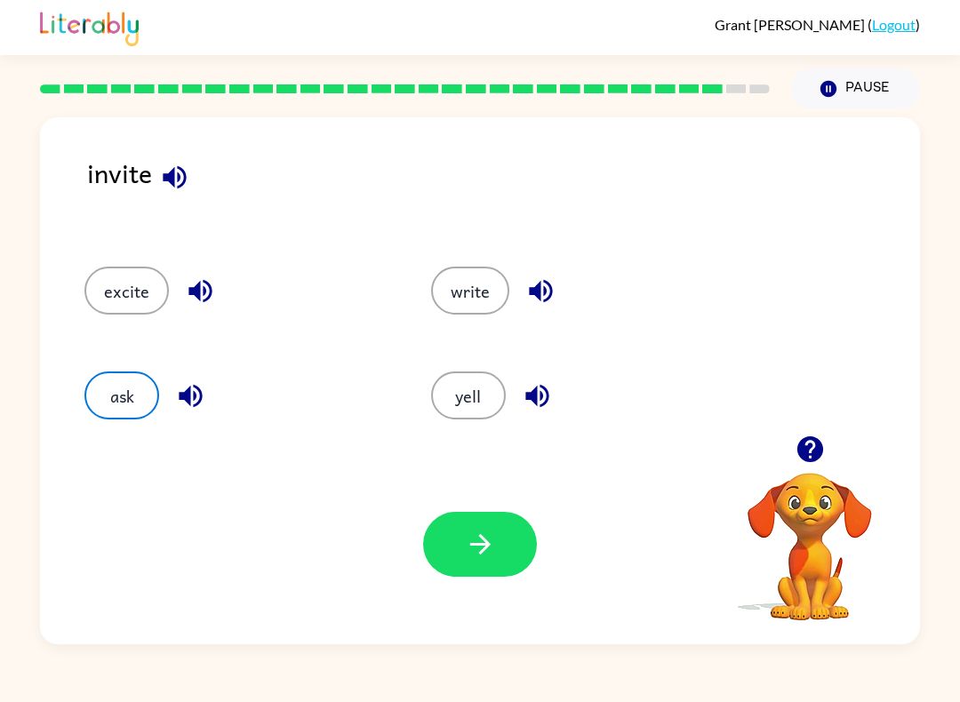
click at [499, 553] on button "button" at bounding box center [480, 544] width 114 height 65
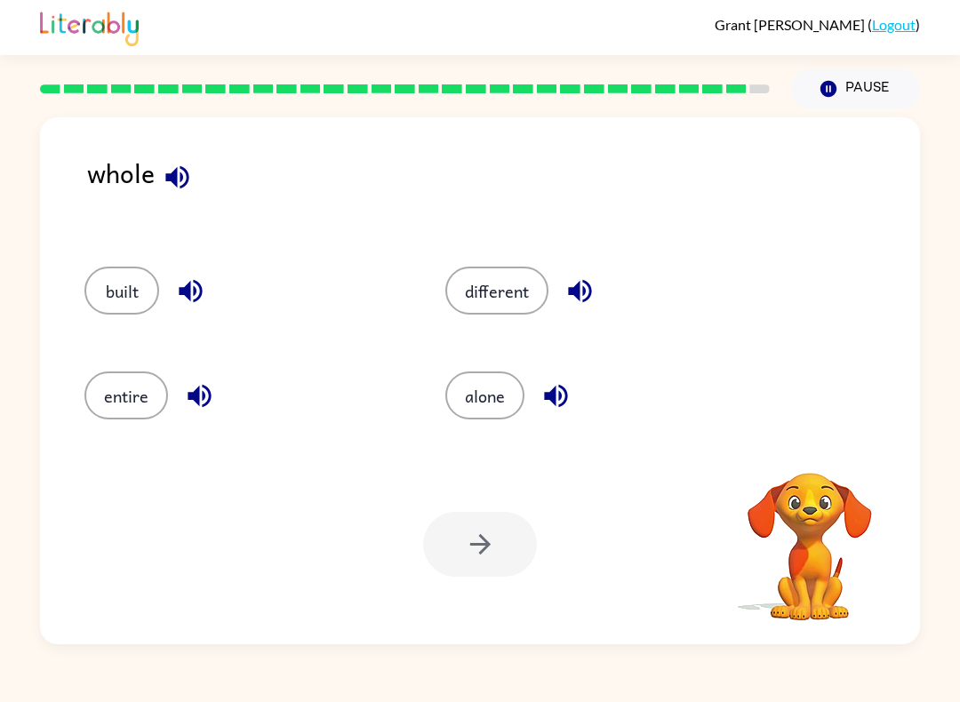
click at [518, 292] on button "different" at bounding box center [496, 291] width 103 height 48
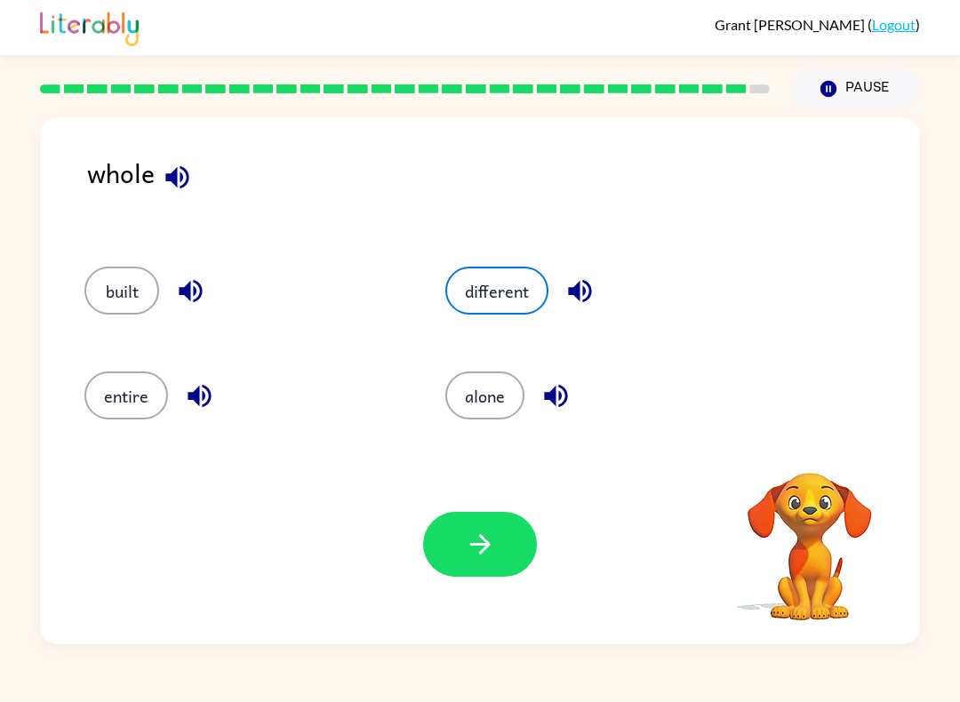
click at [580, 292] on icon "button" at bounding box center [579, 290] width 31 height 31
click at [566, 414] on button "button" at bounding box center [555, 395] width 45 height 45
click at [180, 179] on icon "button" at bounding box center [176, 176] width 23 height 23
click at [601, 287] on button "button" at bounding box center [579, 290] width 45 height 45
click at [588, 295] on icon "button" at bounding box center [579, 291] width 23 height 23
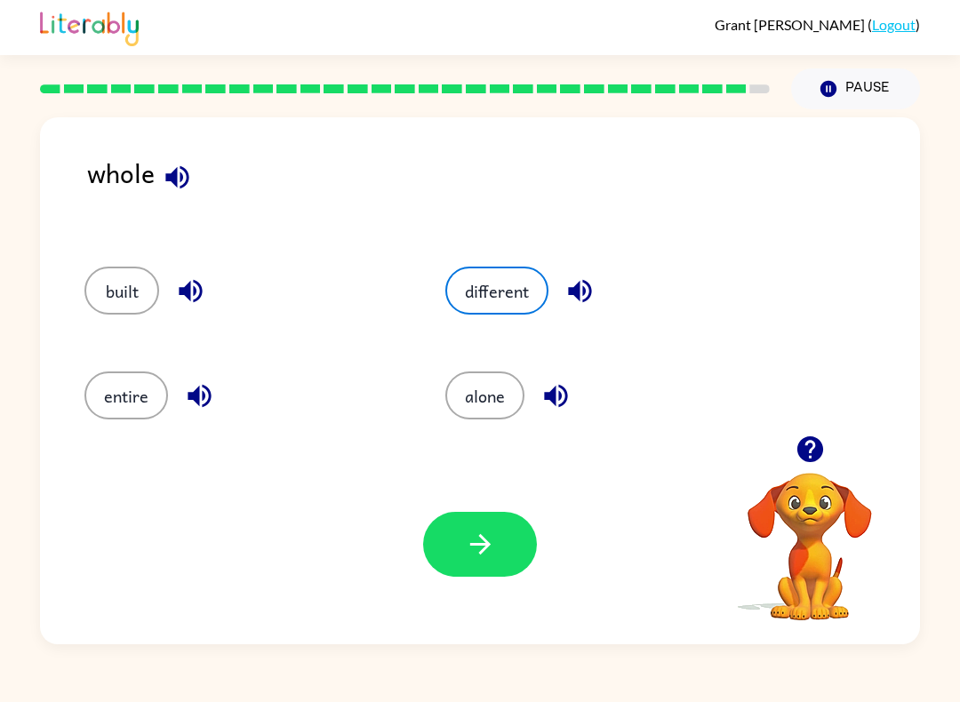
click at [589, 286] on icon "button" at bounding box center [579, 291] width 23 height 23
click at [592, 299] on icon "button" at bounding box center [579, 290] width 31 height 31
click at [562, 403] on icon "button" at bounding box center [555, 396] width 23 height 23
click at [180, 288] on icon "button" at bounding box center [190, 290] width 31 height 31
click at [216, 397] on button "button" at bounding box center [199, 395] width 45 height 45
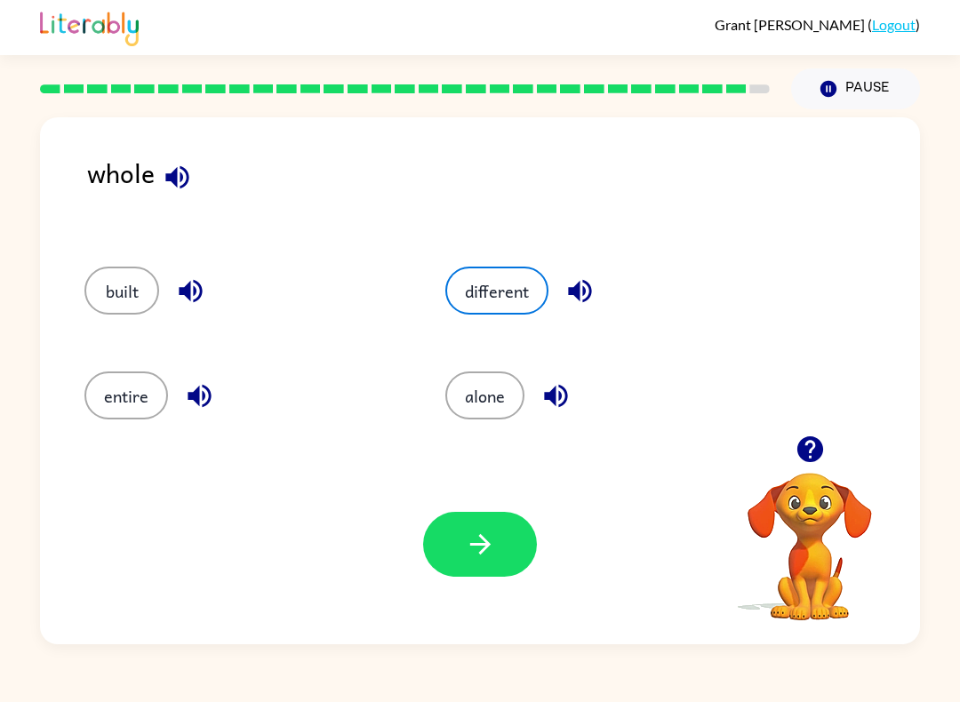
click at [127, 369] on div "entire" at bounding box center [231, 390] width 361 height 105
click at [184, 181] on icon "button" at bounding box center [177, 177] width 31 height 31
click at [582, 285] on icon "button" at bounding box center [579, 290] width 31 height 31
click at [554, 399] on icon "button" at bounding box center [555, 396] width 23 height 23
click at [515, 402] on button "alone" at bounding box center [484, 395] width 79 height 48
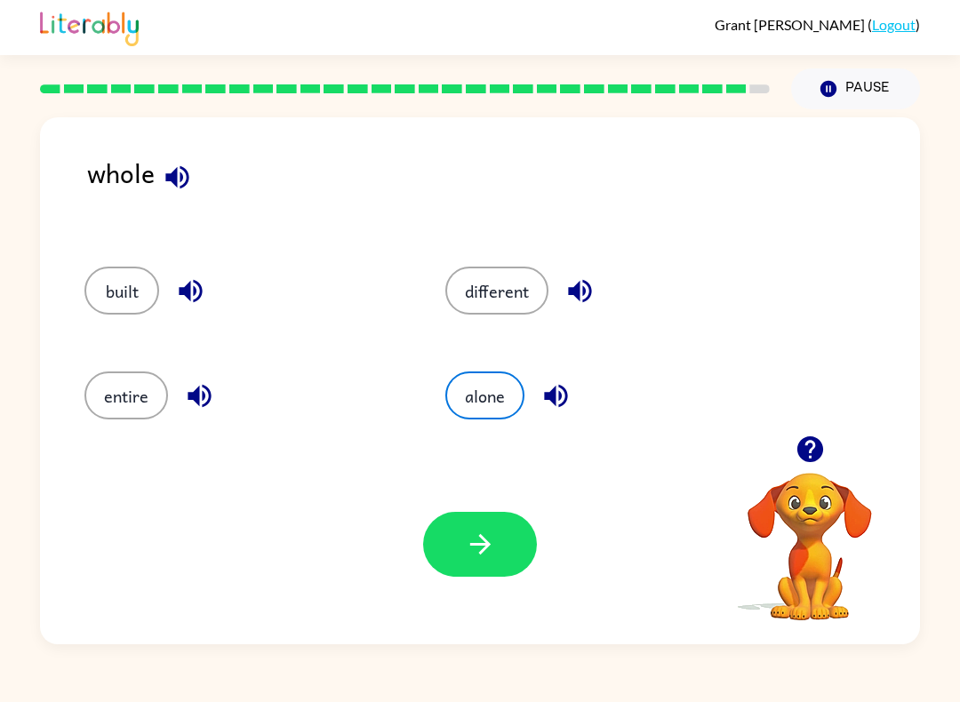
click at [198, 283] on icon "button" at bounding box center [190, 290] width 31 height 31
click at [141, 327] on div "built" at bounding box center [231, 285] width 361 height 105
click at [477, 387] on button "alone" at bounding box center [484, 395] width 79 height 48
click at [475, 561] on button "button" at bounding box center [480, 544] width 114 height 65
